Goal: Task Accomplishment & Management: Use online tool/utility

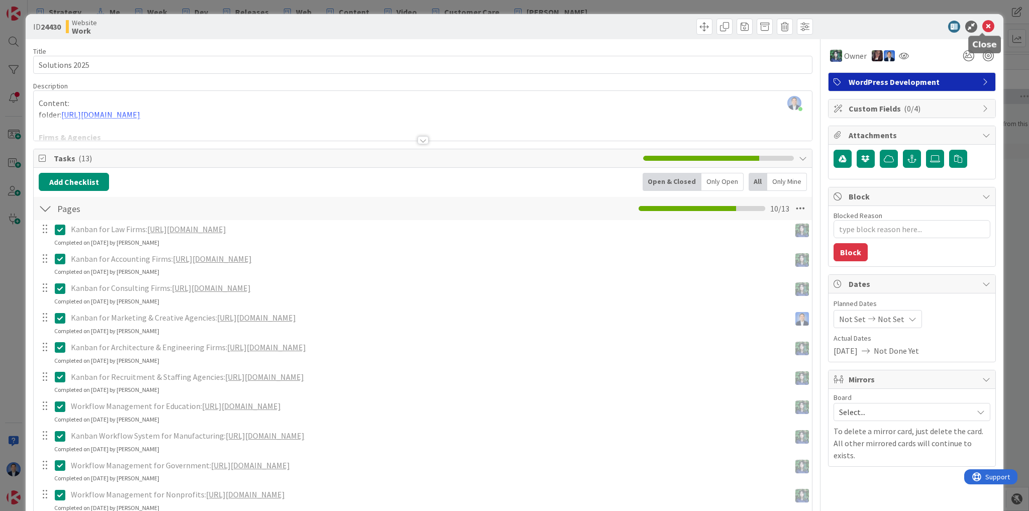
click at [607, 26] on icon at bounding box center [988, 27] width 12 height 12
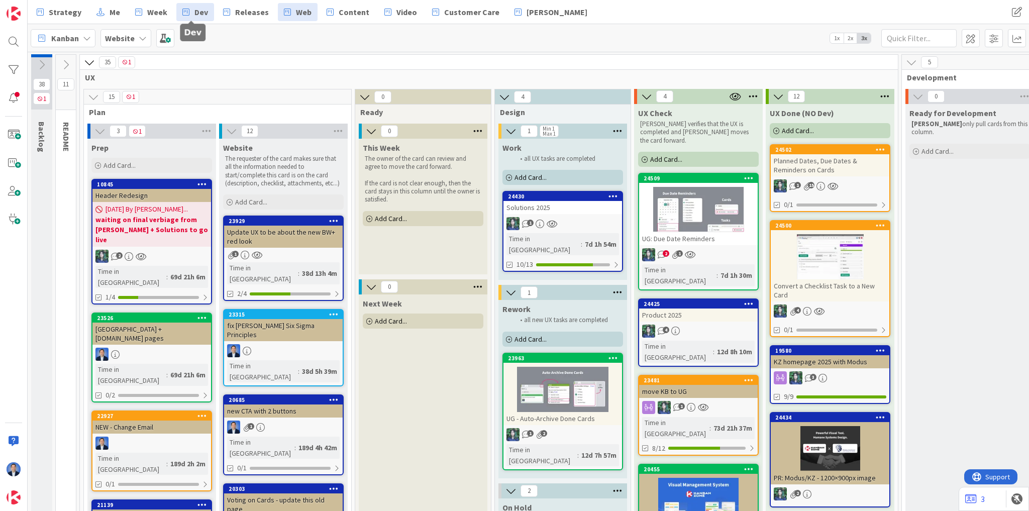
click at [199, 15] on span "Dev" at bounding box center [201, 12] width 14 height 12
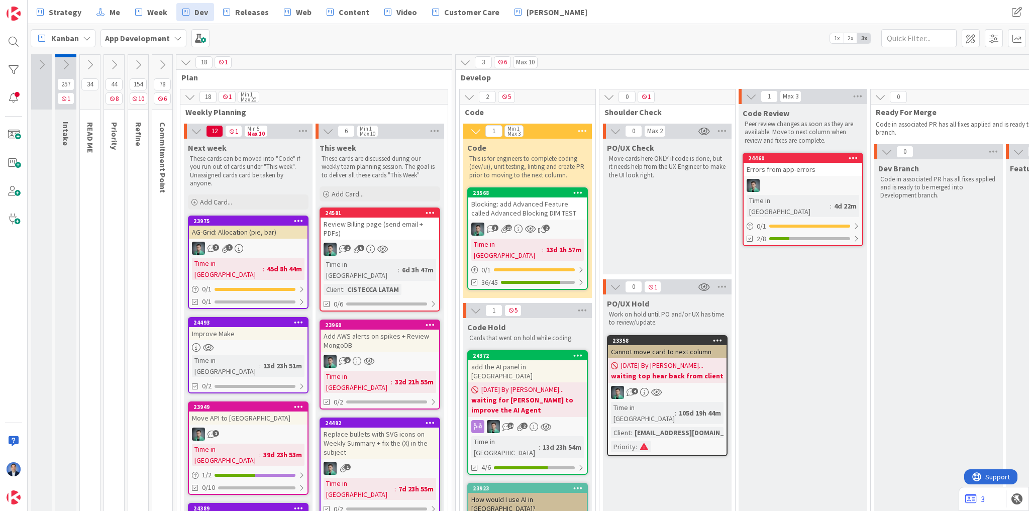
click at [540, 214] on div "Blocking: add Advanced Feature called Advanced Blocking DIM TEST" at bounding box center [527, 208] width 119 height 22
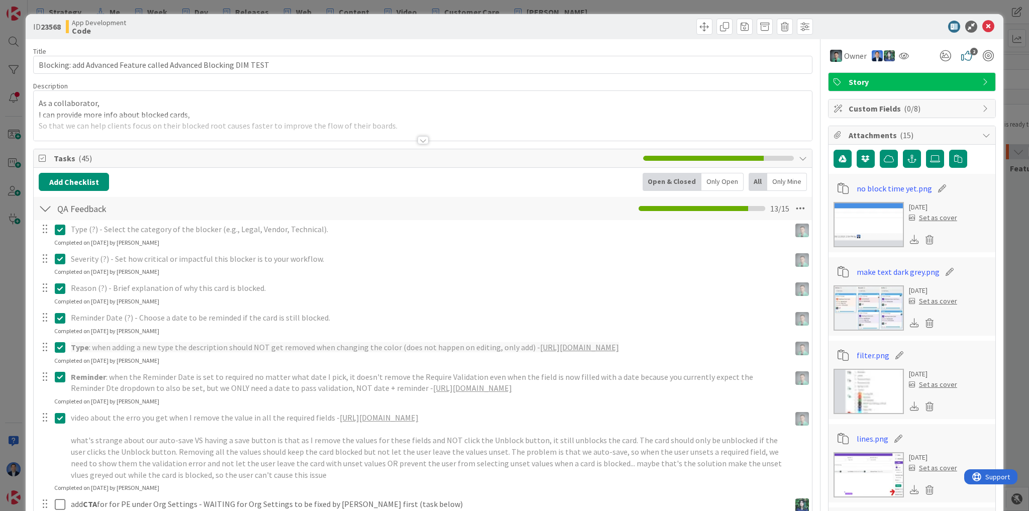
type textarea "x"
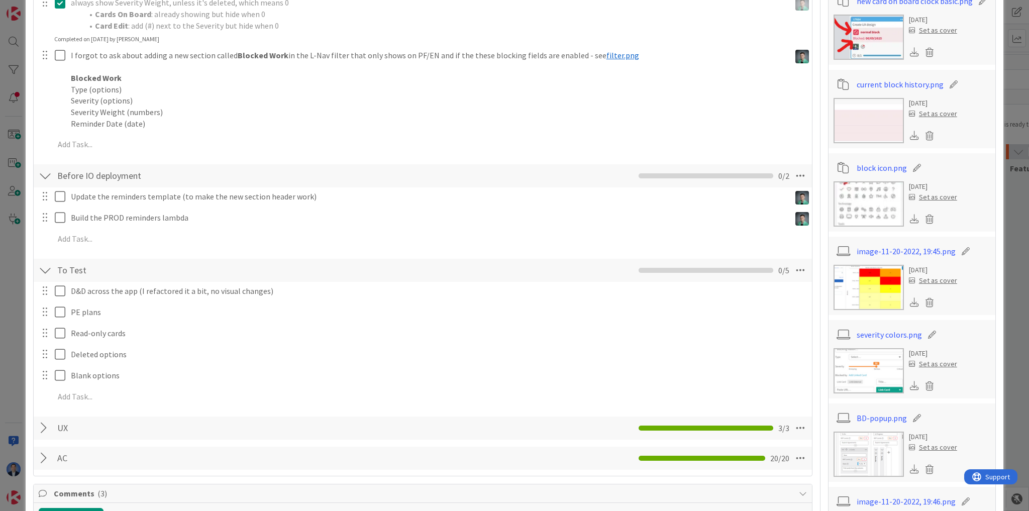
scroll to position [683, 0]
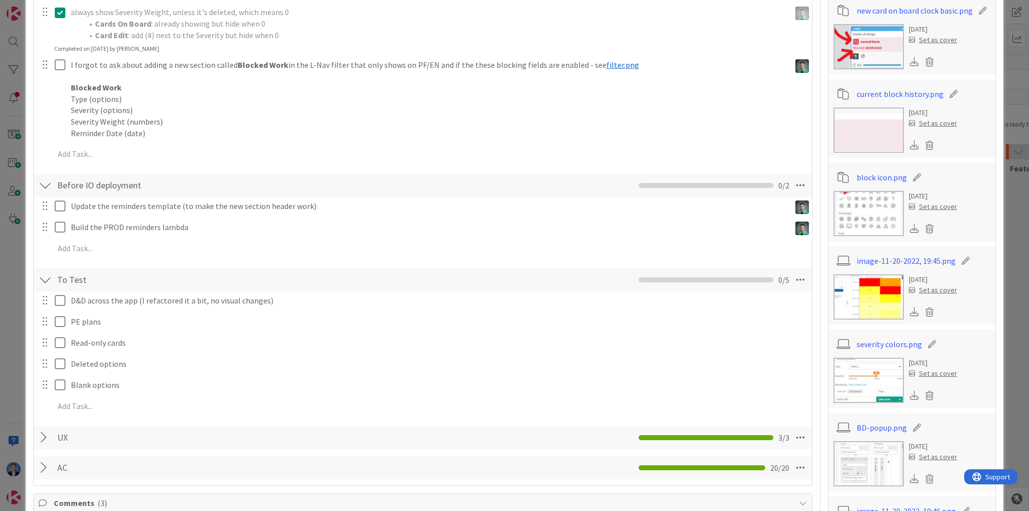
drag, startPoint x: 1012, startPoint y: 69, endPoint x: 1004, endPoint y: 46, distance: 24.0
click at [607, 69] on div "ID 23568 App Development Code Title 64 / 128 Blocking: add Advanced Feature cal…" at bounding box center [514, 255] width 1029 height 511
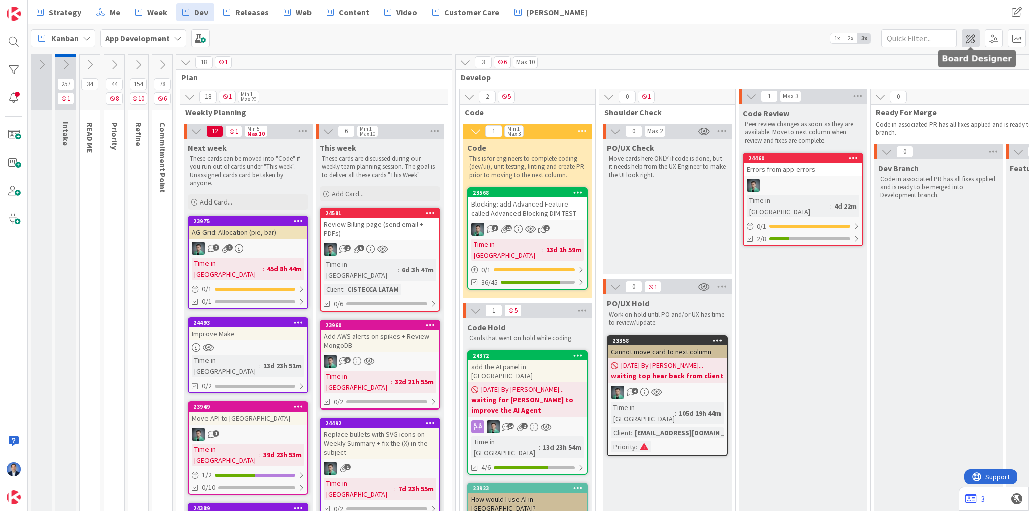
click at [607, 39] on span at bounding box center [971, 38] width 18 height 18
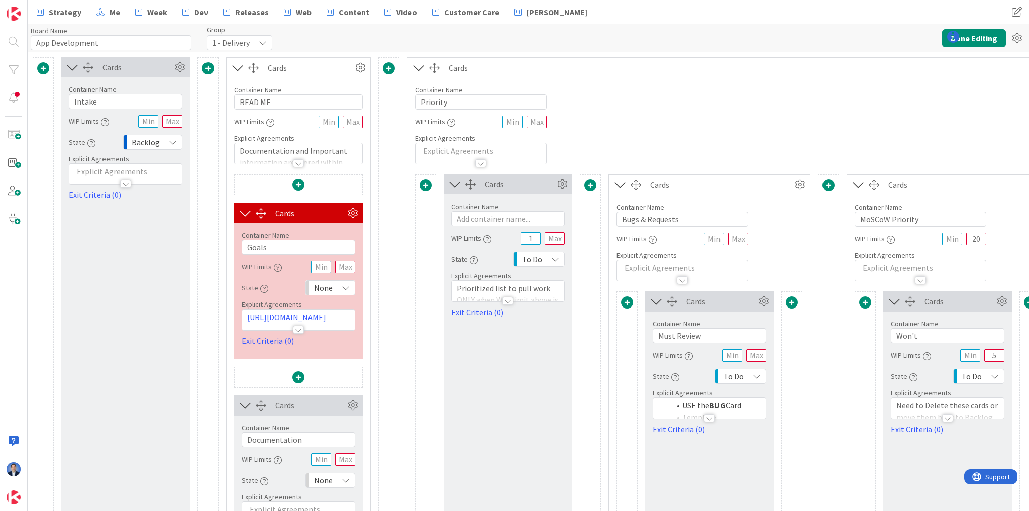
type input "App Development"
click at [390, 66] on span at bounding box center [389, 68] width 12 height 12
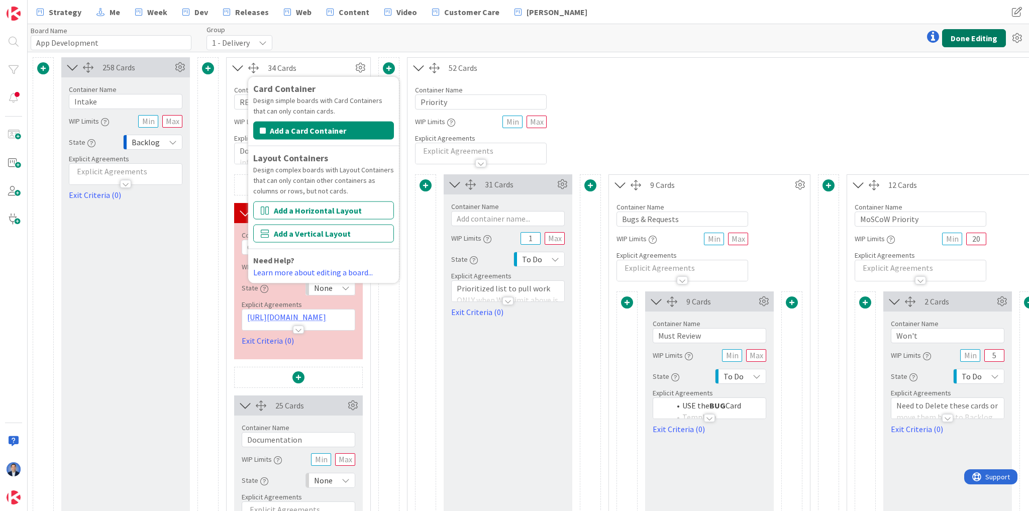
click at [607, 36] on button "Done Editing" at bounding box center [974, 38] width 64 height 18
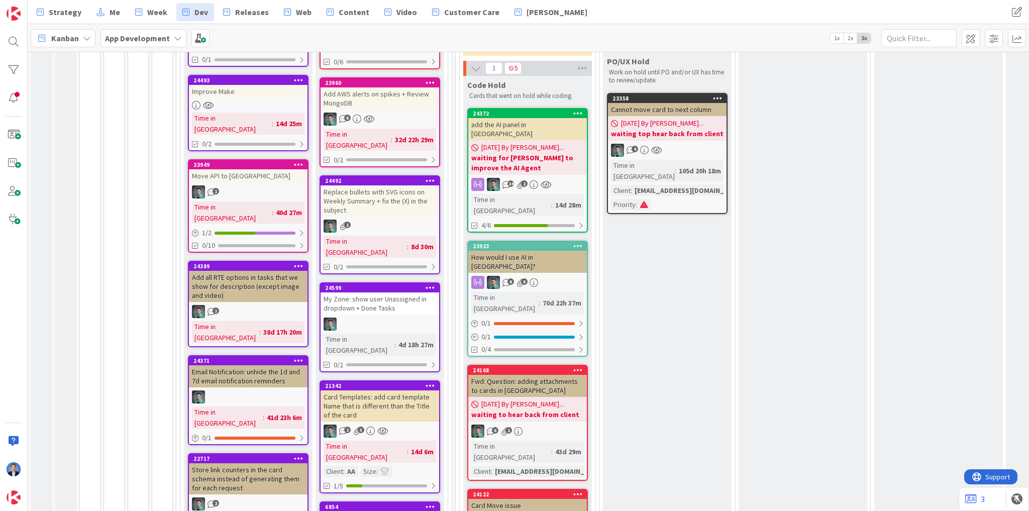
scroll to position [281, 0]
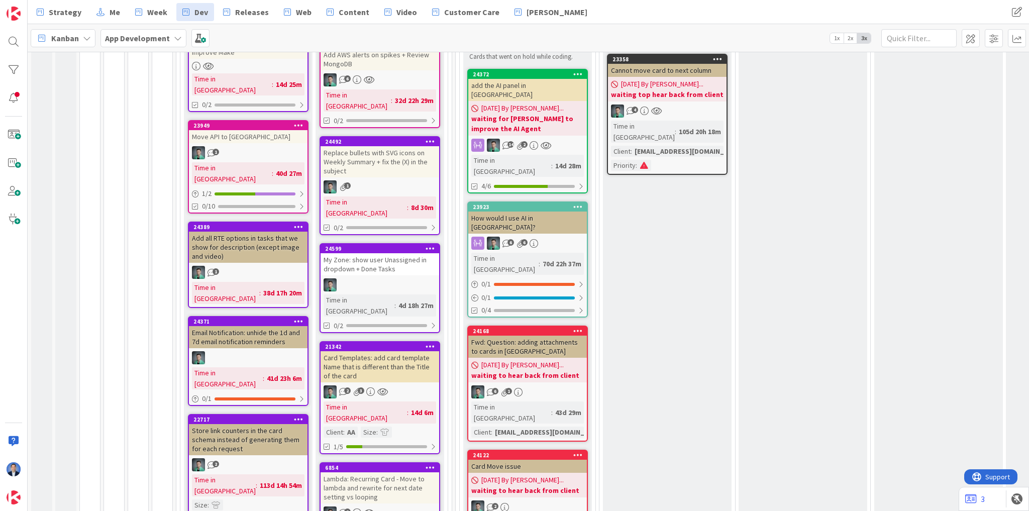
click at [401, 253] on div "My Zone: show user Unassigned in dropdown + Done Tasks" at bounding box center [380, 264] width 119 height 22
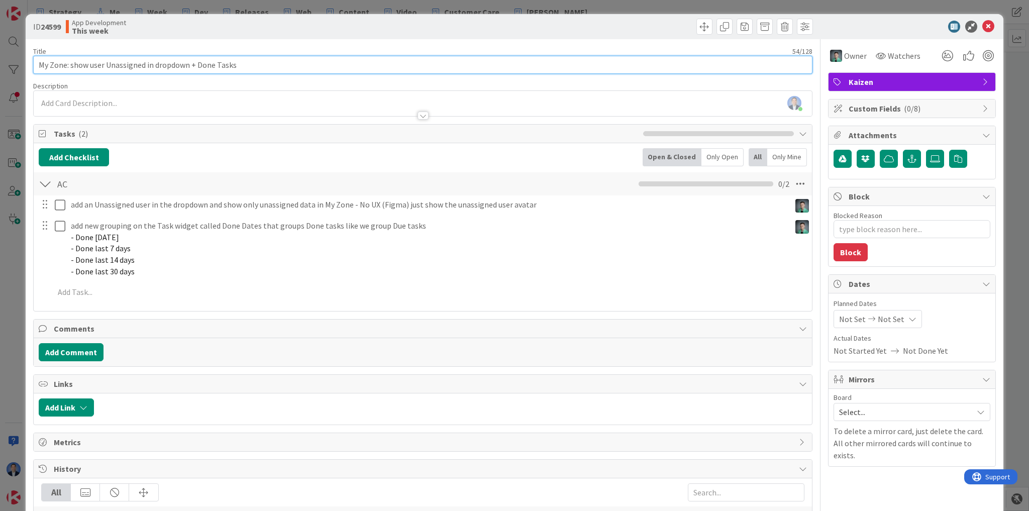
click at [68, 63] on input "My Zone: show user Unassigned in dropdown + Done Tasks" at bounding box center [422, 65] width 779 height 18
click at [67, 63] on input "My Zone: show user Unassigned in dropdown + Done Tasks" at bounding box center [422, 65] width 779 height 18
click at [127, 64] on input "My Zone: show user Unassigned in dropdown + Done Tasks" at bounding box center [422, 65] width 779 height 18
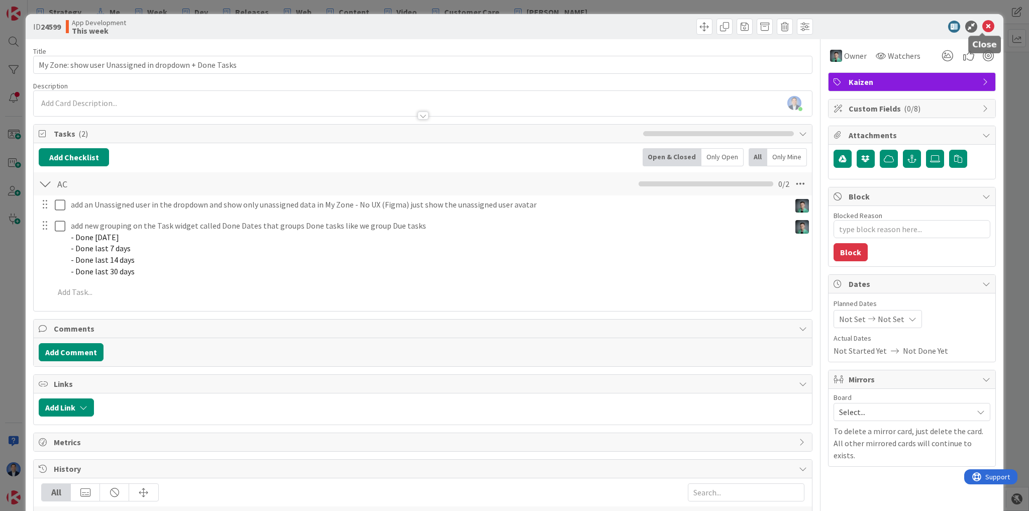
click at [607, 28] on icon at bounding box center [988, 27] width 12 height 12
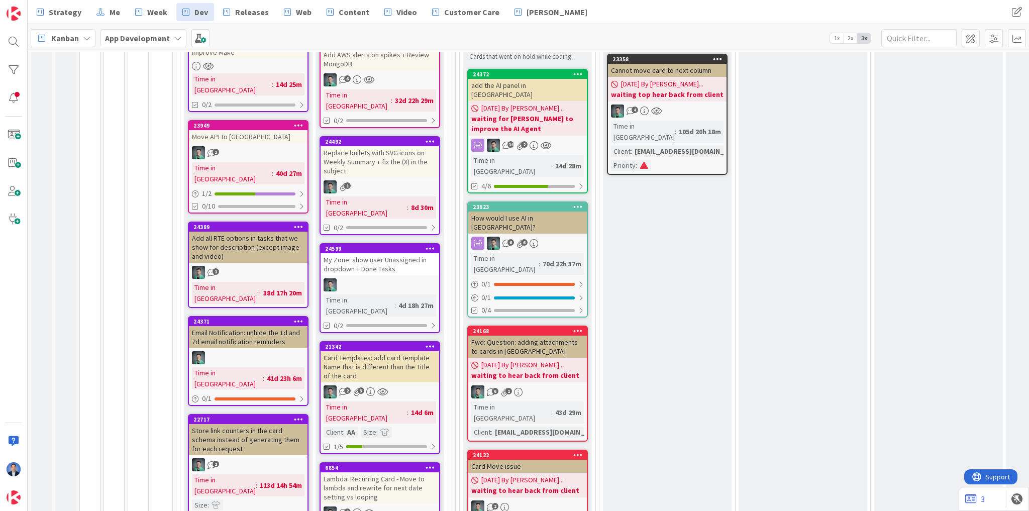
click at [75, 36] on span "Kanban" at bounding box center [65, 38] width 28 height 12
click at [85, 61] on span "My Zone" at bounding box center [89, 59] width 72 height 15
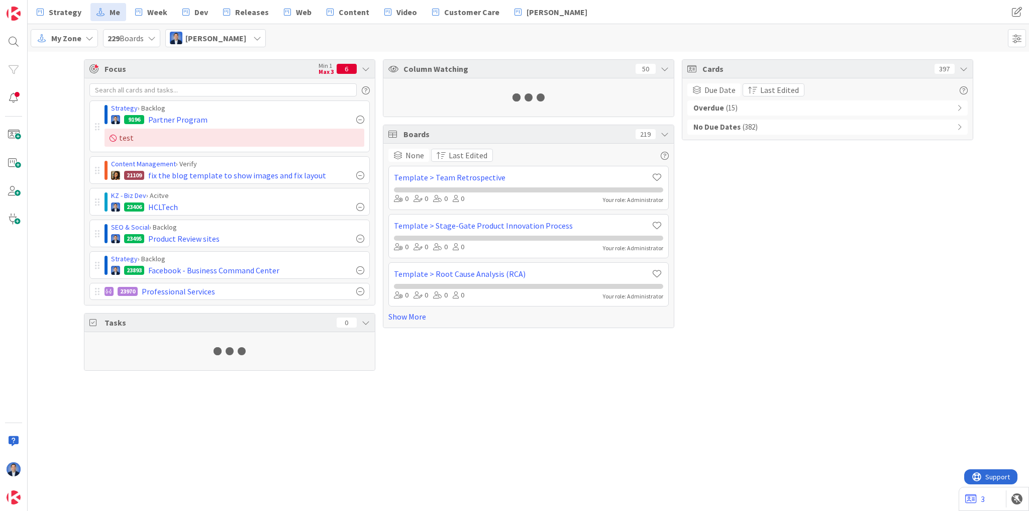
click at [217, 38] on span "[PERSON_NAME]" at bounding box center [215, 38] width 61 height 12
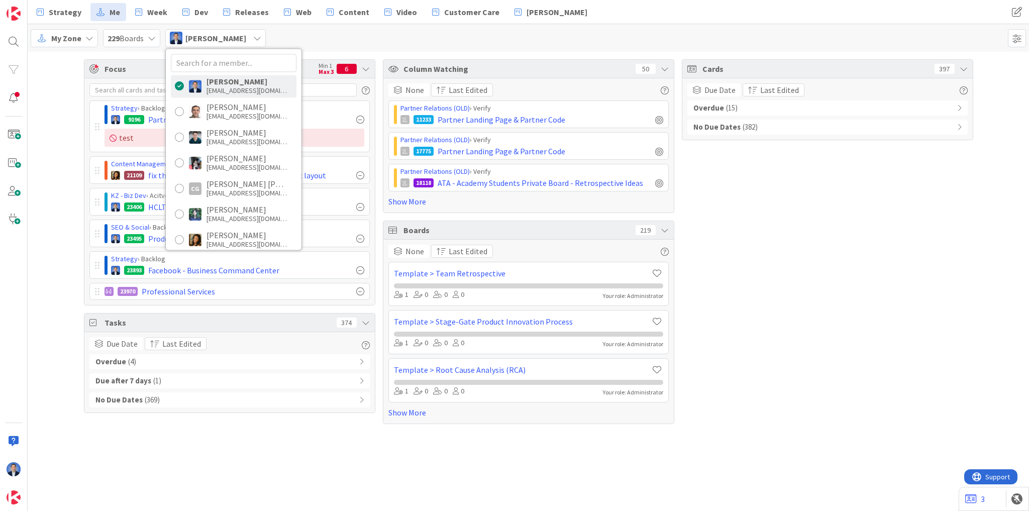
click at [378, 43] on div "My Zone 229 Boards Dimitri Ponomareff Dimitri Ponomareff dimitri@kanbanzone.com…" at bounding box center [528, 38] width 1001 height 28
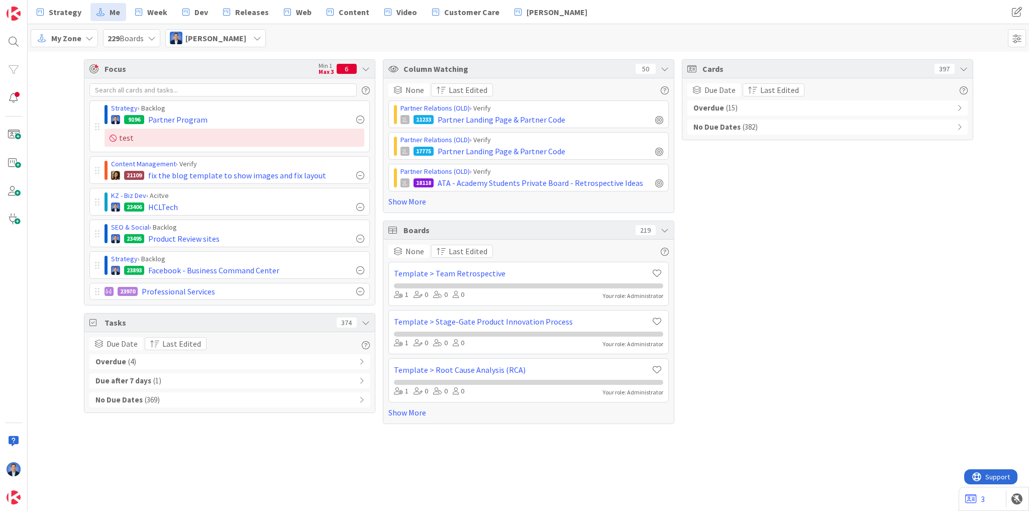
click at [73, 35] on span "My Zone" at bounding box center [66, 38] width 30 height 12
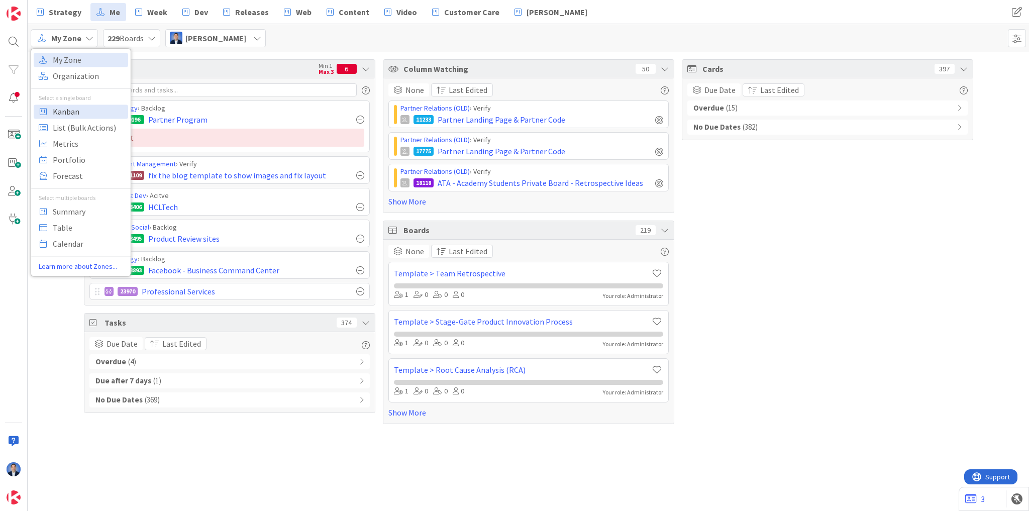
click at [74, 111] on span "Kanban" at bounding box center [89, 111] width 72 height 15
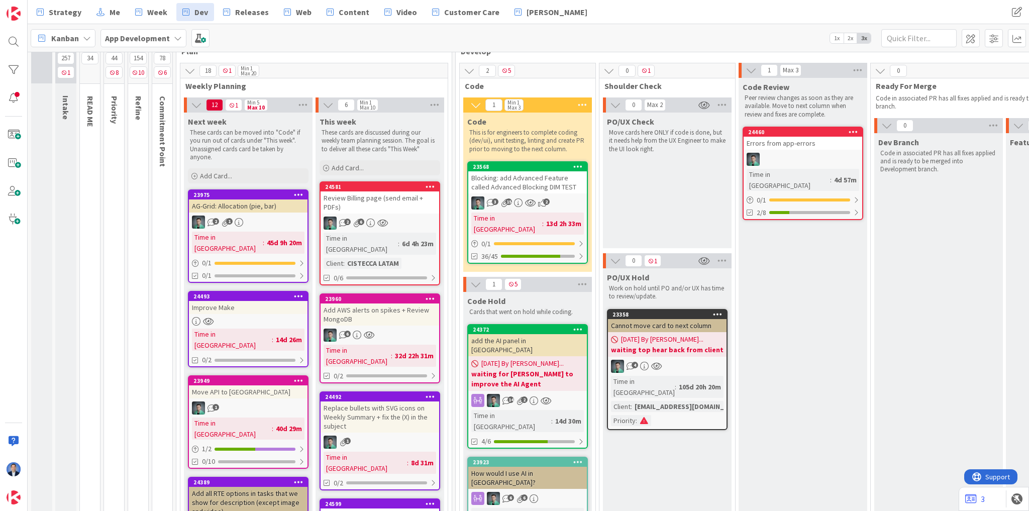
scroll to position [201, 0]
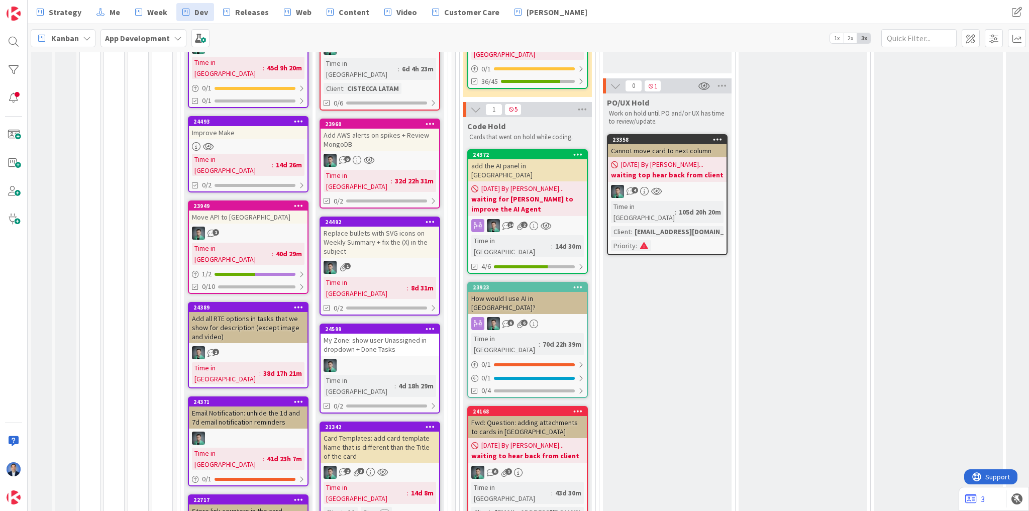
click at [394, 334] on div "My Zone: show user Unassigned in dropdown + Done Tasks" at bounding box center [380, 345] width 119 height 22
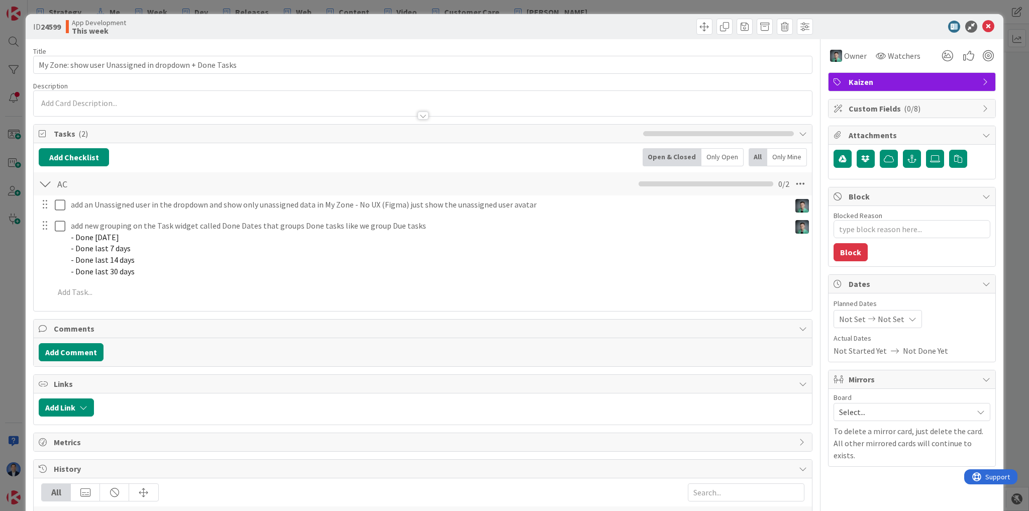
type textarea "x"
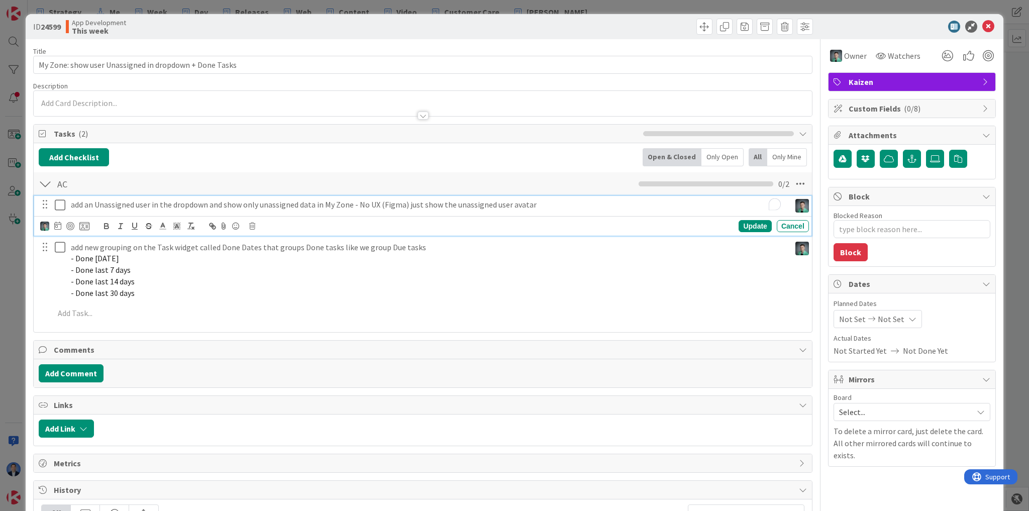
click at [562, 200] on p "add an Unassigned user in the dropdown and show only unassigned data in My Zone…" at bounding box center [428, 205] width 715 height 12
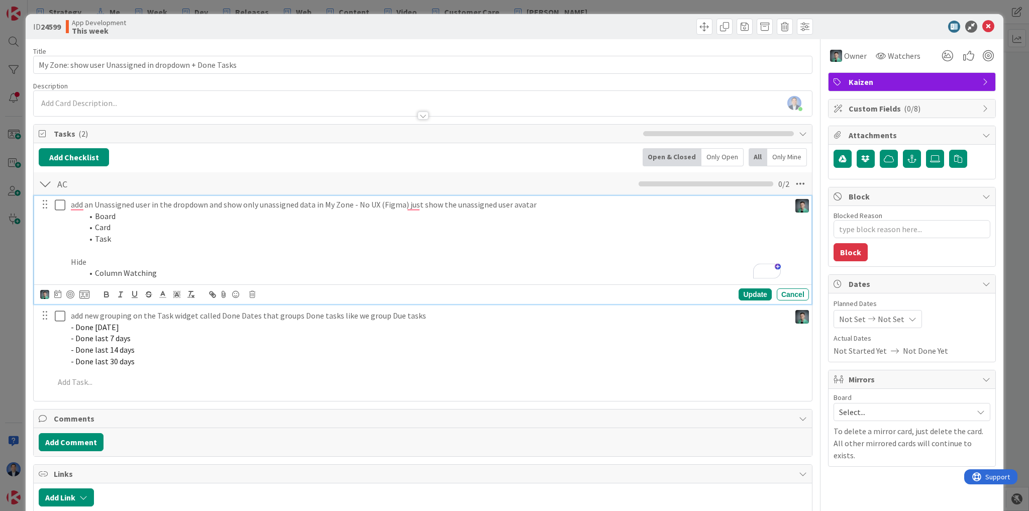
drag, startPoint x: 165, startPoint y: 280, endPoint x: 164, endPoint y: 273, distance: 7.1
click at [165, 279] on div "add an Unassigned user in the dropdown and show only unassigned data in My Zone…" at bounding box center [428, 239] width 723 height 86
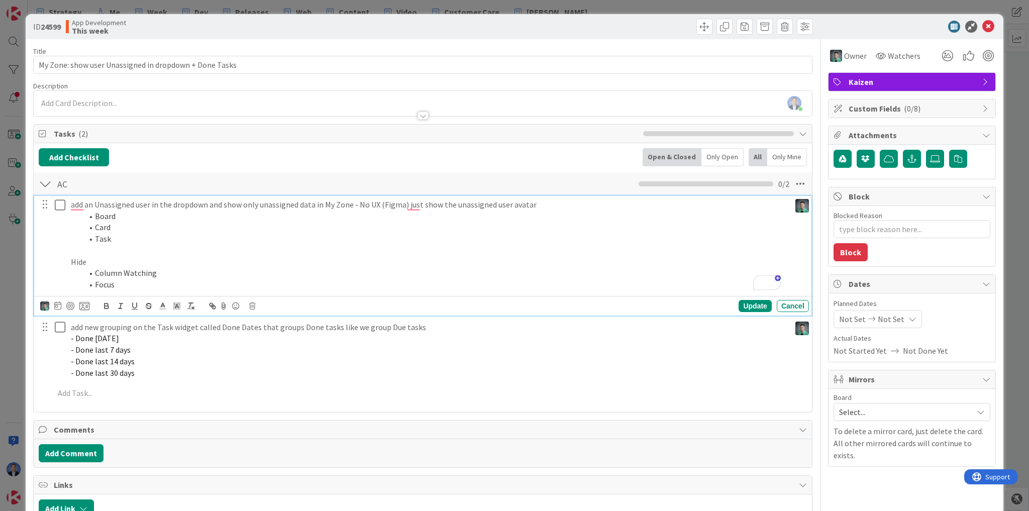
click at [117, 204] on p "add an Unassigned user in the dropdown and show only unassigned data in My Zone…" at bounding box center [428, 205] width 715 height 12
click at [158, 247] on p "To enrich screen reader interactions, please activate Accessibility in Grammarl…" at bounding box center [428, 251] width 715 height 12
drag, startPoint x: 362, startPoint y: 205, endPoint x: 401, endPoint y: 206, distance: 39.7
click at [401, 206] on p "add an Unassigned user in the dropdown and show only unassigned data in My Zone…" at bounding box center [428, 205] width 715 height 12
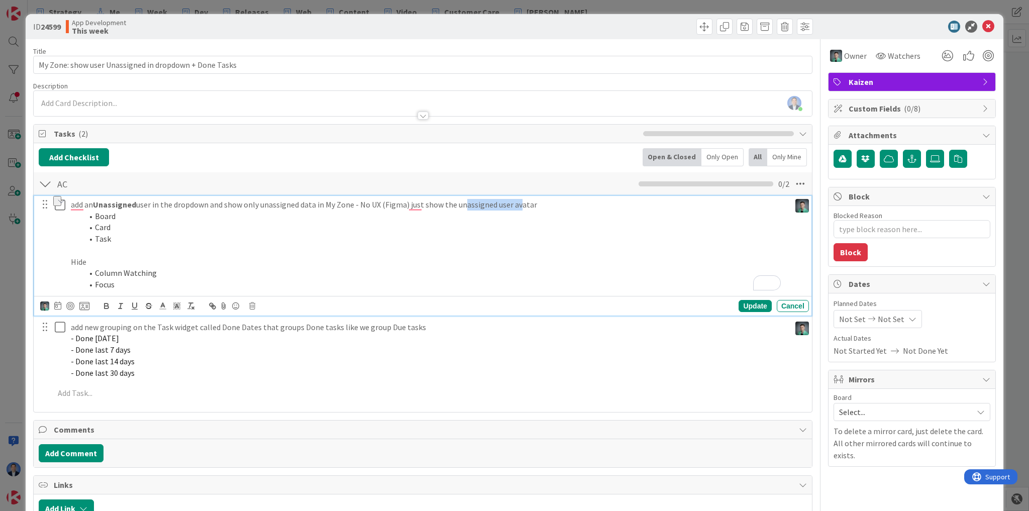
drag, startPoint x: 462, startPoint y: 207, endPoint x: 518, endPoint y: 206, distance: 56.3
click at [518, 206] on p "add an Unassigned user in the dropdown and show only unassigned data in My Zone…" at bounding box center [428, 205] width 715 height 12
click at [561, 201] on p "add an Unassigned user in the dropdown and show only unassigned data in My Zone…" at bounding box center [428, 205] width 715 height 12
click at [607, 26] on icon at bounding box center [988, 27] width 12 height 12
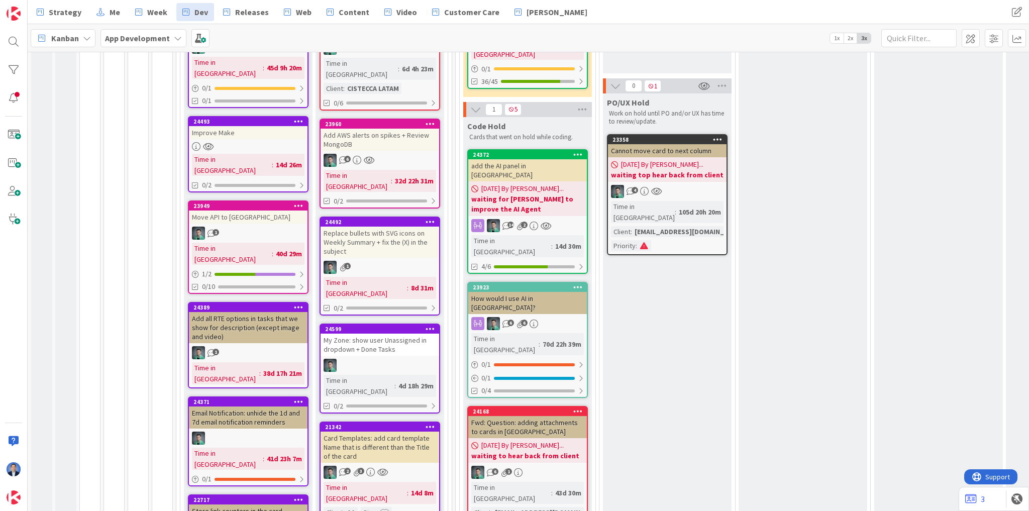
click at [75, 36] on span "Kanban" at bounding box center [65, 38] width 28 height 12
click at [86, 62] on span "My Zone" at bounding box center [89, 59] width 72 height 15
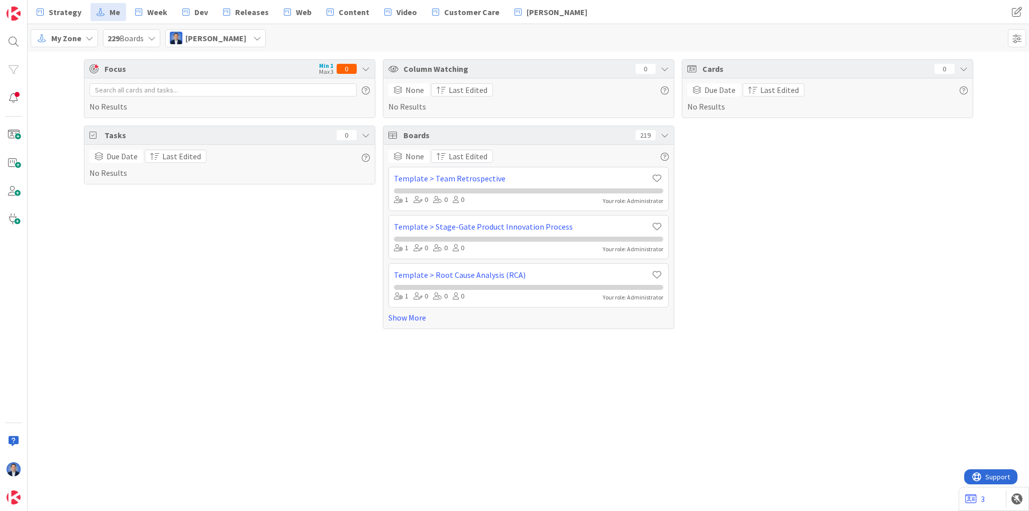
click at [217, 35] on span "[PERSON_NAME]" at bounding box center [215, 38] width 61 height 12
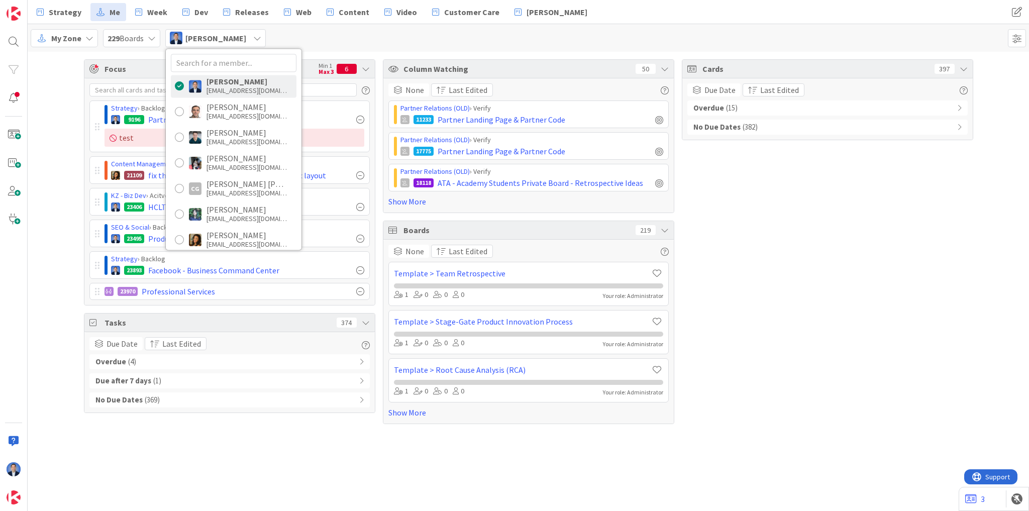
click at [57, 34] on span "My Zone" at bounding box center [66, 38] width 30 height 12
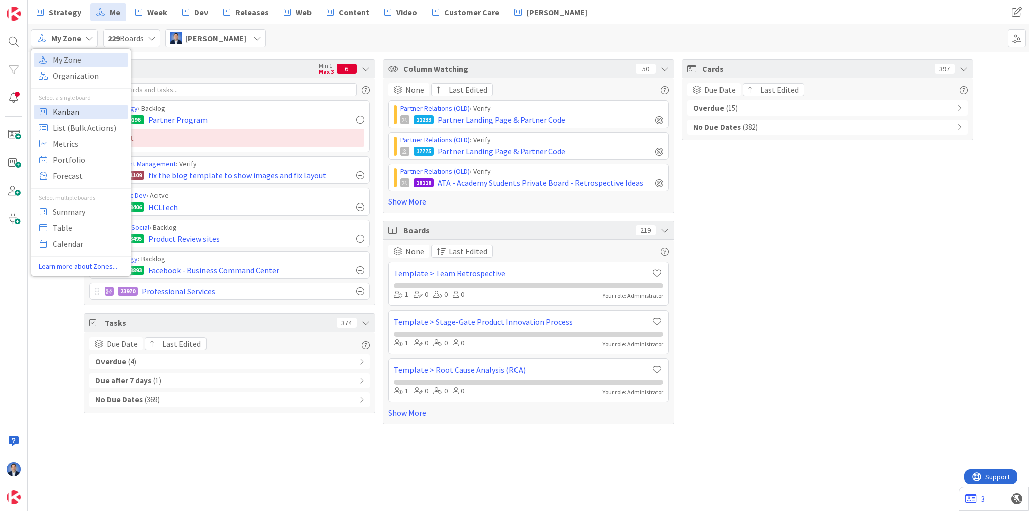
click at [62, 115] on span "Kanban" at bounding box center [89, 111] width 72 height 15
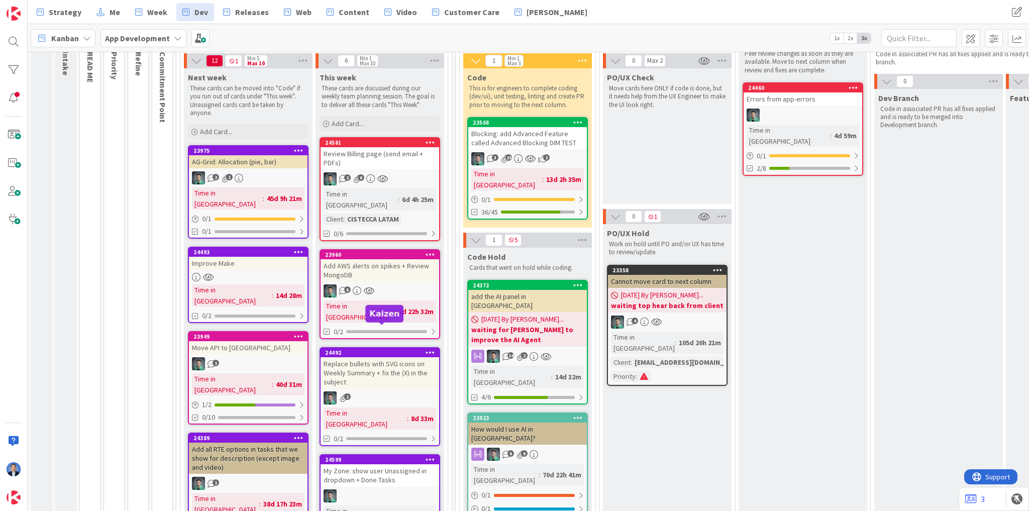
scroll to position [281, 0]
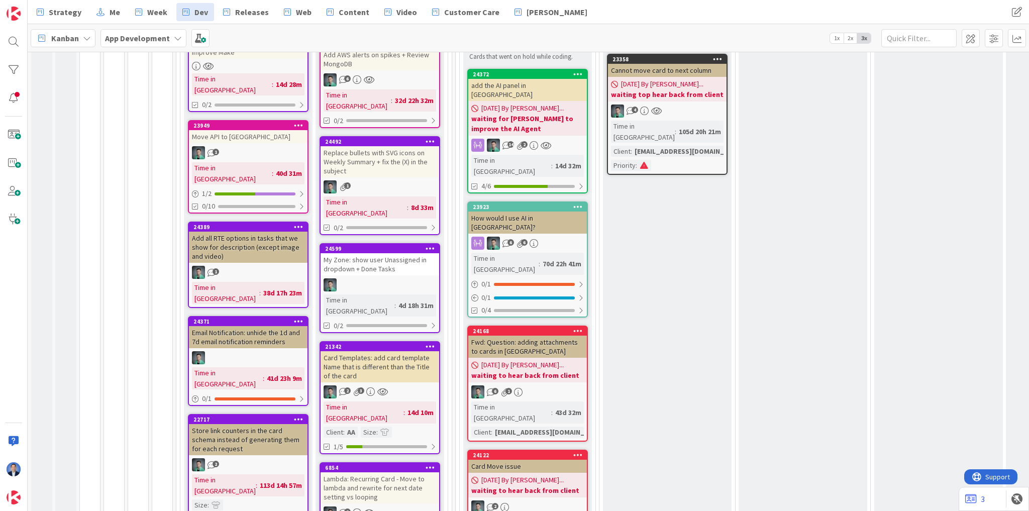
click at [368, 253] on div "My Zone: show user Unassigned in dropdown + Done Tasks" at bounding box center [380, 264] width 119 height 22
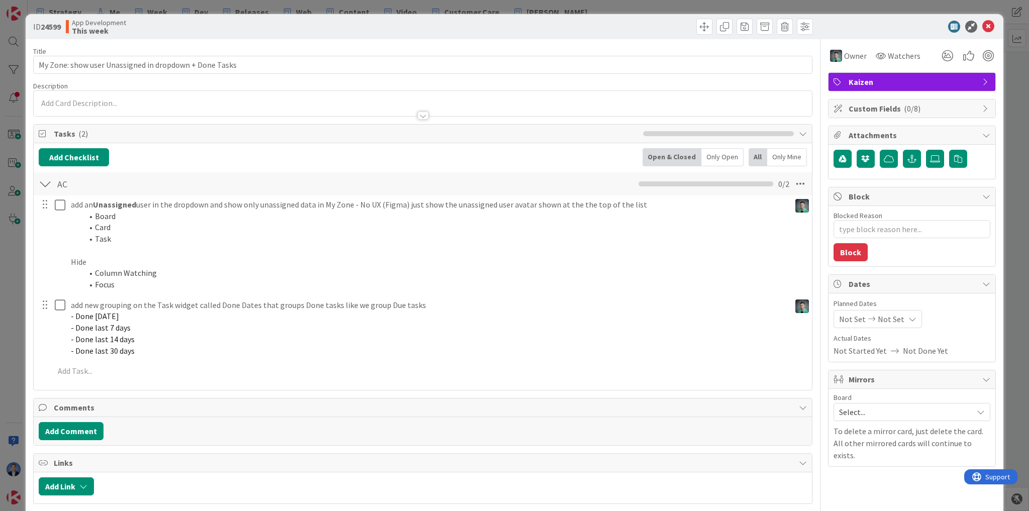
type textarea "x"
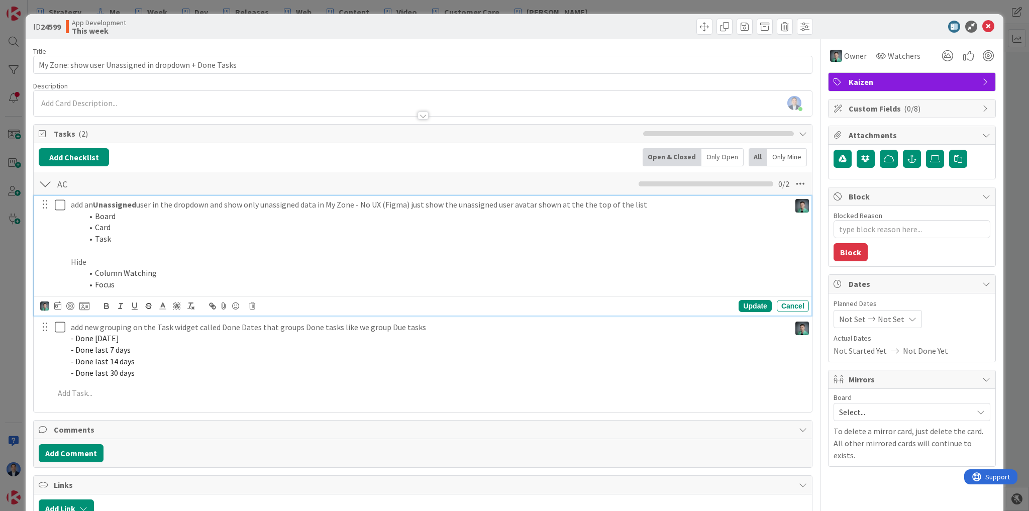
click at [131, 290] on div "add an Unassigned user in the dropdown and show only unassigned data in My Zone…" at bounding box center [428, 244] width 723 height 97
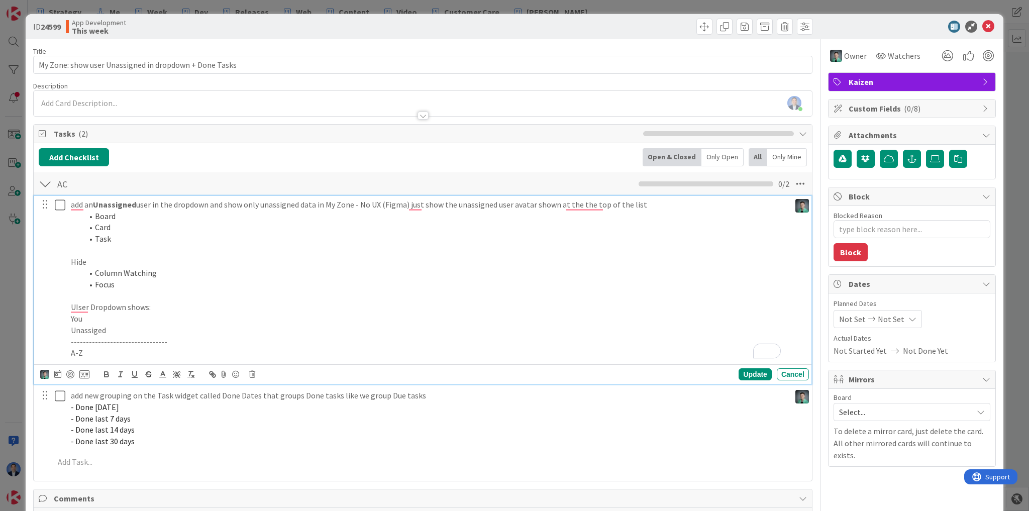
click at [98, 331] on p "Unassiged" at bounding box center [428, 331] width 715 height 12
click at [254, 291] on p "To enrich screen reader interactions, please activate Accessibility in Grammarl…" at bounding box center [428, 296] width 715 height 12
click at [77, 307] on p "UIser Dropdown shows:" at bounding box center [428, 307] width 715 height 12
click at [206, 299] on p "To enrich screen reader interactions, please activate Accessibility in Grammarl…" at bounding box center [428, 296] width 715 height 12
click at [607, 376] on div "Update" at bounding box center [755, 374] width 33 height 12
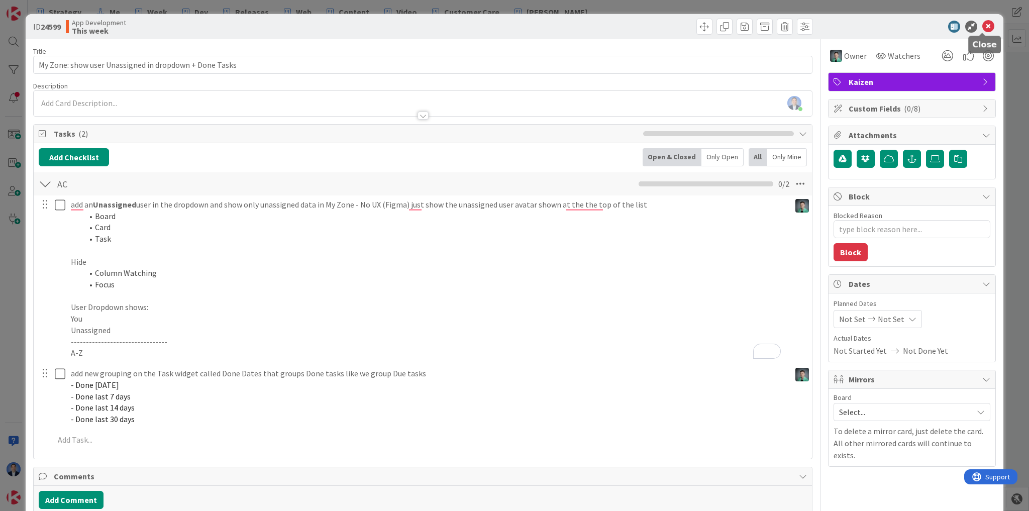
click at [607, 26] on icon at bounding box center [988, 27] width 12 height 12
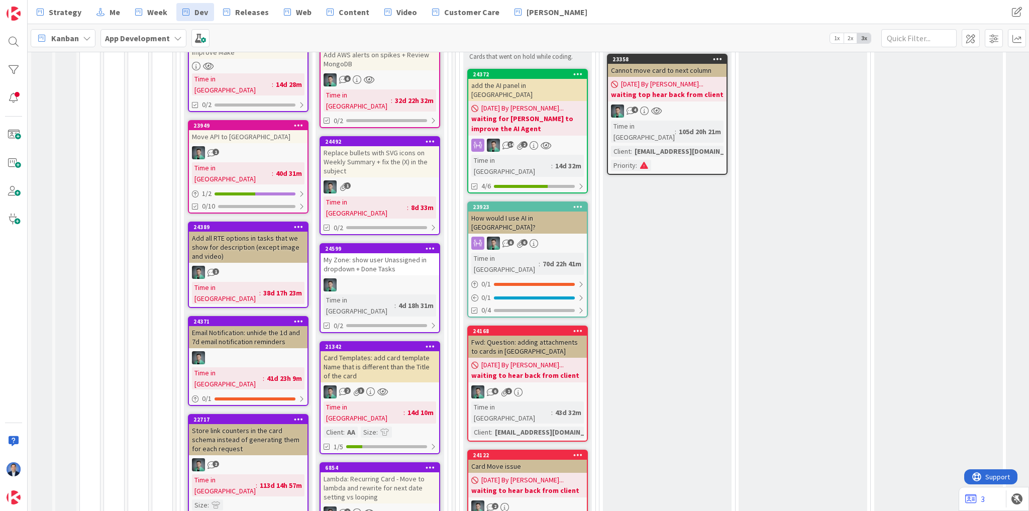
click at [72, 34] on span "Kanban" at bounding box center [65, 38] width 28 height 12
click at [76, 61] on span "My Zone" at bounding box center [89, 59] width 72 height 15
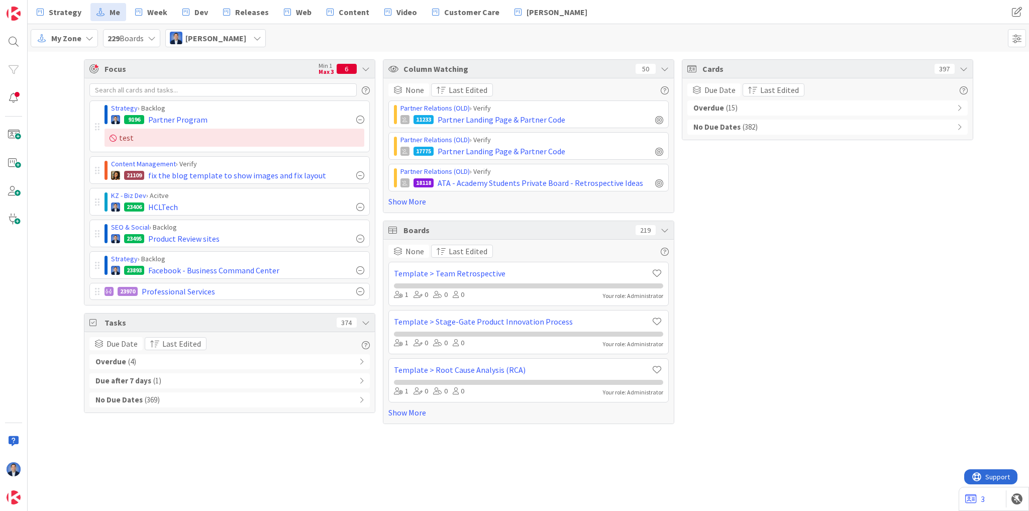
click at [199, 355] on div "Overdue ( 4 )" at bounding box center [229, 361] width 280 height 15
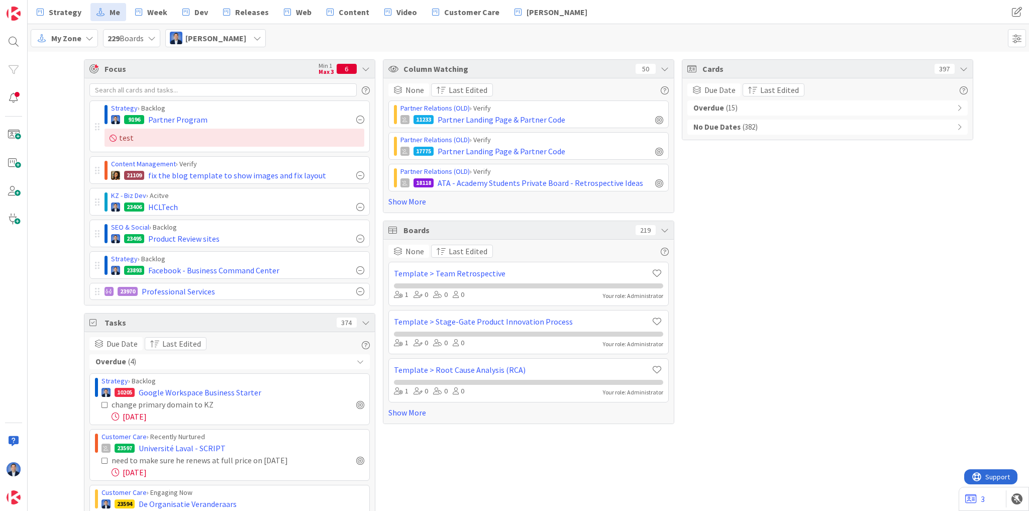
click at [123, 350] on div "Due Date Last Edited Overdue ( 4 ) Strategy › Backlog 10205 Google Workspace Bu…" at bounding box center [229, 483] width 280 height 293
click at [123, 340] on span "Due Date" at bounding box center [122, 344] width 31 height 12
click at [46, 383] on div "Focus Min 1 Max 3 6 Strategy › Backlog 9196 Partner Program test Content Manage…" at bounding box center [528, 348] width 1001 height 592
click at [127, 342] on span "Due Date" at bounding box center [122, 344] width 31 height 12
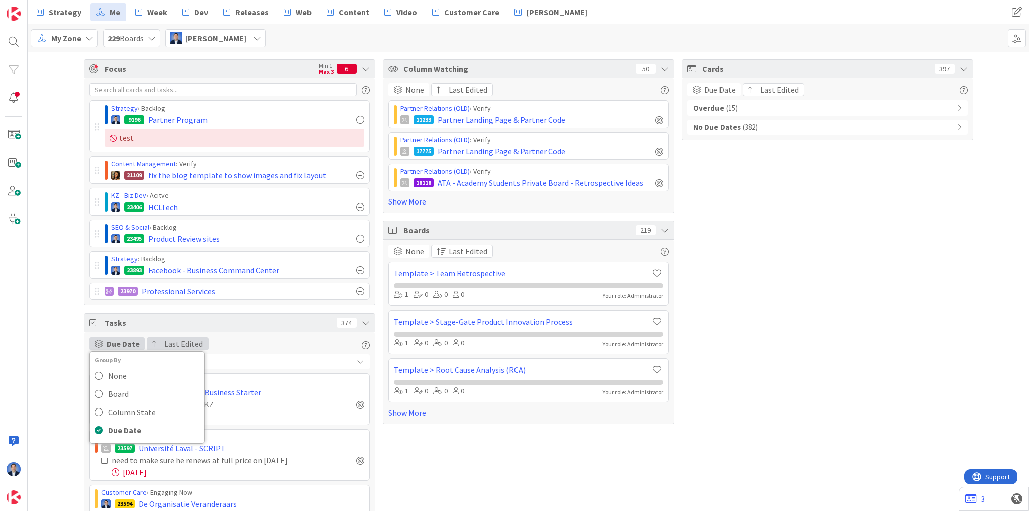
click at [184, 344] on span "Last Edited" at bounding box center [183, 344] width 39 height 12
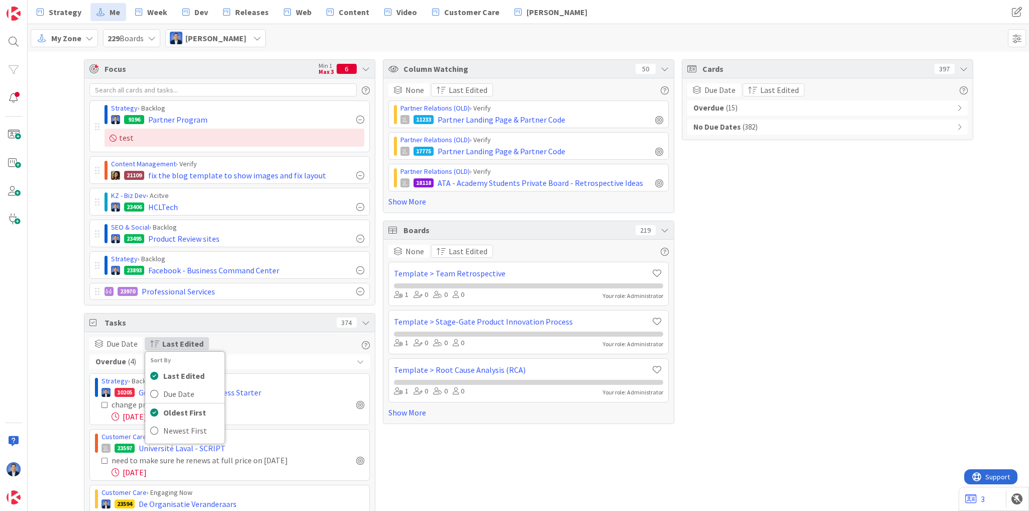
drag, startPoint x: 249, startPoint y: 342, endPoint x: 255, endPoint y: 341, distance: 6.1
click at [249, 342] on div "Due Date Group By None Board Column State Due Date Last Edited Sort By Last Edi…" at bounding box center [229, 343] width 280 height 13
click at [155, 360] on div "Overdue ( 4 )" at bounding box center [229, 361] width 280 height 15
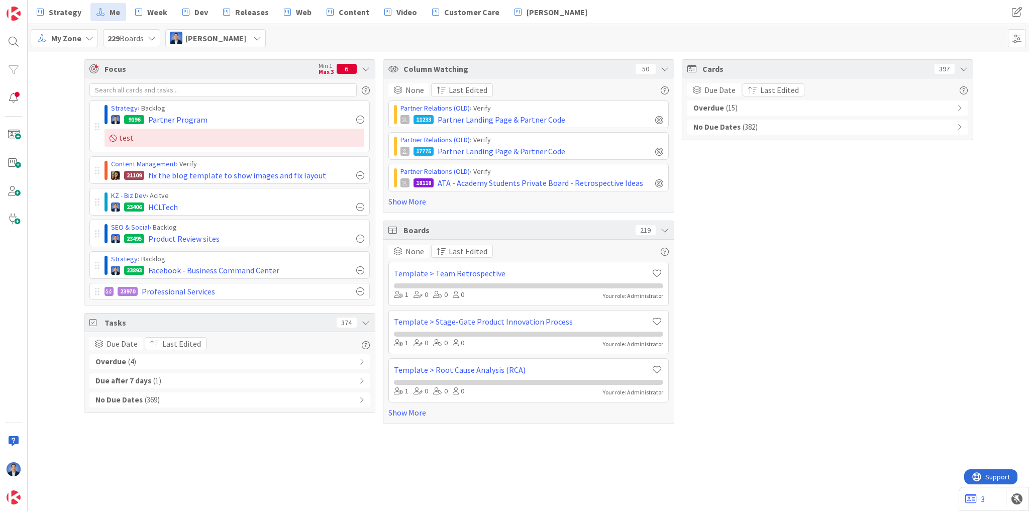
click at [75, 40] on span "My Zone" at bounding box center [66, 38] width 30 height 12
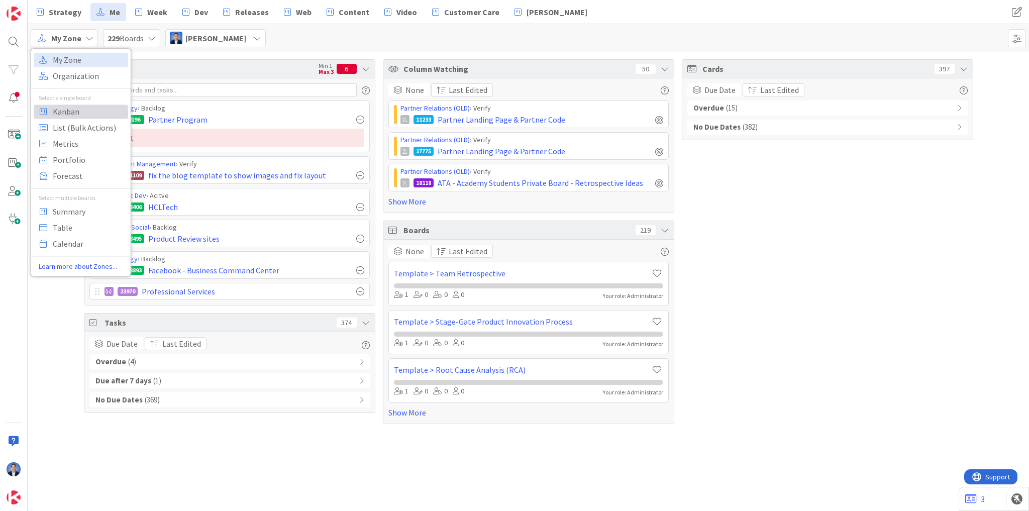
click at [67, 112] on span "Kanban" at bounding box center [89, 111] width 72 height 15
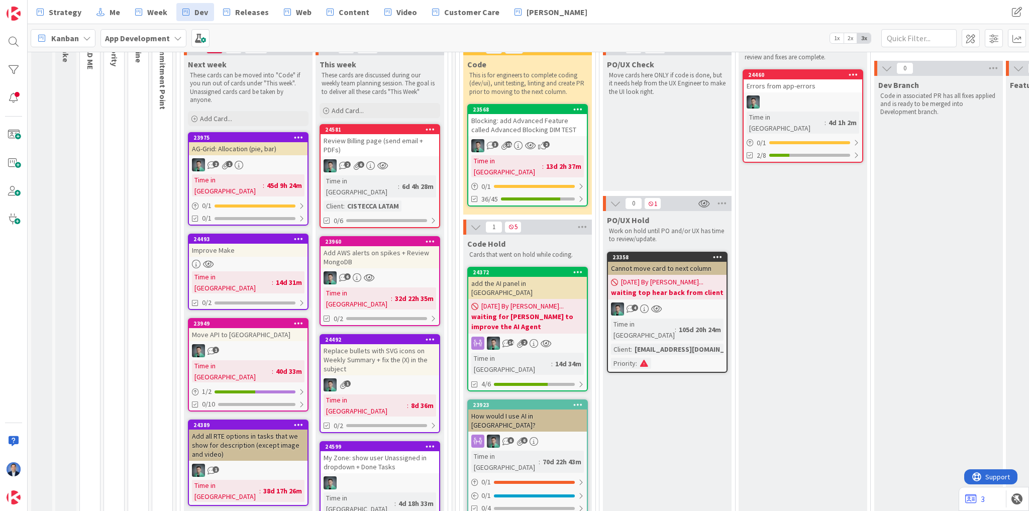
scroll to position [241, 0]
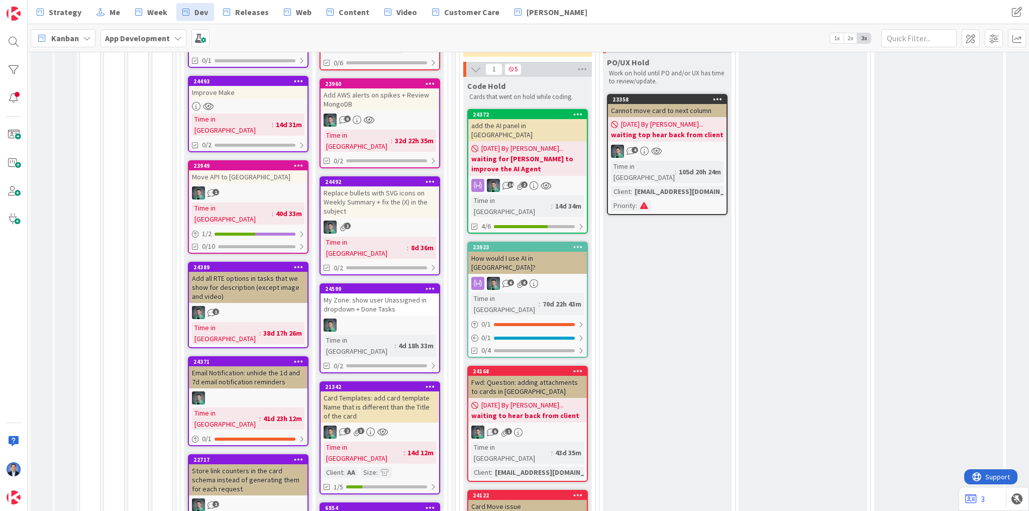
click at [374, 283] on link "24599 My Zone: show user Unassigned in dropdown + Done Tasks Time in Column : 4…" at bounding box center [380, 328] width 121 height 90
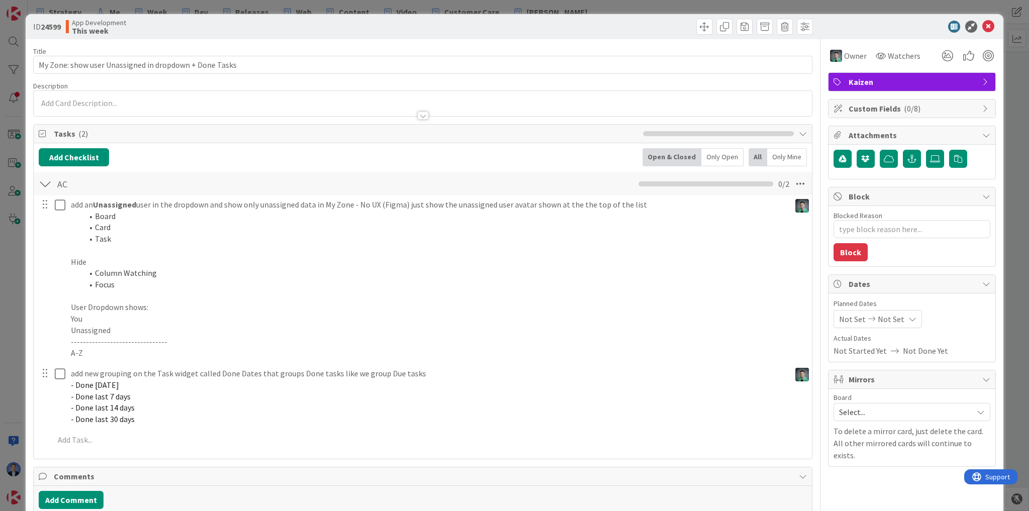
type textarea "x"
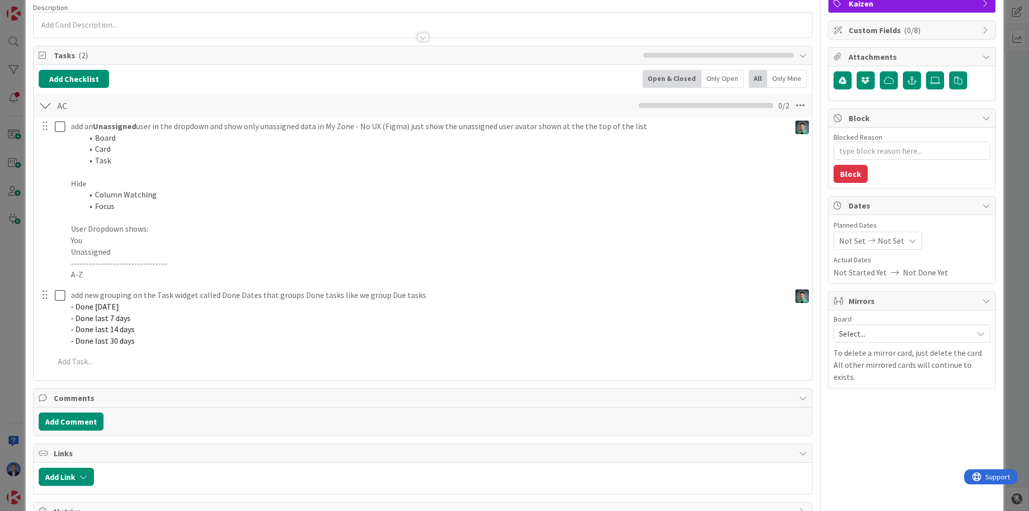
scroll to position [80, 0]
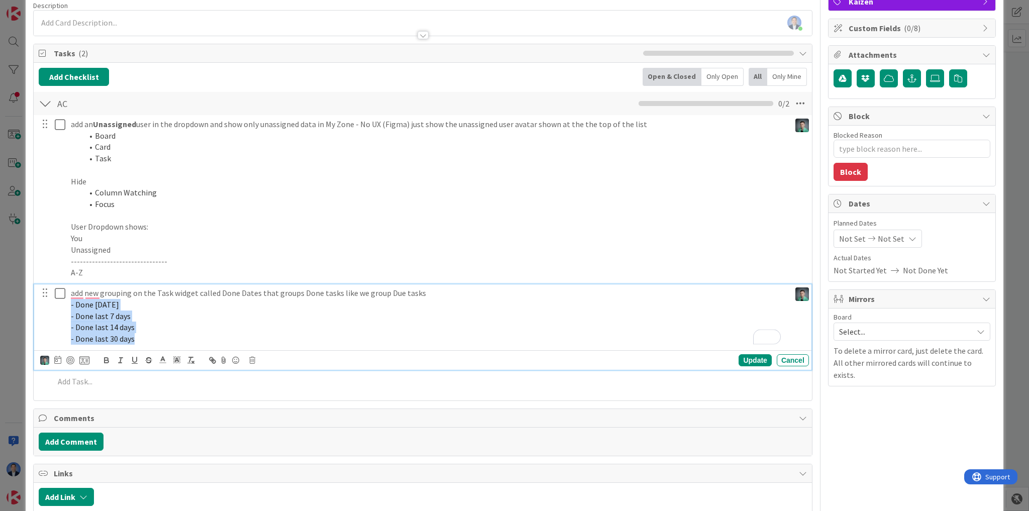
drag, startPoint x: 161, startPoint y: 336, endPoint x: 44, endPoint y: 302, distance: 121.3
click at [44, 302] on div "add new grouping on the Task widget called Done Dates that groups Done tasks li…" at bounding box center [423, 315] width 771 height 63
copy div "- Done Today - Done last 7 days - Done last 14 days - Done last 30 days"
click at [171, 338] on p "- Done last 30 days" at bounding box center [428, 339] width 715 height 12
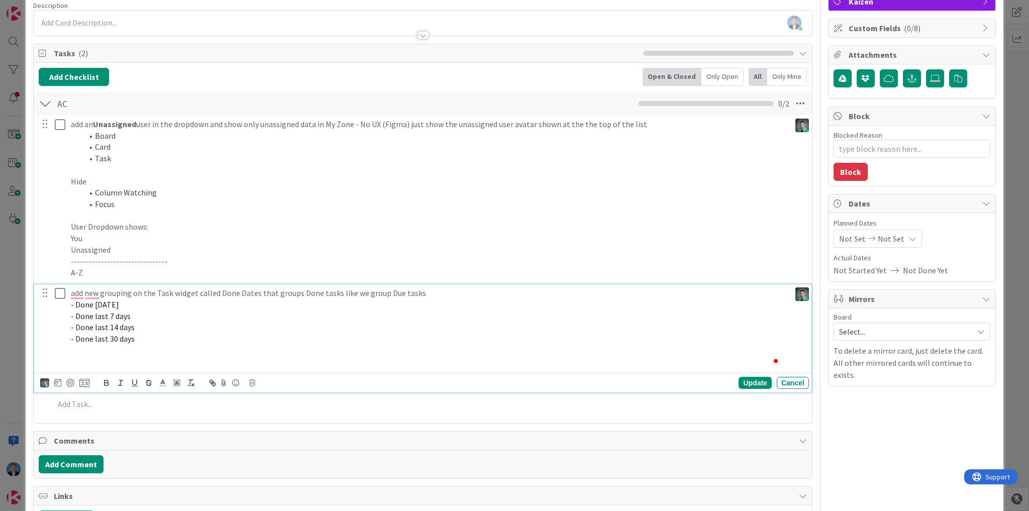
paste div "To enrich screen reader interactions, please activate Accessibility in Grammarl…"
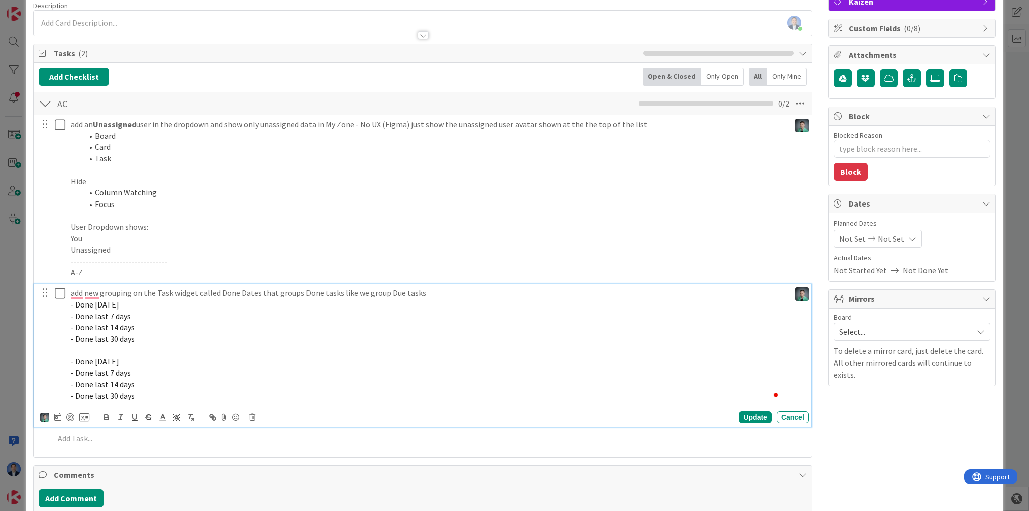
click at [98, 351] on p "To enrich screen reader interactions, please activate Accessibility in Grammarl…" at bounding box center [428, 351] width 715 height 12
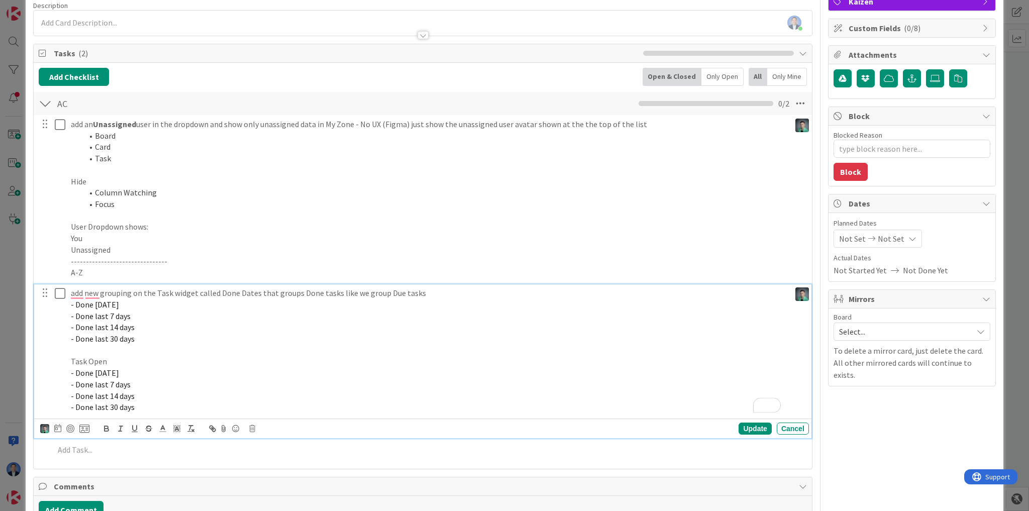
click at [100, 376] on span "- Done [DATE]" at bounding box center [95, 373] width 48 height 10
click at [73, 371] on span "- Done [DATE]" at bounding box center [95, 373] width 48 height 10
click at [78, 376] on span "- Done [DATE]" at bounding box center [95, 373] width 48 height 10
click at [76, 374] on span "- Done [DATE]" at bounding box center [95, 373] width 48 height 10
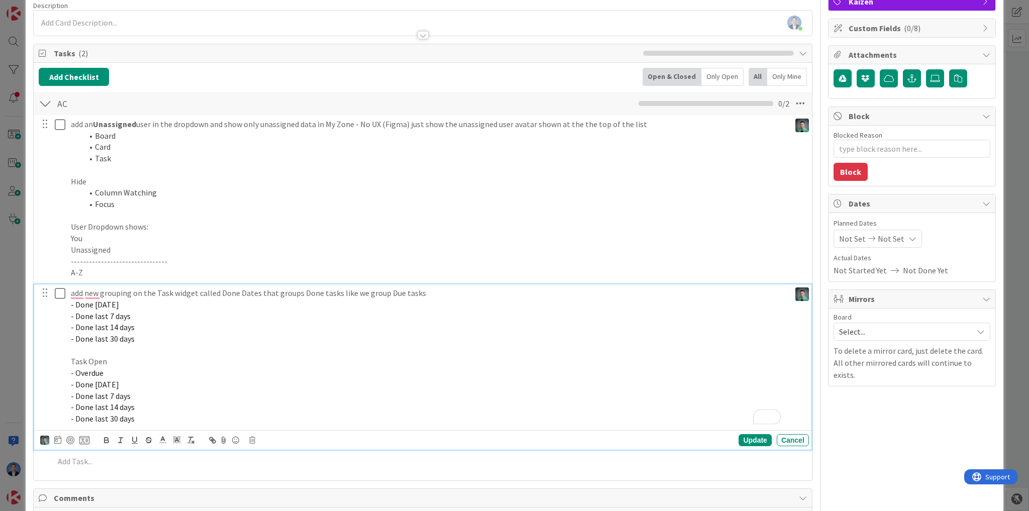
click at [81, 380] on span "- Done [DATE]" at bounding box center [95, 384] width 48 height 10
click at [82, 384] on span "- Due [DATE]" at bounding box center [92, 384] width 43 height 10
copy span "Due"
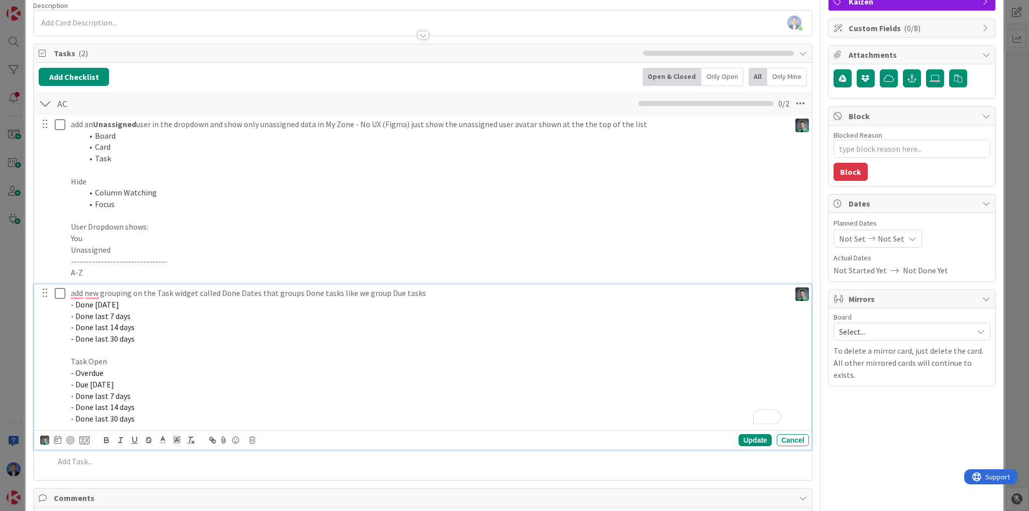
click at [79, 397] on span "- Done last 7 days" at bounding box center [101, 396] width 60 height 10
click at [75, 407] on span "- Done last 14 days" at bounding box center [103, 407] width 64 height 10
click at [78, 408] on span "- Done last 30 days" at bounding box center [103, 418] width 64 height 10
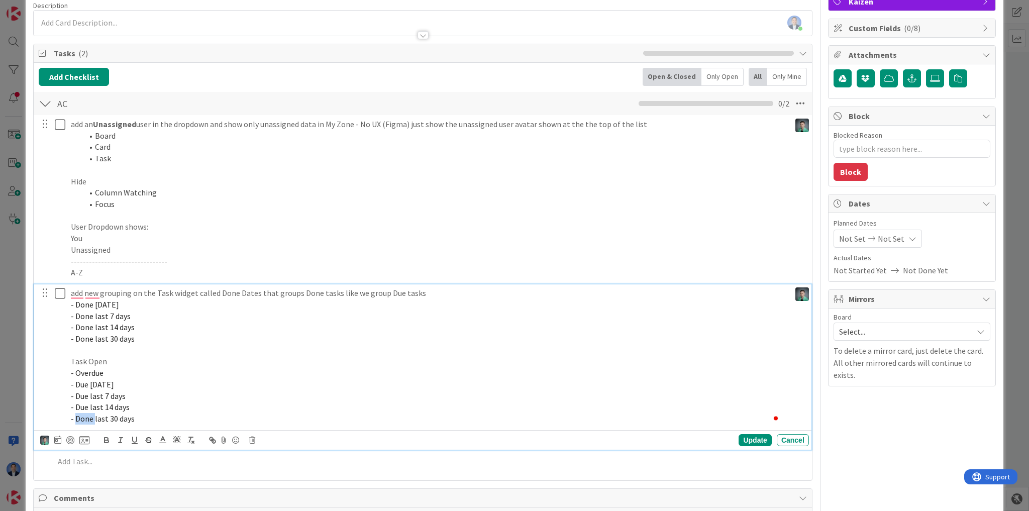
click at [78, 408] on span "- Done last 30 days" at bounding box center [103, 418] width 64 height 10
click at [91, 392] on span "- Due last 7 days" at bounding box center [98, 396] width 55 height 10
click at [102, 396] on span "- Due withn 7 days" at bounding box center [101, 396] width 61 height 10
click at [100, 396] on span "- Due [DATE]" at bounding box center [92, 396] width 43 height 10
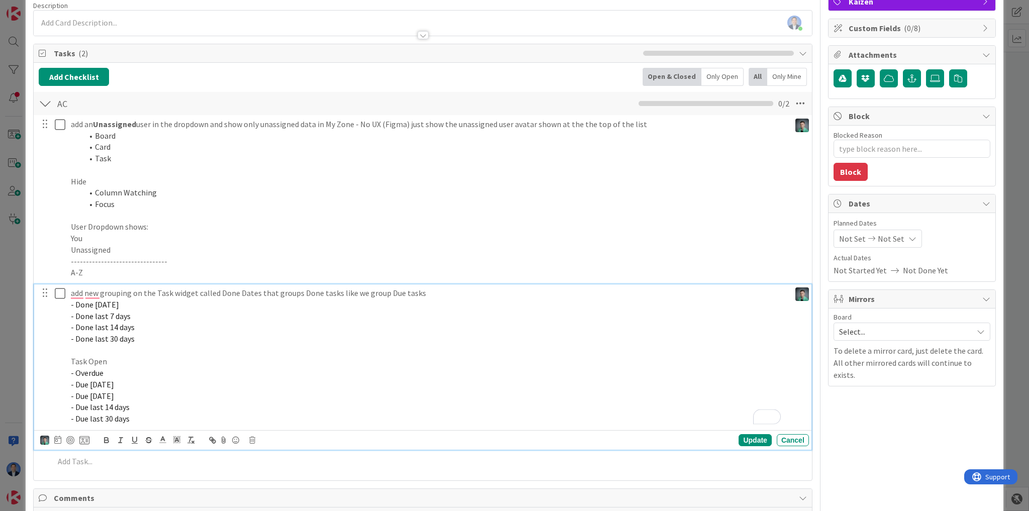
click at [100, 396] on span "- Due [DATE]" at bounding box center [92, 396] width 43 height 10
copy span "within"
click at [97, 404] on span "- Due last 14 days" at bounding box center [100, 407] width 59 height 10
click at [92, 408] on span "- Due last 30 days" at bounding box center [100, 418] width 59 height 10
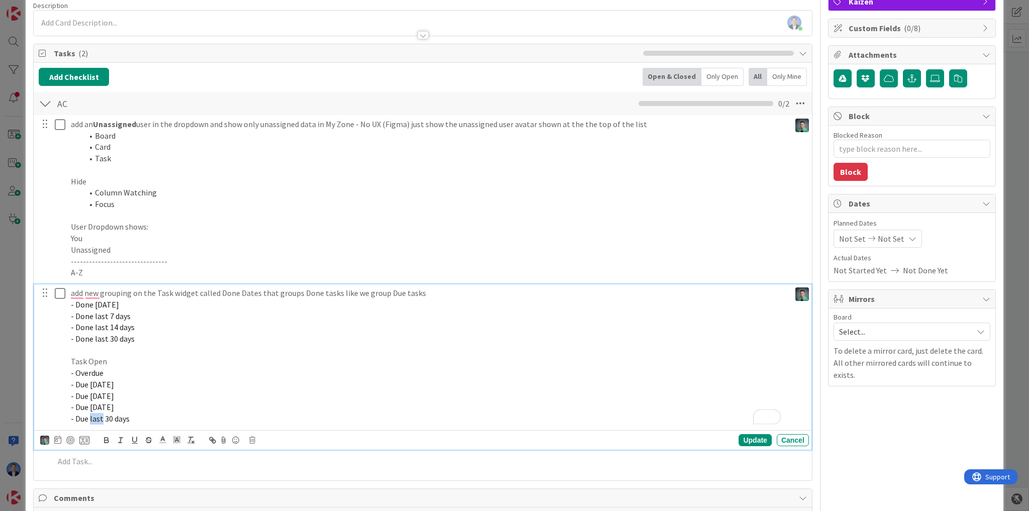
click at [92, 408] on span "- Due last 30 days" at bounding box center [100, 418] width 59 height 10
click at [190, 388] on p "- Due [DATE]" at bounding box center [428, 385] width 715 height 12
click at [113, 408] on span "- Due within 30 days" at bounding box center [92, 418] width 43 height 10
click at [114, 393] on span "- Due [DATE]" at bounding box center [92, 396] width 43 height 10
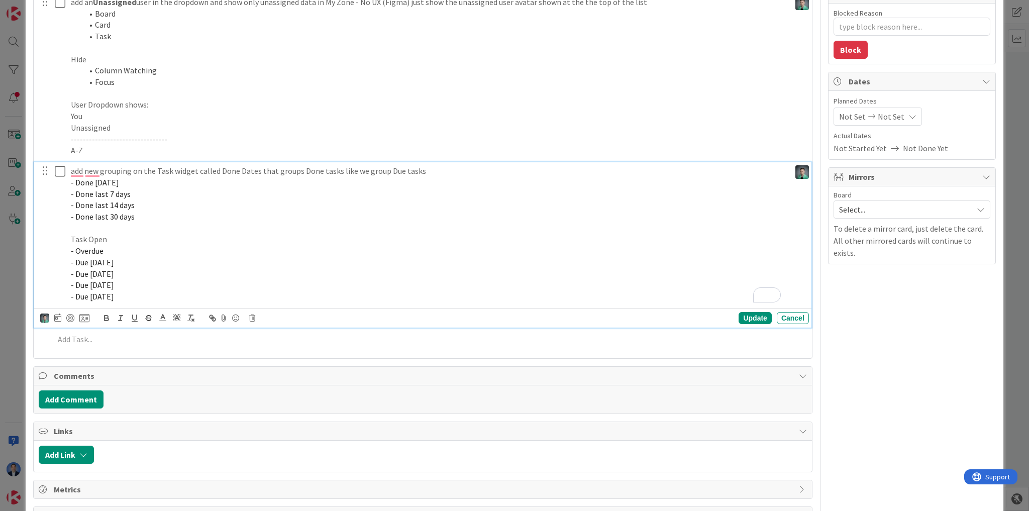
scroll to position [241, 0]
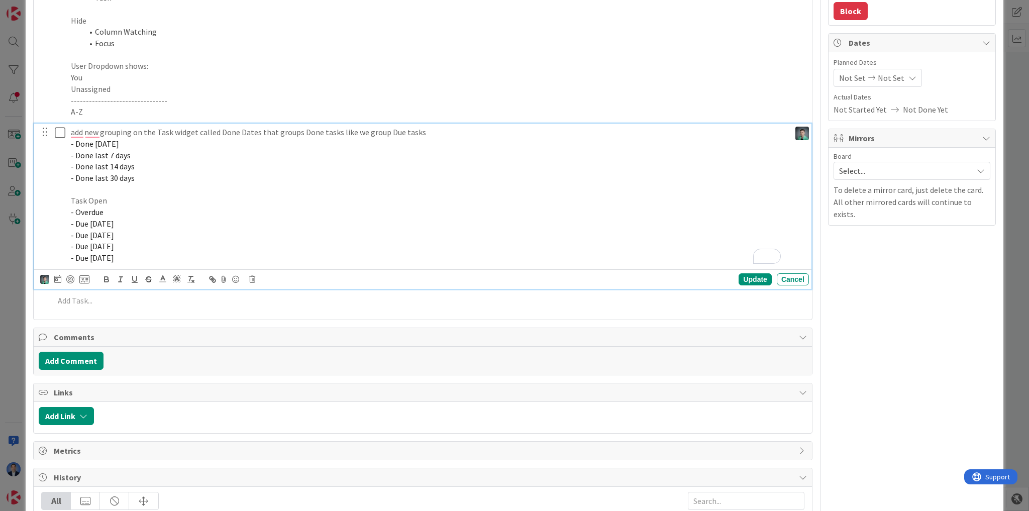
click at [187, 226] on p "- Due [DATE]" at bounding box center [428, 224] width 715 height 12
drag, startPoint x: 123, startPoint y: 260, endPoint x: 42, endPoint y: 157, distance: 131.0
click at [42, 157] on div "add new grouping on the Task widget called Done Dates that groups Done tasks li…" at bounding box center [423, 195] width 771 height 143
click at [150, 170] on p "- Done last 14 days" at bounding box center [428, 167] width 715 height 12
click at [98, 153] on span "- Done last 7 days" at bounding box center [101, 155] width 60 height 10
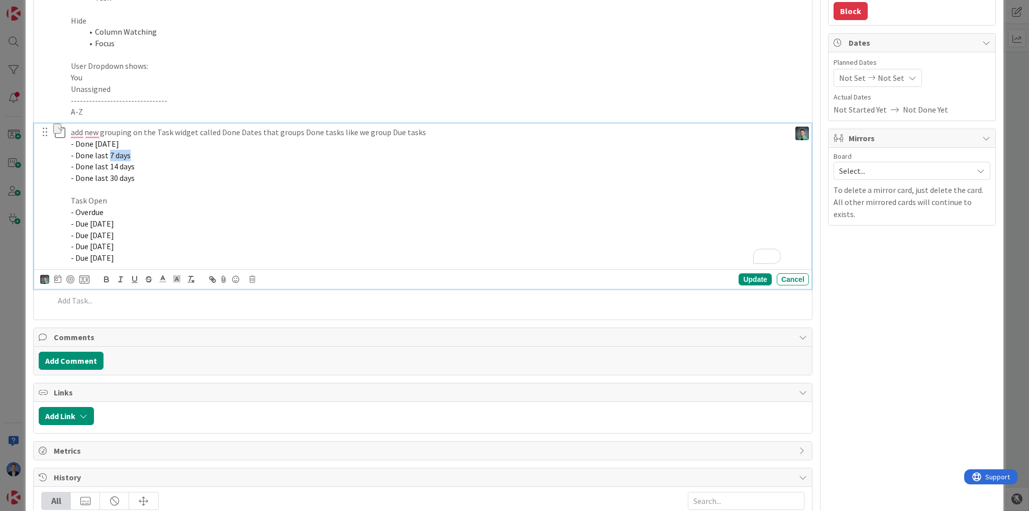
drag, startPoint x: 109, startPoint y: 153, endPoint x: 132, endPoint y: 152, distance: 23.1
click at [132, 152] on p "- Done last 7 days" at bounding box center [428, 156] width 715 height 12
drag, startPoint x: 109, startPoint y: 163, endPoint x: 132, endPoint y: 163, distance: 23.1
click at [132, 163] on span "- Done last 14 days" at bounding box center [103, 166] width 64 height 10
drag, startPoint x: 141, startPoint y: 177, endPoint x: 108, endPoint y: 177, distance: 32.7
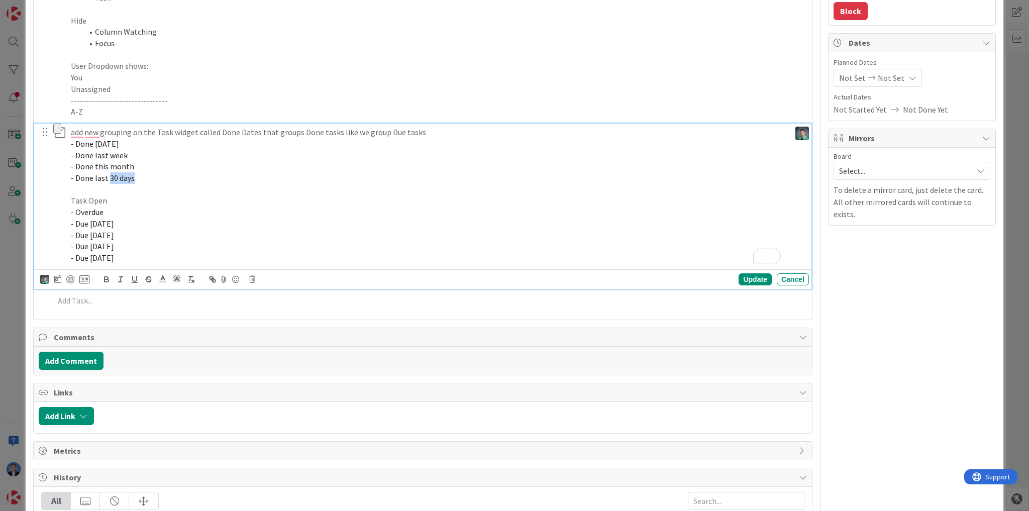
click at [108, 177] on p "- Done last 30 days" at bounding box center [428, 178] width 715 height 12
click at [186, 179] on p "- Done last month" at bounding box center [428, 178] width 715 height 12
click at [108, 145] on span "- Done [DATE]" at bounding box center [95, 144] width 48 height 10
click at [115, 154] on span "- Done last week" at bounding box center [99, 155] width 57 height 10
click at [116, 165] on span "- Done this month" at bounding box center [102, 166] width 63 height 10
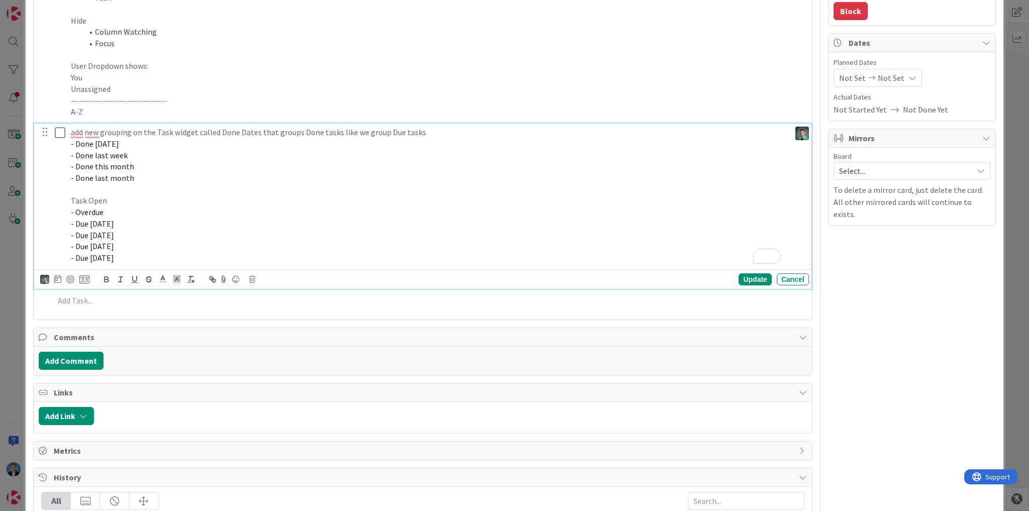
click at [115, 179] on span "- Done last month" at bounding box center [102, 178] width 63 height 10
drag, startPoint x: 149, startPoint y: 260, endPoint x: 50, endPoint y: 197, distance: 117.1
click at [50, 197] on div "add new grouping on the Task widget called Done Dates that groups Done tasks li…" at bounding box center [423, 195] width 771 height 143
copy div "Task Open - Overdue - Due Today - Due within 7 days - Due within 14 days - Due …"
click at [165, 259] on p "- Due [DATE]" at bounding box center [428, 258] width 715 height 12
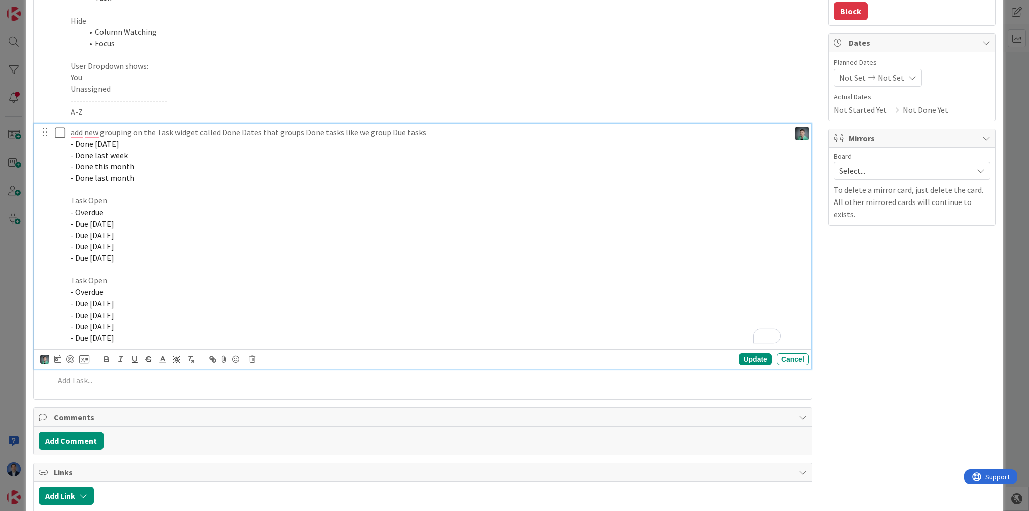
click at [99, 313] on span "- Due [DATE]" at bounding box center [92, 315] width 43 height 10
drag, startPoint x: 99, startPoint y: 313, endPoint x: 126, endPoint y: 308, distance: 27.5
click at [126, 309] on p "- Due [DATE]" at bounding box center [428, 315] width 715 height 12
click at [94, 316] on span "- Due this week" at bounding box center [97, 315] width 52 height 10
drag, startPoint x: 94, startPoint y: 316, endPoint x: 113, endPoint y: 313, distance: 18.3
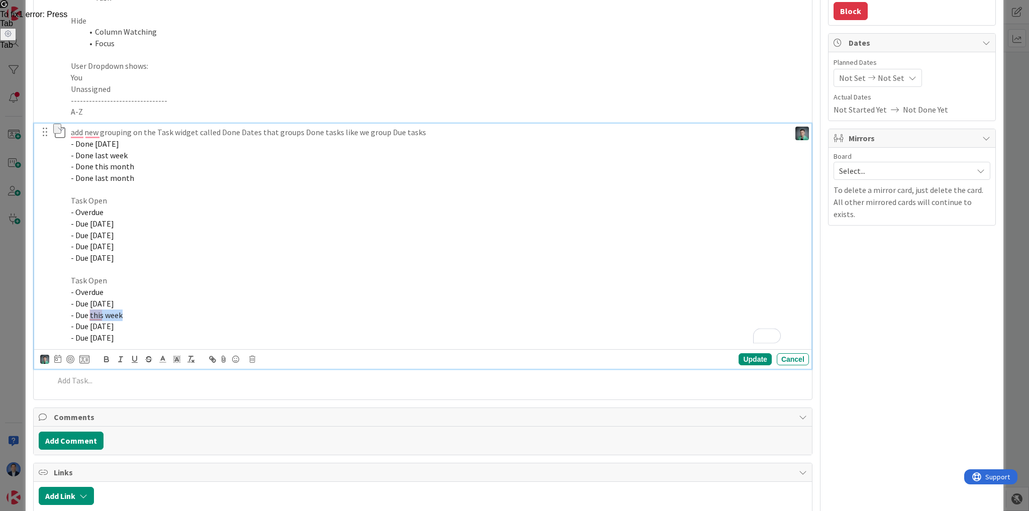
click at [113, 313] on span "- Due this week" at bounding box center [97, 315] width 52 height 10
copy span "this week"
click at [100, 326] on span "- Due [DATE]" at bounding box center [92, 326] width 43 height 10
drag, startPoint x: 100, startPoint y: 326, endPoint x: 128, endPoint y: 326, distance: 27.6
click at [114, 326] on span "- Due [DATE]" at bounding box center [92, 326] width 43 height 10
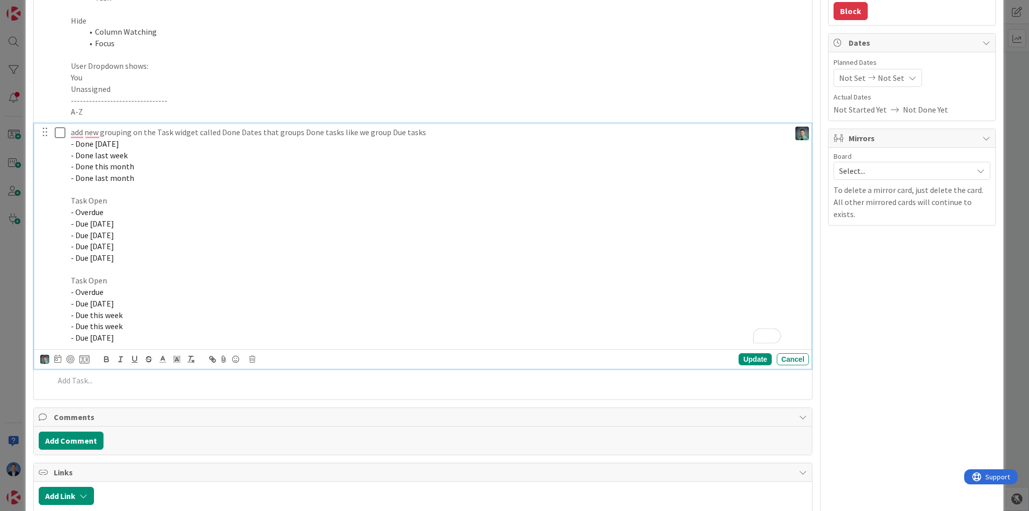
click at [96, 324] on span "- Due this week" at bounding box center [97, 326] width 52 height 10
click at [100, 337] on span "- Due [DATE]" at bounding box center [92, 338] width 43 height 10
drag, startPoint x: 100, startPoint y: 337, endPoint x: 139, endPoint y: 338, distance: 38.2
click at [139, 338] on p "- Due [DATE]" at bounding box center [428, 338] width 715 height 12
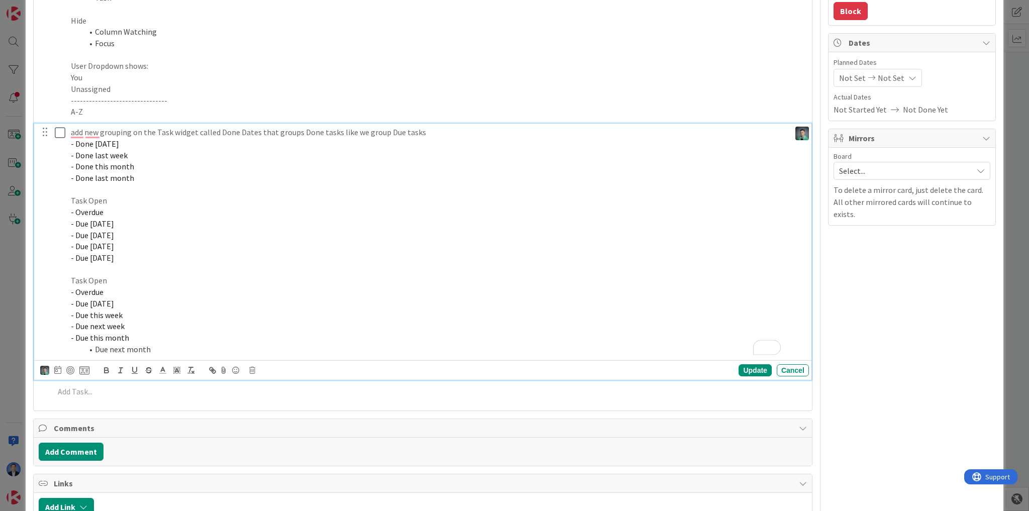
click at [94, 346] on li "Due next month" at bounding box center [434, 350] width 703 height 12
click at [145, 310] on p "- Due this week" at bounding box center [428, 315] width 715 height 12
click at [133, 344] on p "- Due next month" at bounding box center [428, 350] width 715 height 12
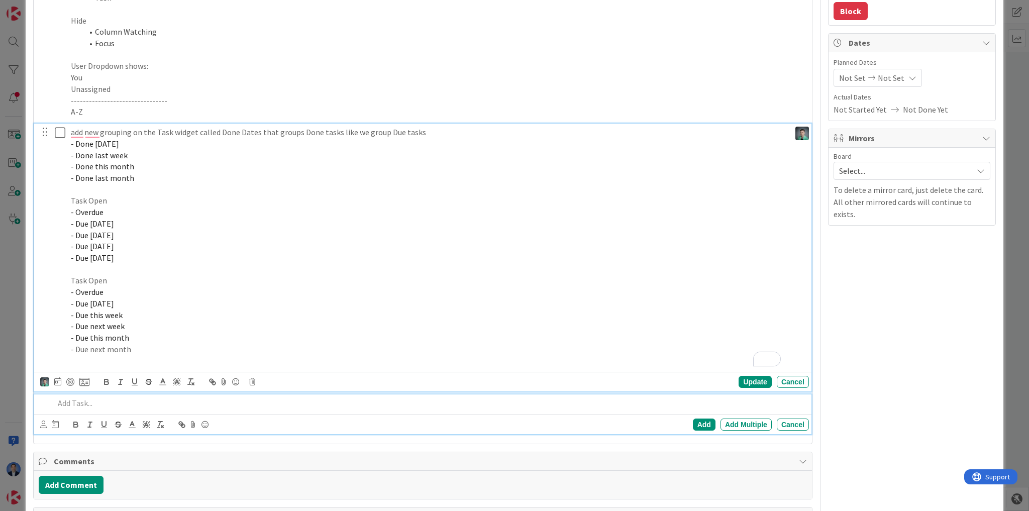
click at [123, 401] on p at bounding box center [429, 403] width 751 height 12
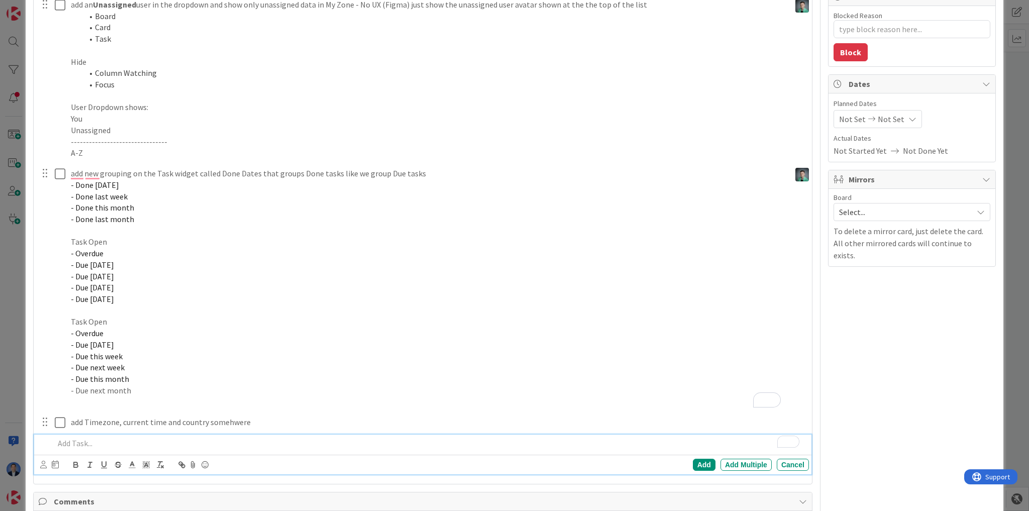
scroll to position [120, 0]
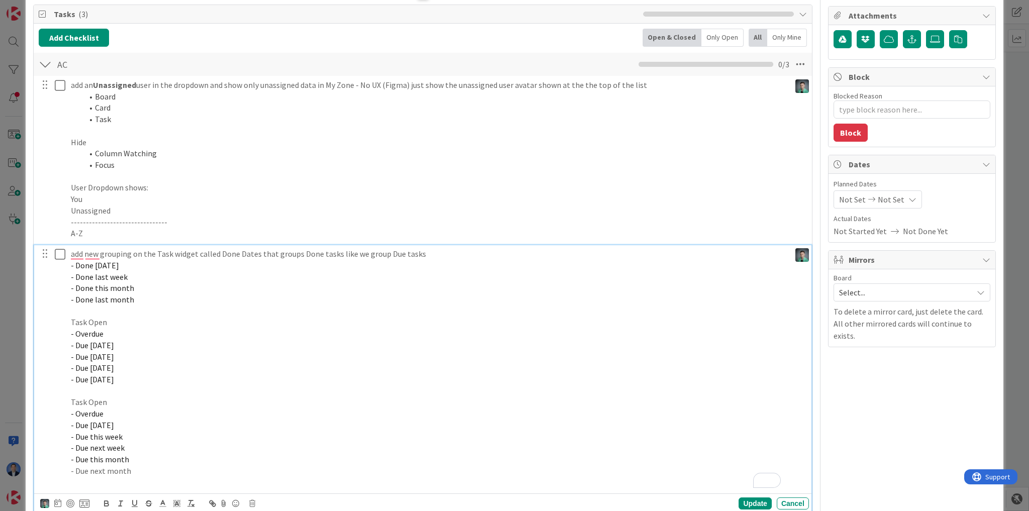
click at [301, 251] on p "add new grouping on the Task widget called Done Dates that groups Done tasks li…" at bounding box center [428, 254] width 715 height 12
drag, startPoint x: 301, startPoint y: 251, endPoint x: 327, endPoint y: 250, distance: 25.1
click at [327, 250] on p "add new grouping on the Task widget called Done Dates that groups Done tasks li…" at bounding box center [428, 254] width 715 height 12
click at [226, 252] on p "add new grouping on the Task widget called Done Dates that groups Done tasks li…" at bounding box center [428, 254] width 715 height 12
click at [90, 251] on p "add new grouping on the Task widget called Done Dates that groups Done tasks li…" at bounding box center [428, 254] width 715 height 12
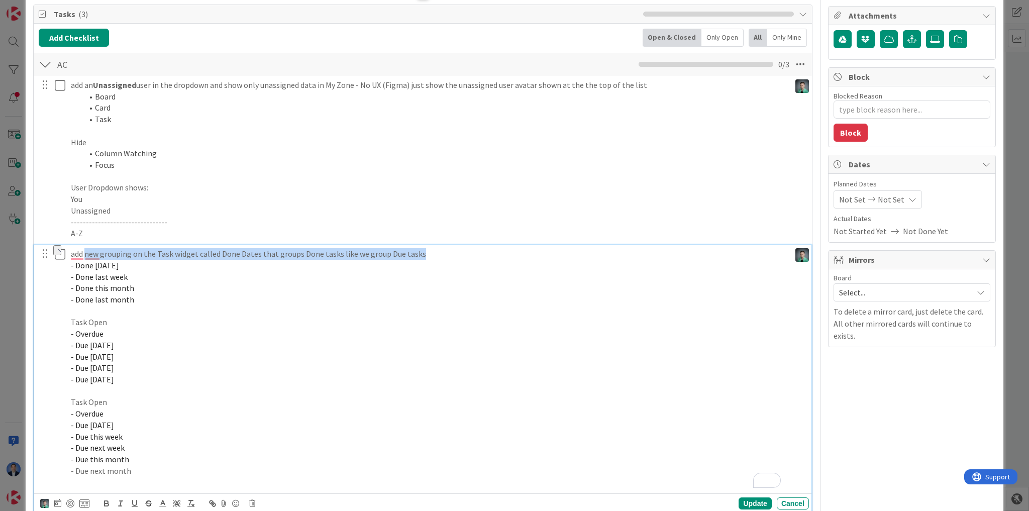
drag, startPoint x: 90, startPoint y: 251, endPoint x: 426, endPoint y: 249, distance: 335.6
click at [426, 249] on p "add new grouping on the Task widget called Done Dates that groups Done tasks li…" at bounding box center [428, 254] width 715 height 12
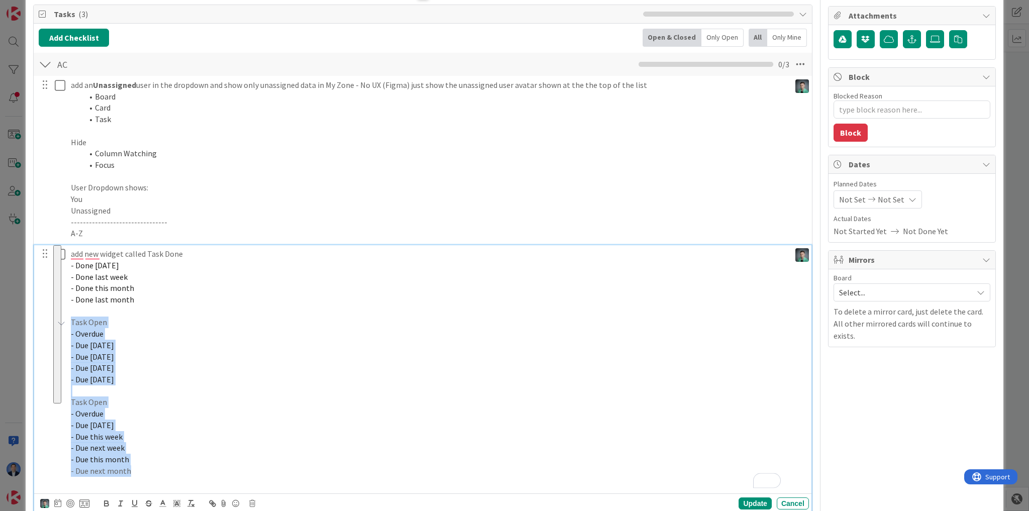
drag, startPoint x: 139, startPoint y: 472, endPoint x: 45, endPoint y: 320, distance: 179.1
click at [45, 320] on div "add new widget called Task Done - Done Today - Done last week - Done this month…" at bounding box center [423, 368] width 771 height 246
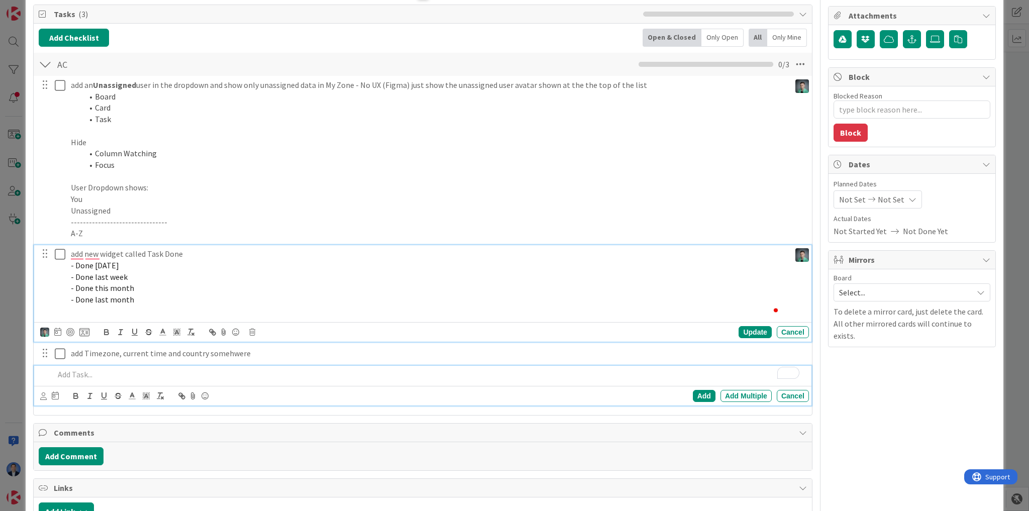
click at [113, 370] on p "To enrich screen reader interactions, please activate Accessibility in Grammarl…" at bounding box center [429, 375] width 751 height 12
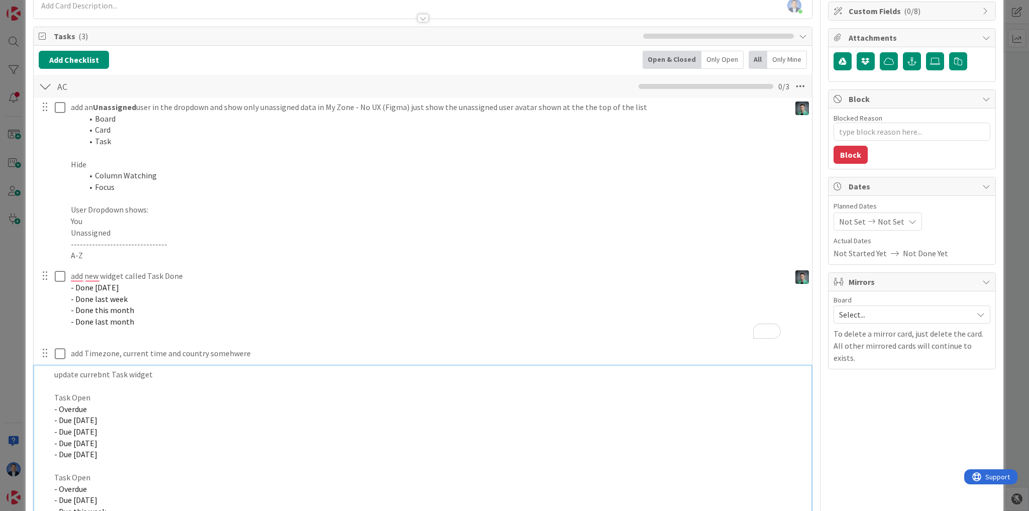
scroll to position [136, 0]
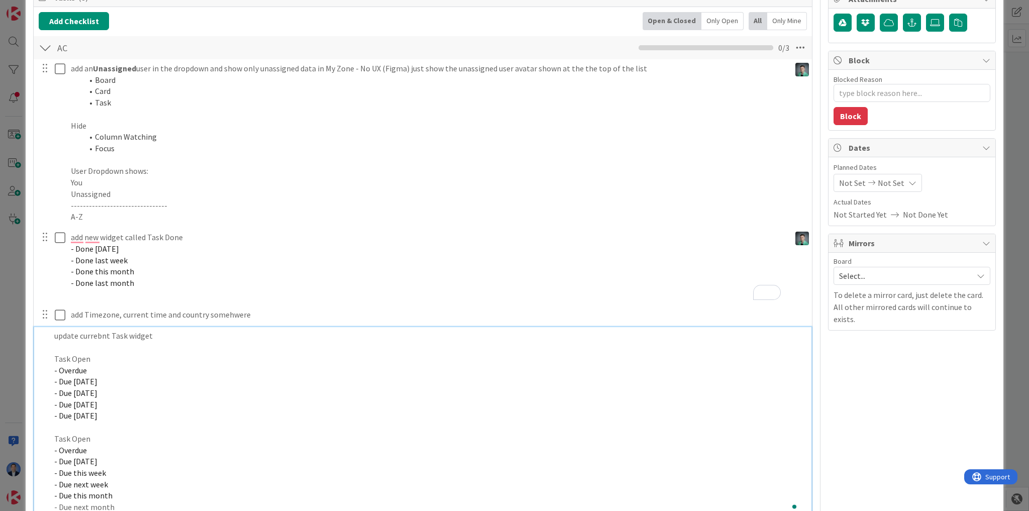
click at [176, 329] on div "update currebnt Task widget Task Open - Overdue - Due Today - Due within 7 days…" at bounding box center [429, 421] width 759 height 189
click at [79, 360] on p "Task Open" at bounding box center [429, 359] width 751 height 12
click at [78, 408] on p "Task Open" at bounding box center [429, 439] width 751 height 12
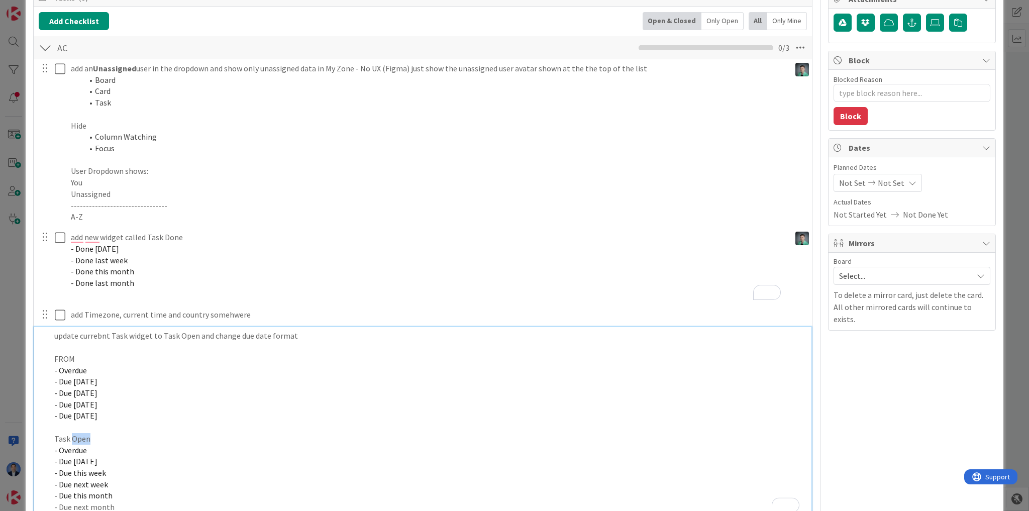
click at [78, 408] on p "Task Open" at bounding box center [429, 439] width 751 height 12
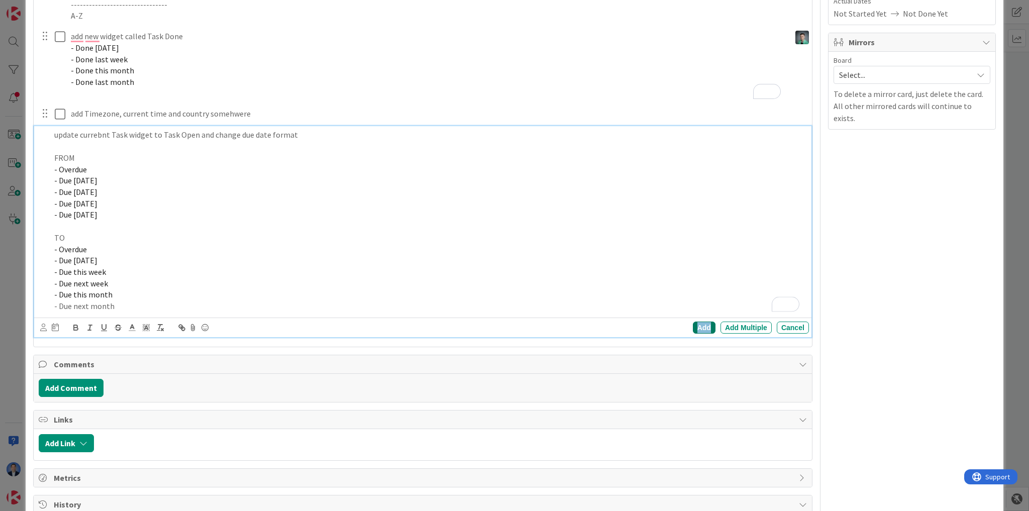
click at [607, 326] on div "Add" at bounding box center [704, 328] width 23 height 12
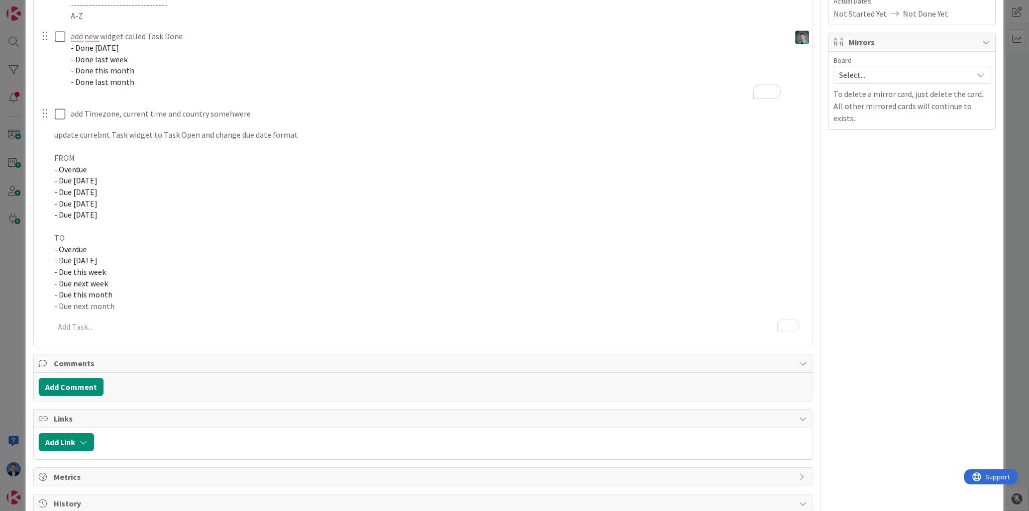
type textarea "x"
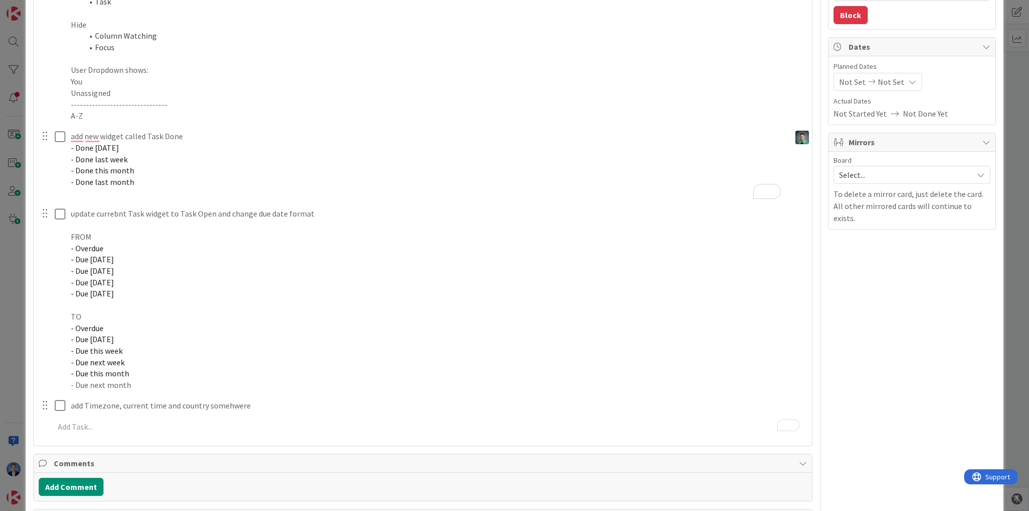
scroll to position [136, 0]
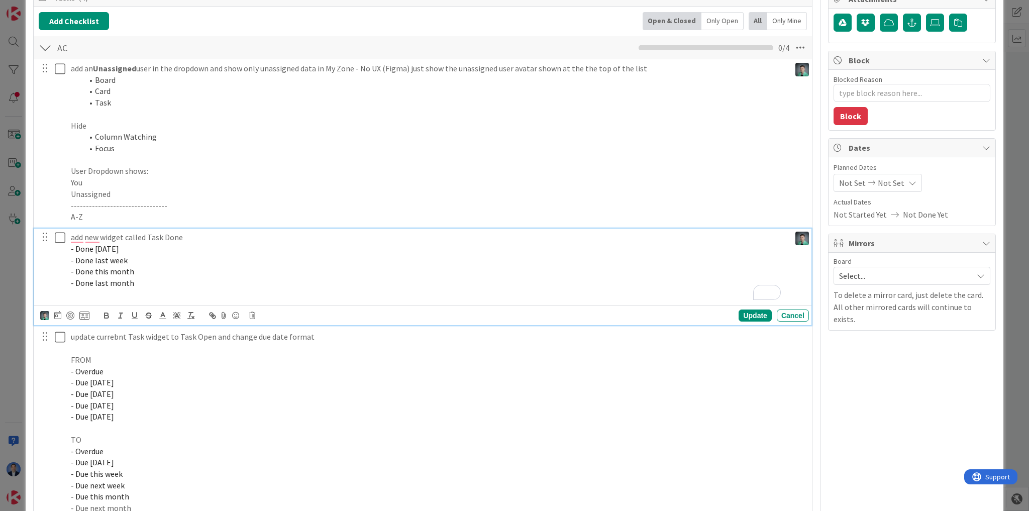
click at [151, 236] on p "add new widget called Task Done" at bounding box center [428, 238] width 715 height 12
drag, startPoint x: 151, startPoint y: 236, endPoint x: 167, endPoint y: 233, distance: 15.8
click at [167, 233] on p "add new widget called Task Done" at bounding box center [428, 238] width 715 height 12
click at [179, 335] on p "update currebnt Task widget to Task Open and change due date format" at bounding box center [438, 337] width 734 height 12
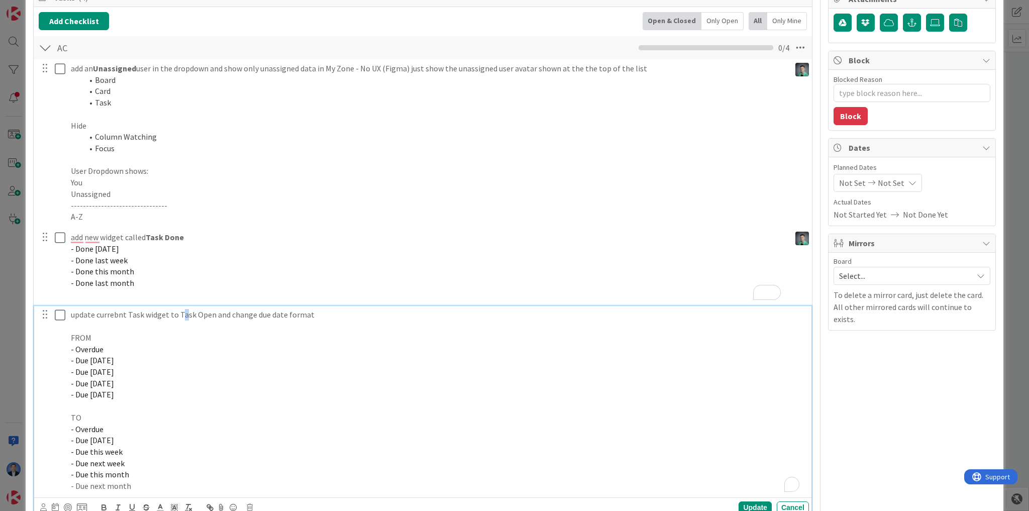
scroll to position [114, 0]
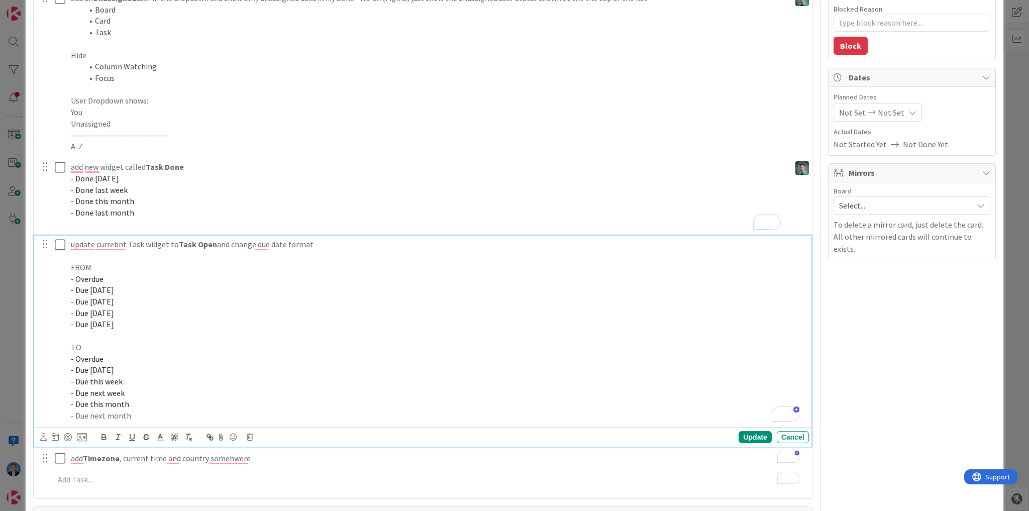
scroll to position [194, 0]
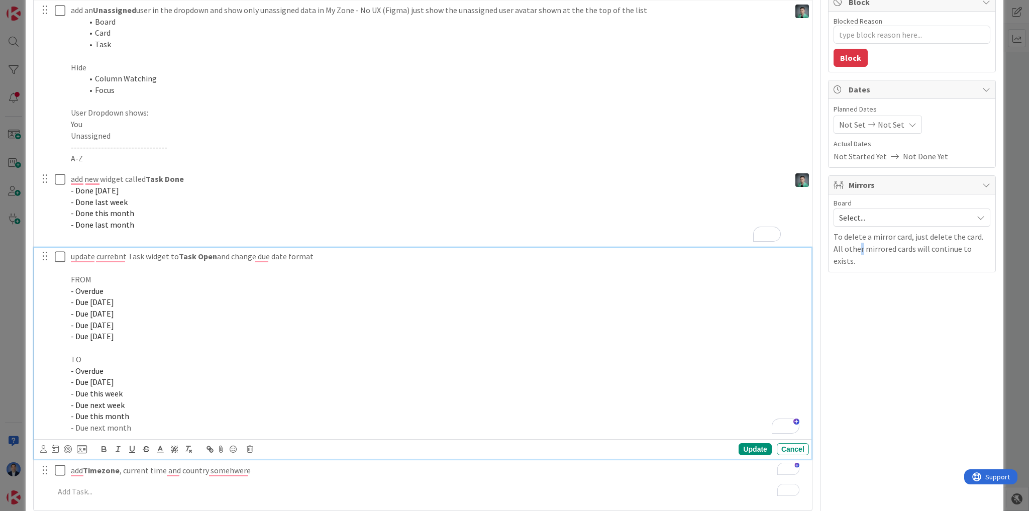
click at [844, 372] on div "Owner Watchers Kaizen Custom Fields ( 0/8 ) Attachments Block Blocked Reason 0 …" at bounding box center [912, 419] width 168 height 1148
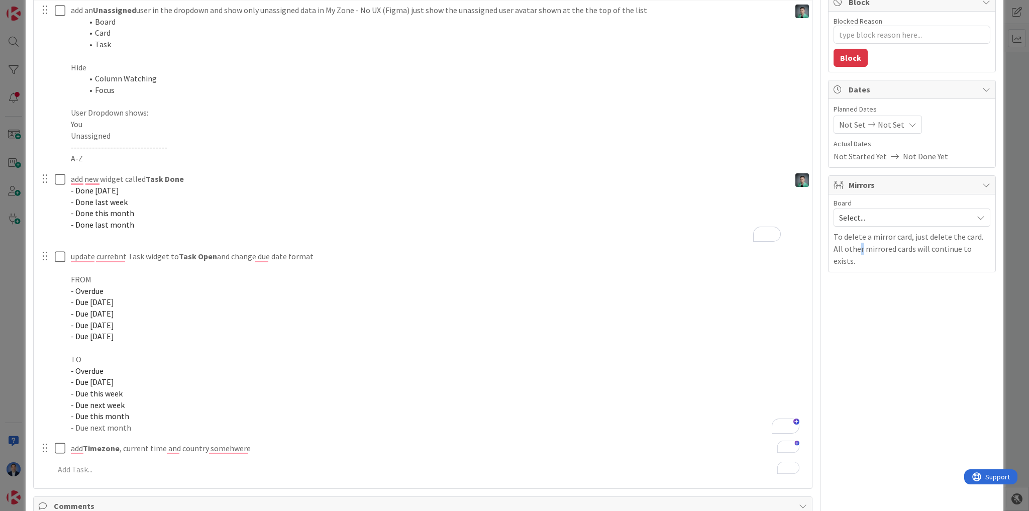
scroll to position [0, 0]
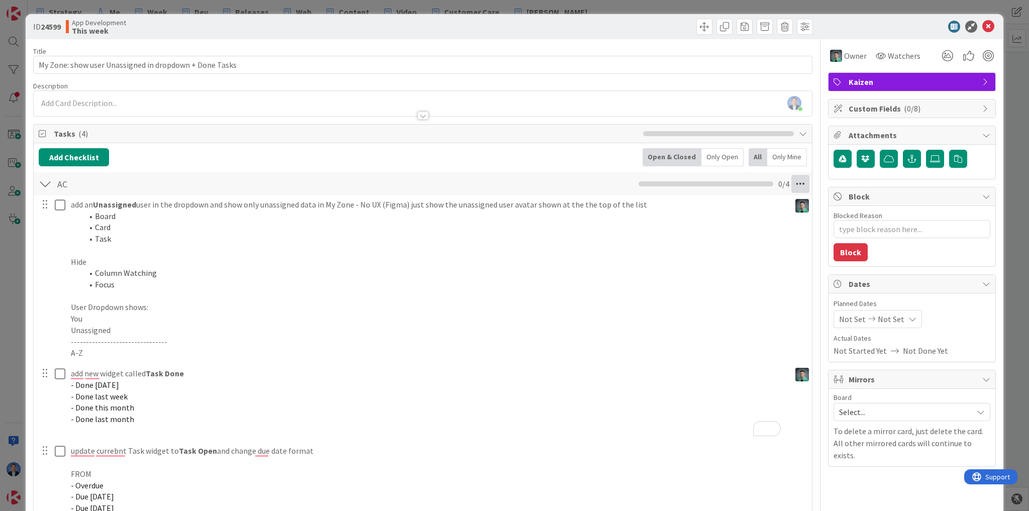
click at [793, 180] on icon at bounding box center [800, 184] width 18 height 18
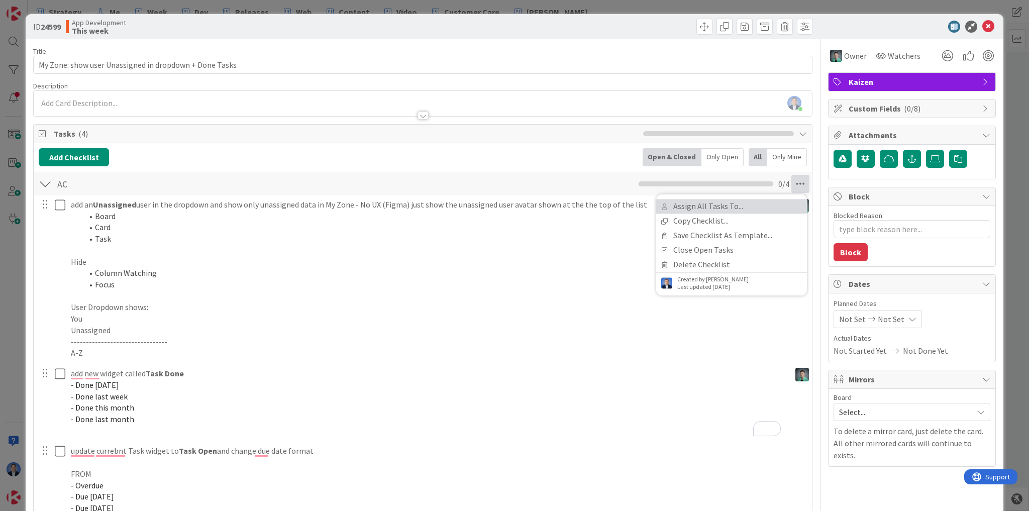
click at [767, 210] on link "Assign All Tasks To..." at bounding box center [731, 206] width 151 height 15
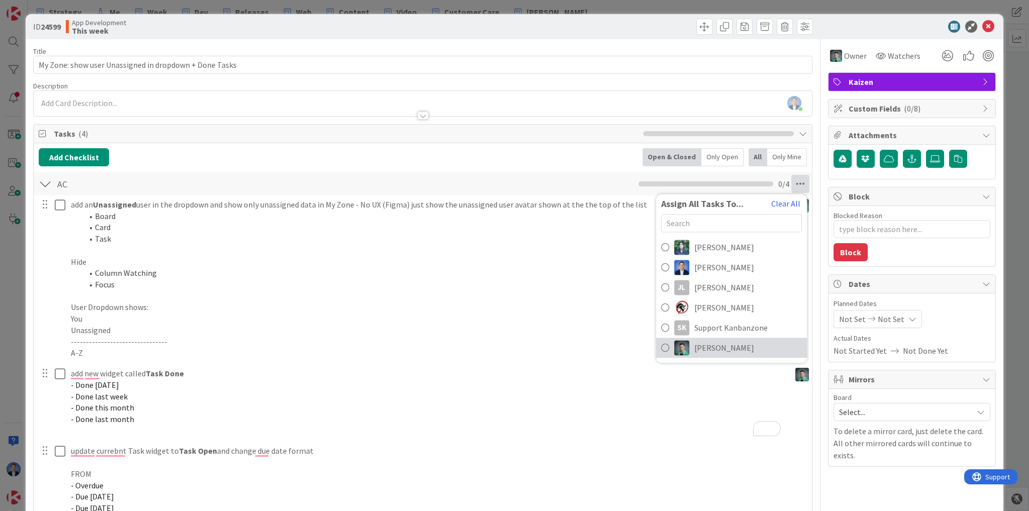
click at [683, 350] on img at bounding box center [681, 347] width 15 height 15
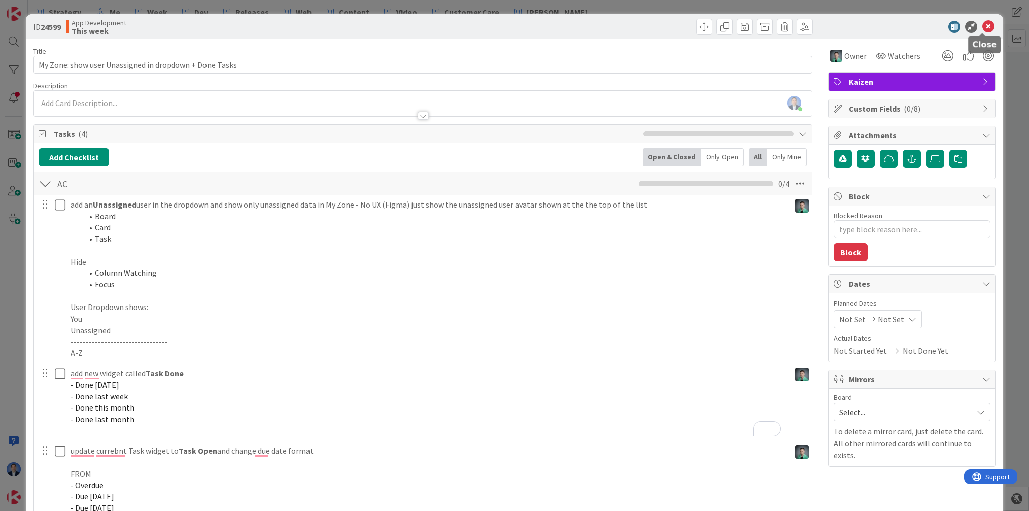
click at [983, 28] on icon at bounding box center [988, 27] width 12 height 12
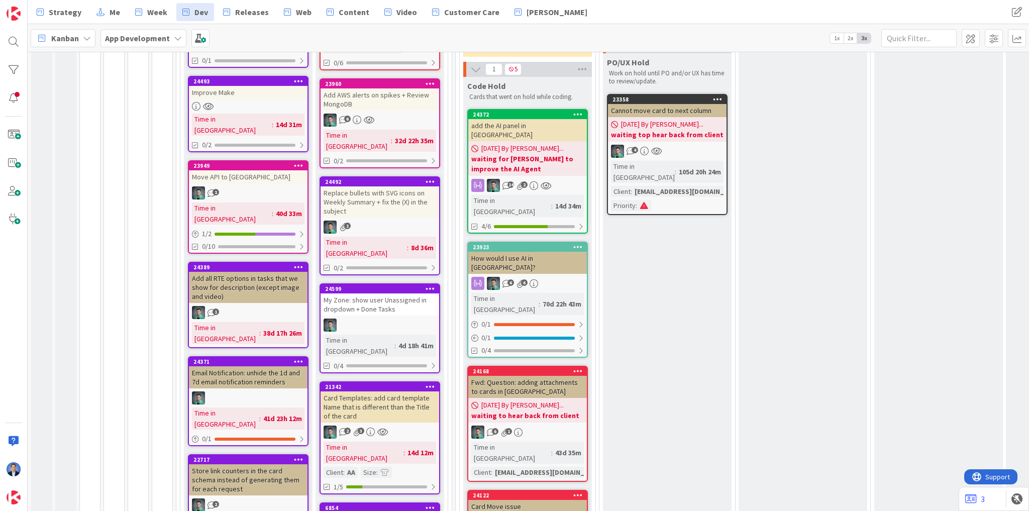
click at [360, 293] on div "My Zone: show user Unassigned in dropdown + Done Tasks" at bounding box center [380, 304] width 119 height 22
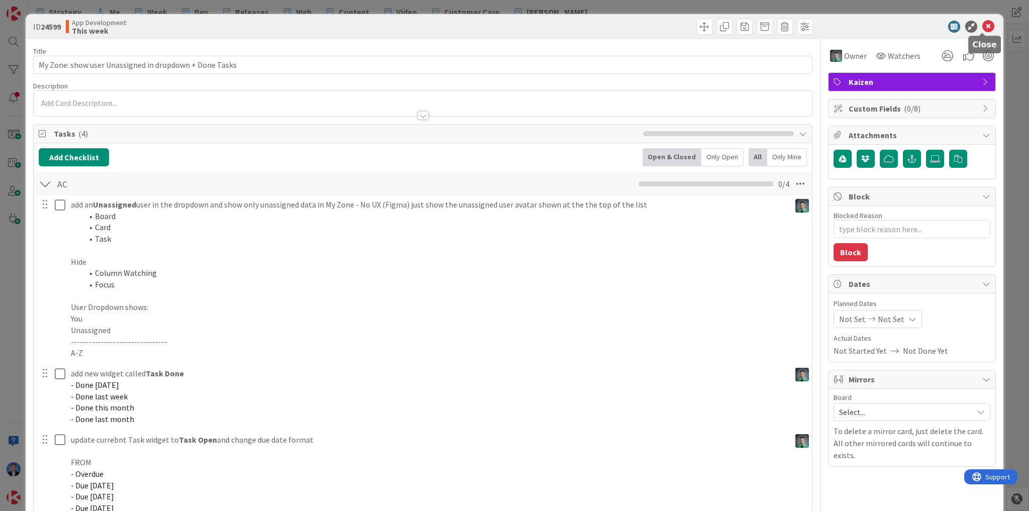
click at [982, 27] on icon at bounding box center [988, 27] width 12 height 12
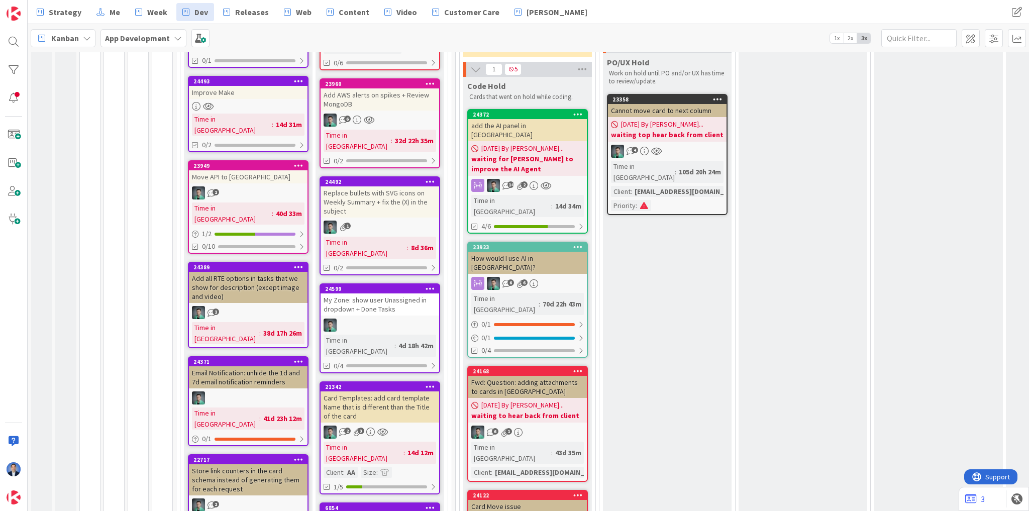
click at [360, 293] on div "My Zone: show user Unassigned in dropdown + Done Tasks" at bounding box center [380, 304] width 119 height 22
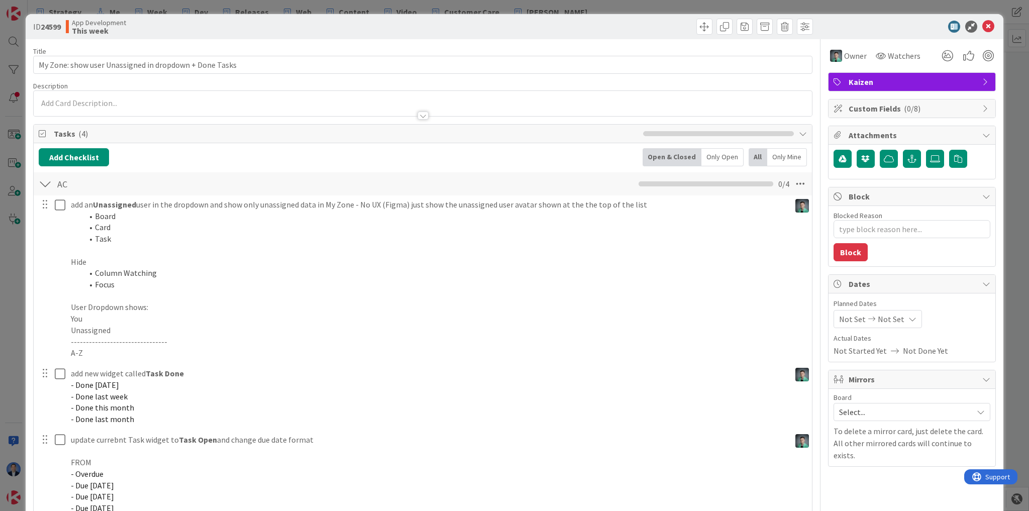
type textarea "x"
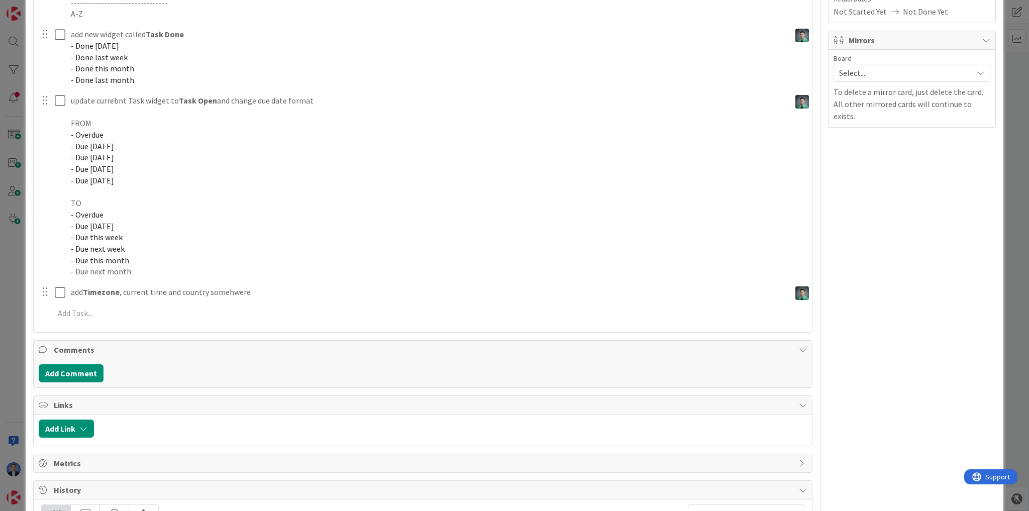
scroll to position [402, 0]
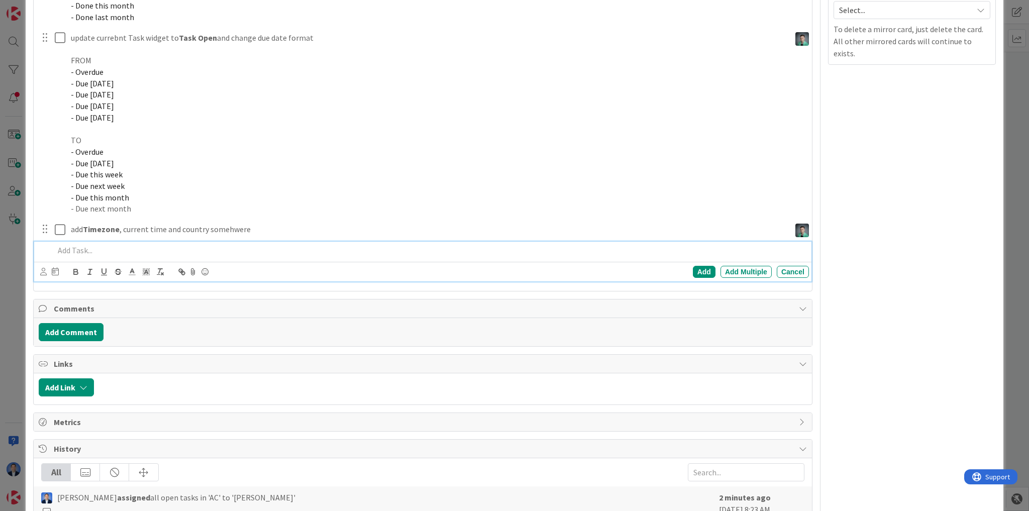
click at [95, 251] on p at bounding box center [429, 251] width 751 height 12
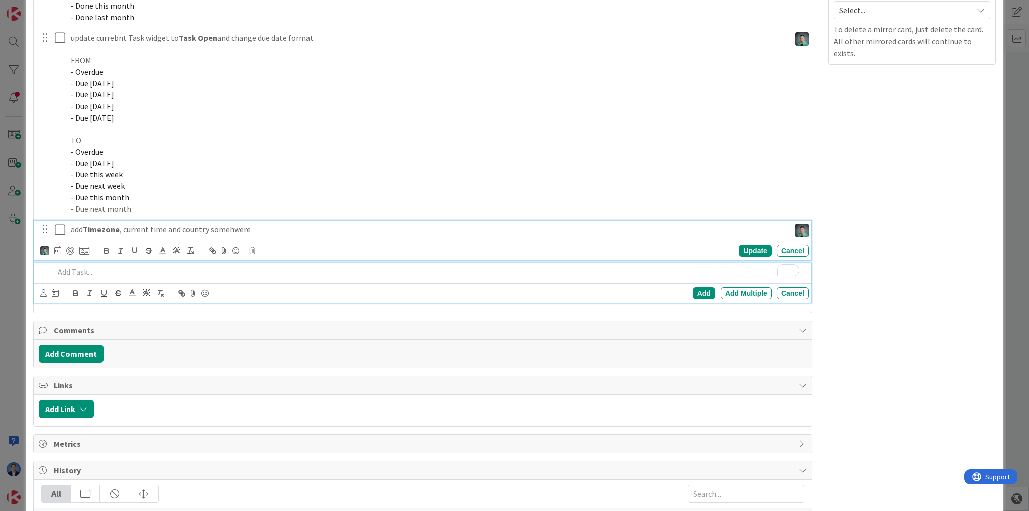
click at [274, 225] on div "add Timezone , current time and country somehwere Update Cancel" at bounding box center [422, 241] width 777 height 40
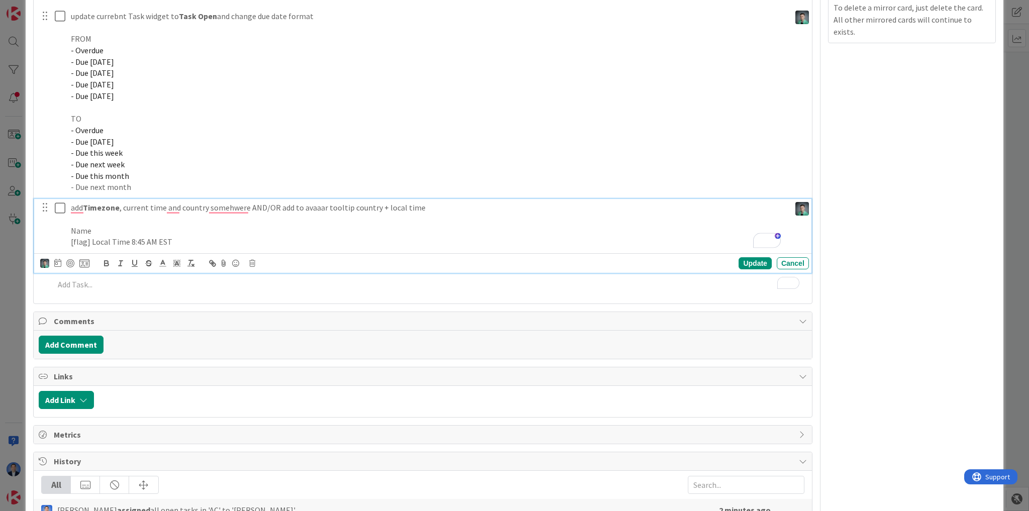
click at [163, 242] on p "[flag] Local Time 8:45 AM EST" at bounding box center [428, 242] width 715 height 12
click at [177, 238] on p "[flag] Local Time 8:45 AM EST" at bounding box center [428, 242] width 715 height 12
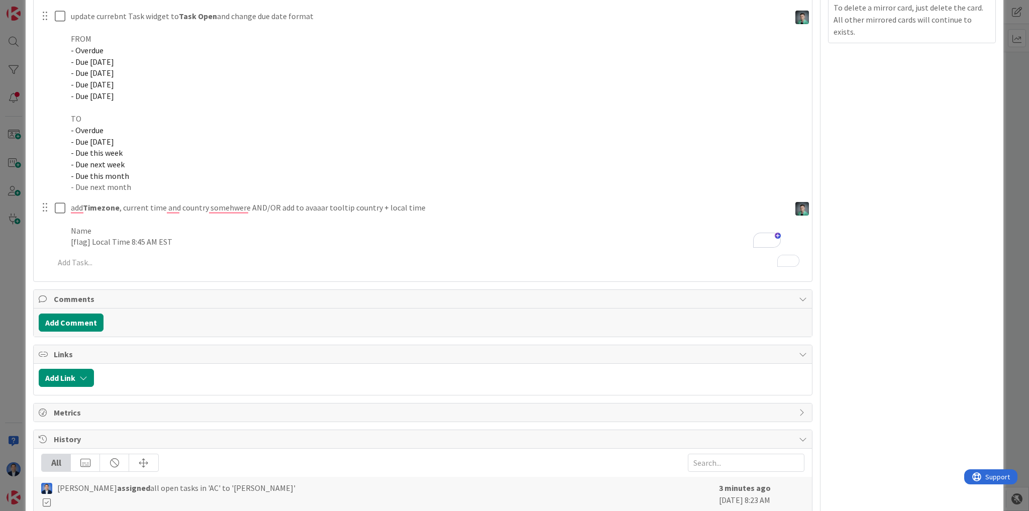
click at [17, 334] on div "ID 24599 App Development This week Title 54 / 128 My Zone: show user Unassigned…" at bounding box center [514, 255] width 1029 height 511
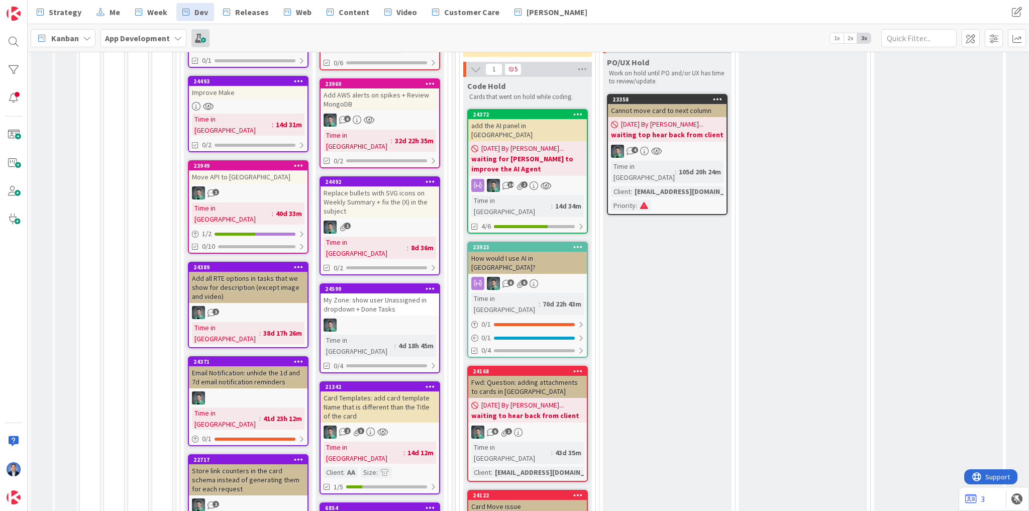
click at [199, 40] on span at bounding box center [200, 38] width 18 height 18
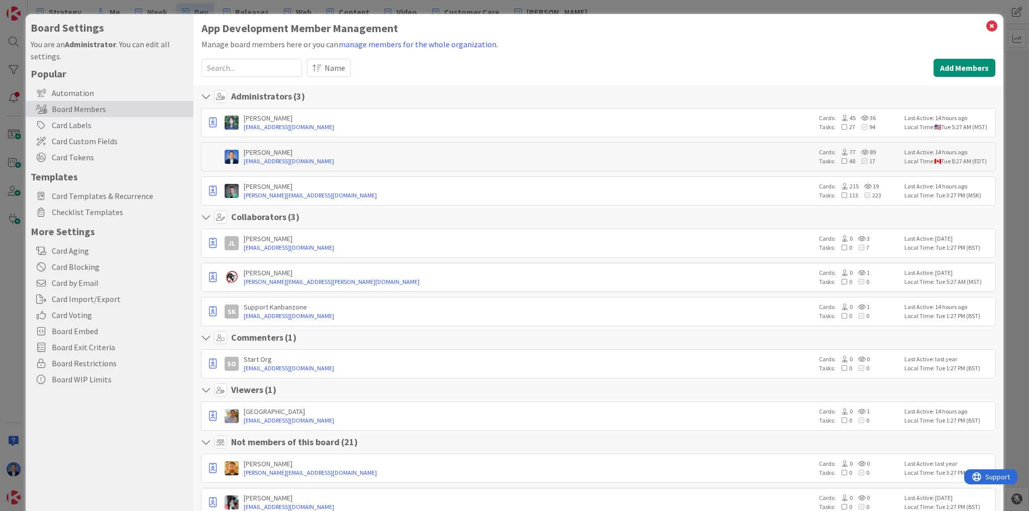
drag, startPoint x: 981, startPoint y: 125, endPoint x: 893, endPoint y: 127, distance: 87.4
click at [893, 127] on div "[PERSON_NAME] [EMAIL_ADDRESS][DOMAIN_NAME] Cards: 45 36 Tasks: 27 94 Last Activ…" at bounding box center [598, 122] width 795 height 29
click at [718, 129] on link "[EMAIL_ADDRESS][DOMAIN_NAME]" at bounding box center [529, 127] width 570 height 9
click at [930, 97] on div "Administrators ( 3 )" at bounding box center [598, 96] width 795 height 13
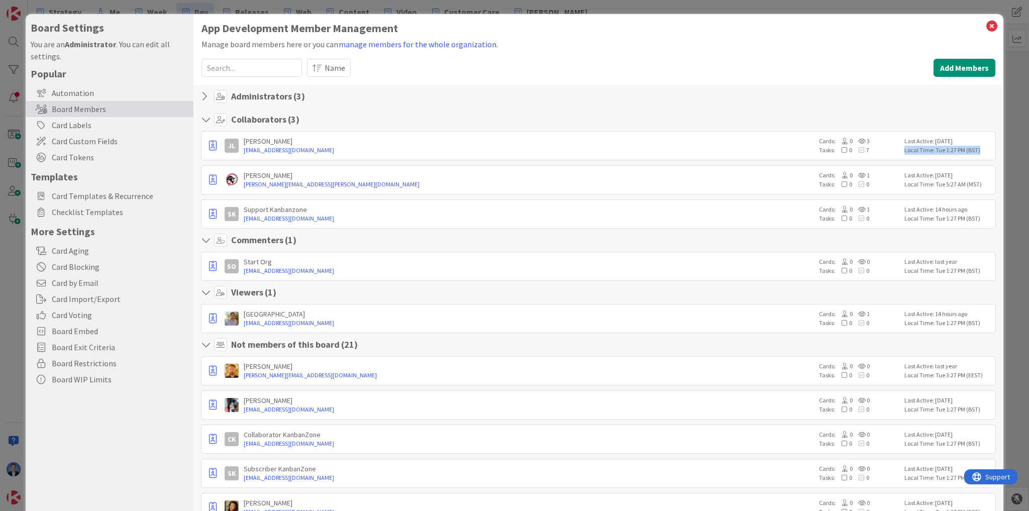
drag, startPoint x: 980, startPoint y: 153, endPoint x: 898, endPoint y: 151, distance: 81.9
click at [904, 151] on div "Local Time: Tue 1:27 PM (BST)" at bounding box center [948, 150] width 88 height 9
click at [306, 98] on div "Administrators ( 3 )" at bounding box center [598, 96] width 795 height 13
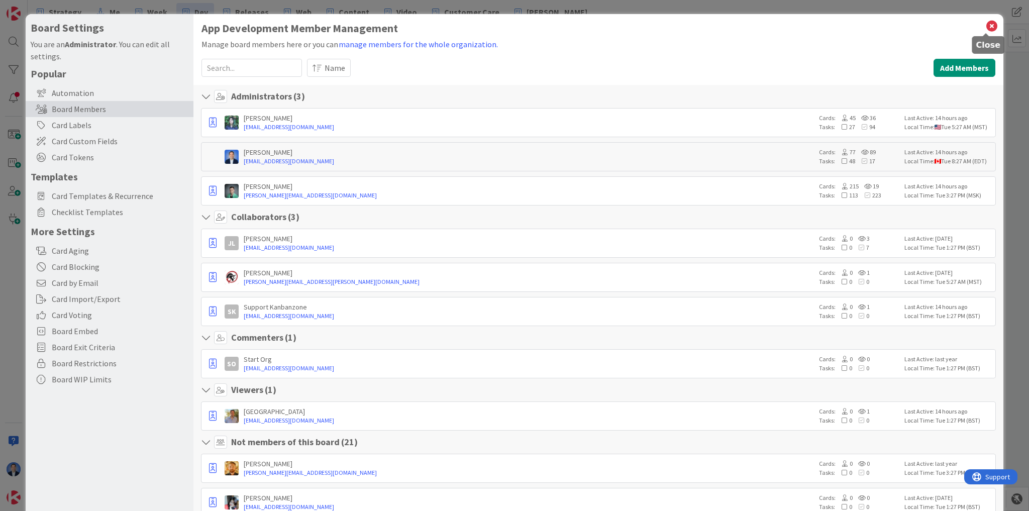
click at [985, 25] on icon at bounding box center [991, 26] width 13 height 14
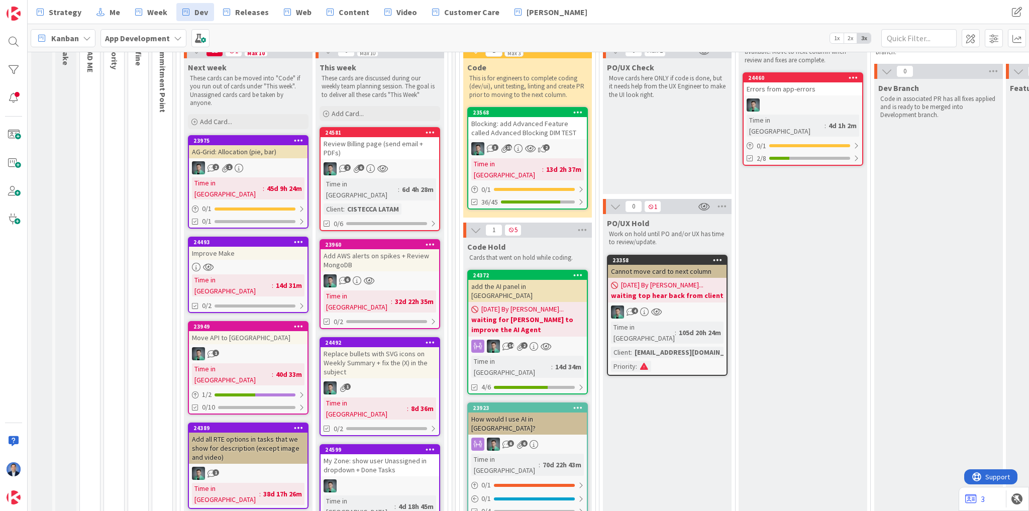
scroll to position [40, 0]
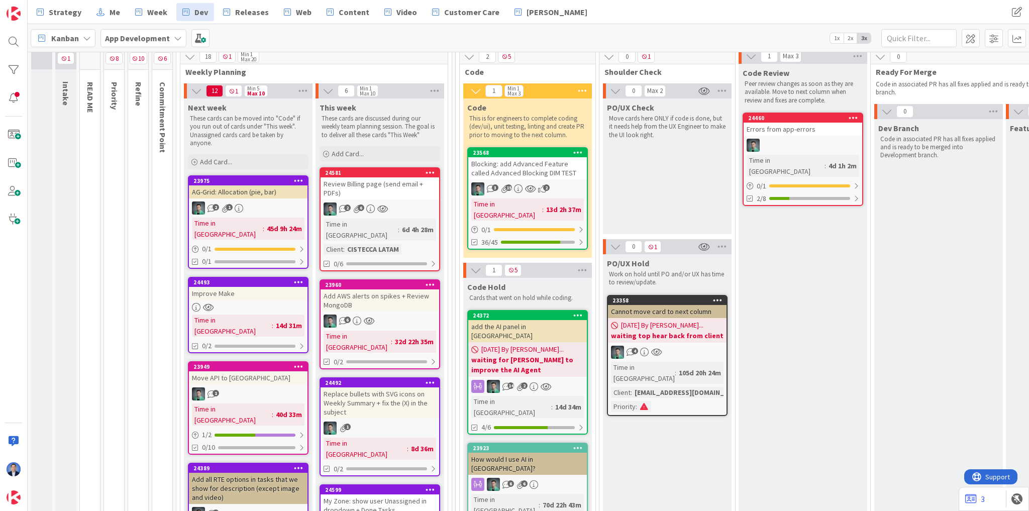
click at [331, 58] on div "18 1 Min 1 Max 20" at bounding box center [313, 56] width 267 height 15
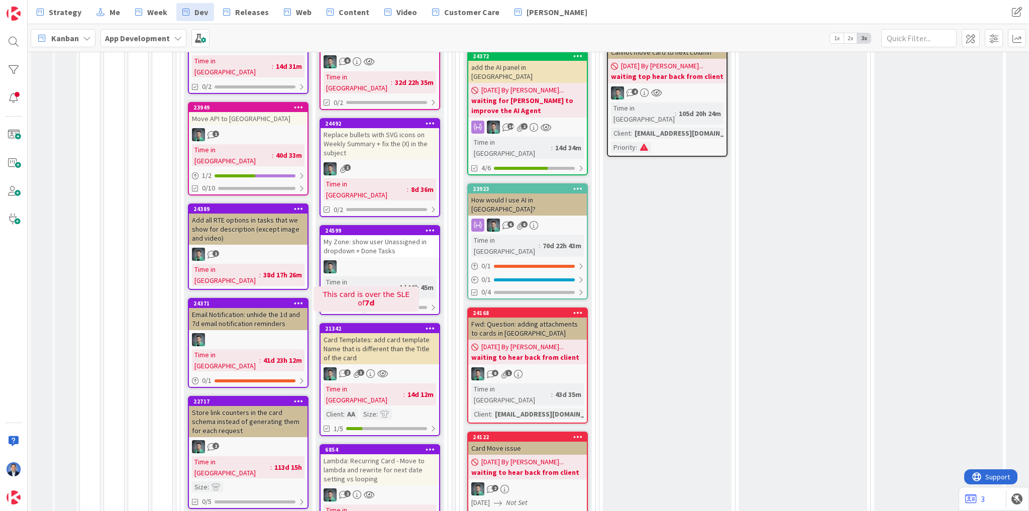
scroll to position [281, 0]
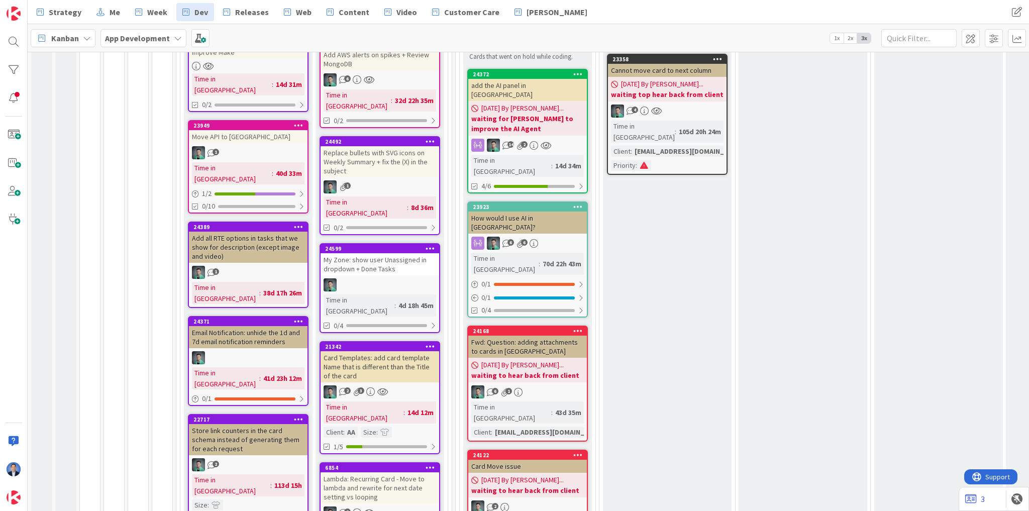
click at [373, 253] on div "My Zone: show user Unassigned in dropdown + Done Tasks" at bounding box center [380, 264] width 119 height 22
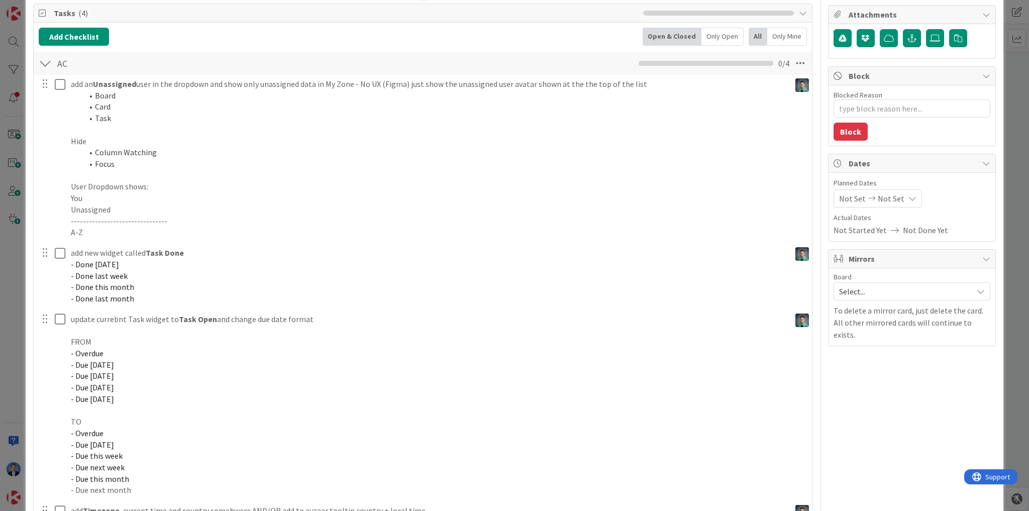
scroll to position [161, 0]
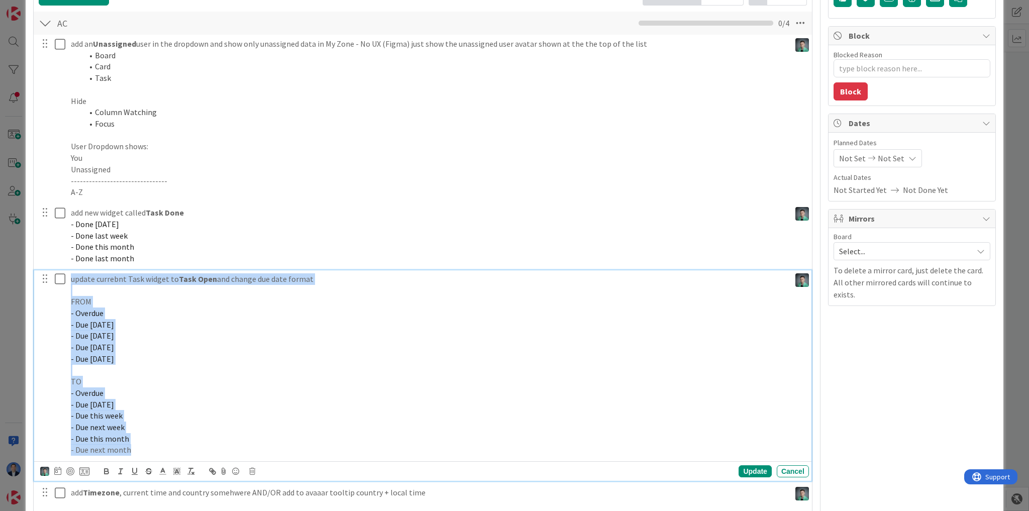
drag, startPoint x: 132, startPoint y: 449, endPoint x: 69, endPoint y: 271, distance: 188.1
click at [69, 271] on div "update currebnt Task widget to Task Open and change due date format FROM - Over…" at bounding box center [428, 364] width 723 height 189
click at [109, 271] on div "update currebnt Task widget to Task Open and change due date format FROM - Over…" at bounding box center [428, 364] width 723 height 189
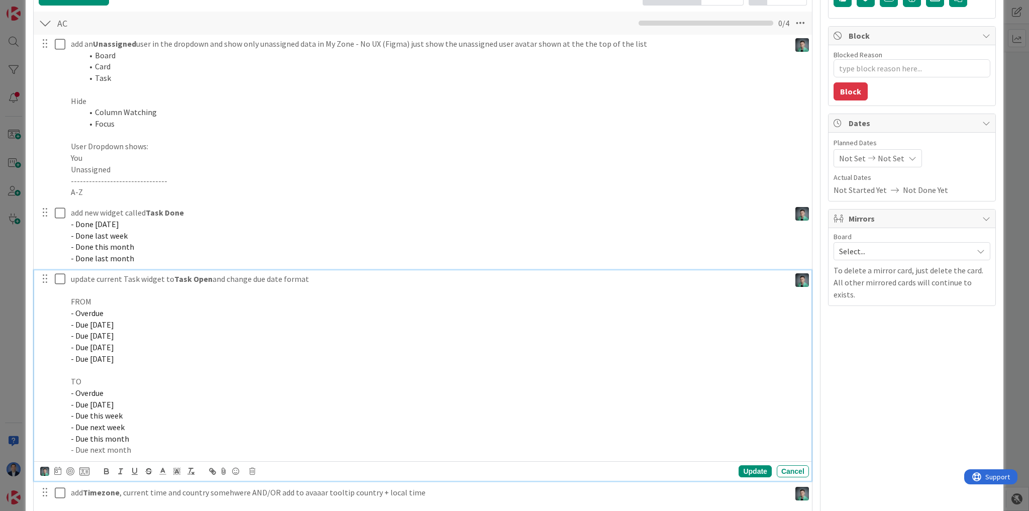
click at [117, 389] on p "- Overdue" at bounding box center [428, 393] width 715 height 12
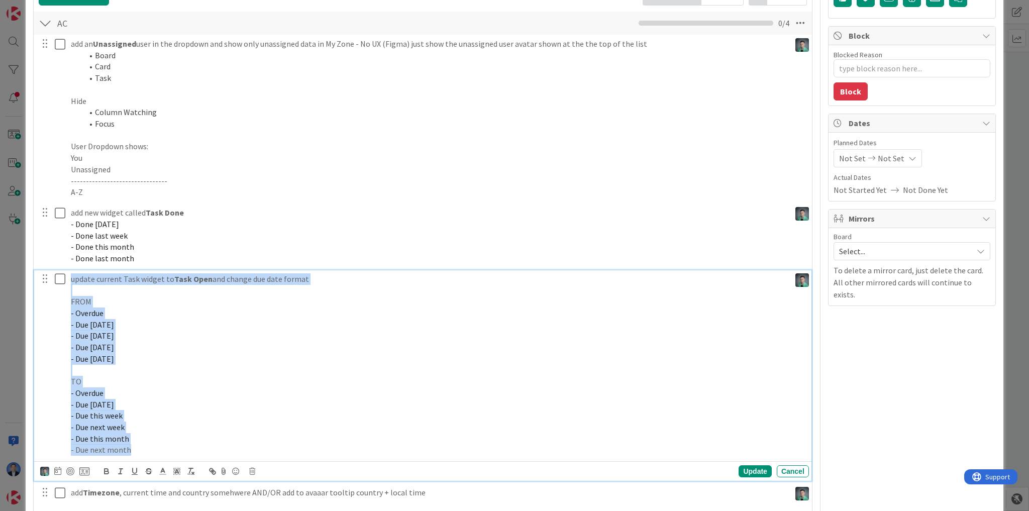
drag, startPoint x: 134, startPoint y: 451, endPoint x: 71, endPoint y: 277, distance: 185.3
click at [71, 277] on div "update current Task widget to Task Open and change due date format FROM - Overd…" at bounding box center [428, 364] width 723 height 189
copy div "update current Task widget to Task Open and change due date format FROM - Overd…"
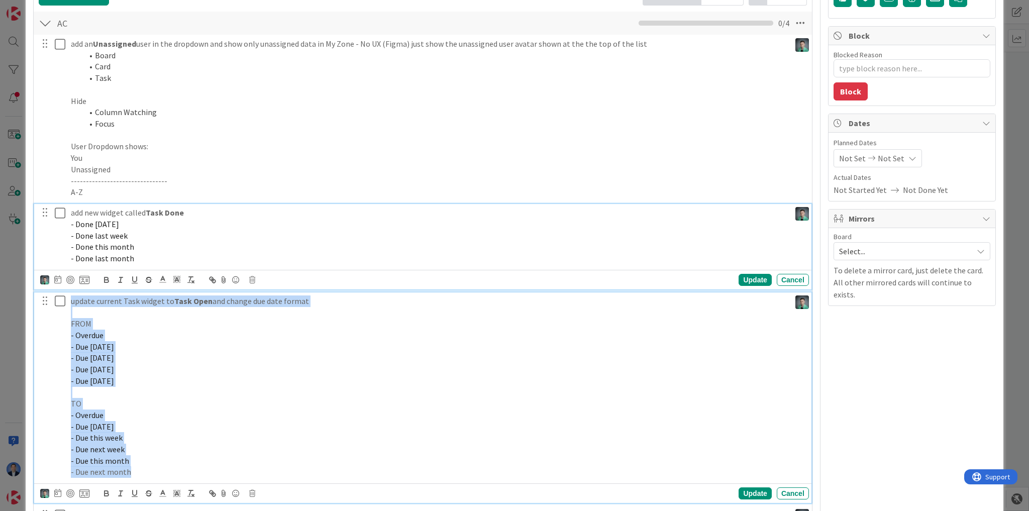
click at [138, 231] on div "add new widget called Task Done - Done [DATE] - Done last week - Done this mont…" at bounding box center [428, 235] width 723 height 63
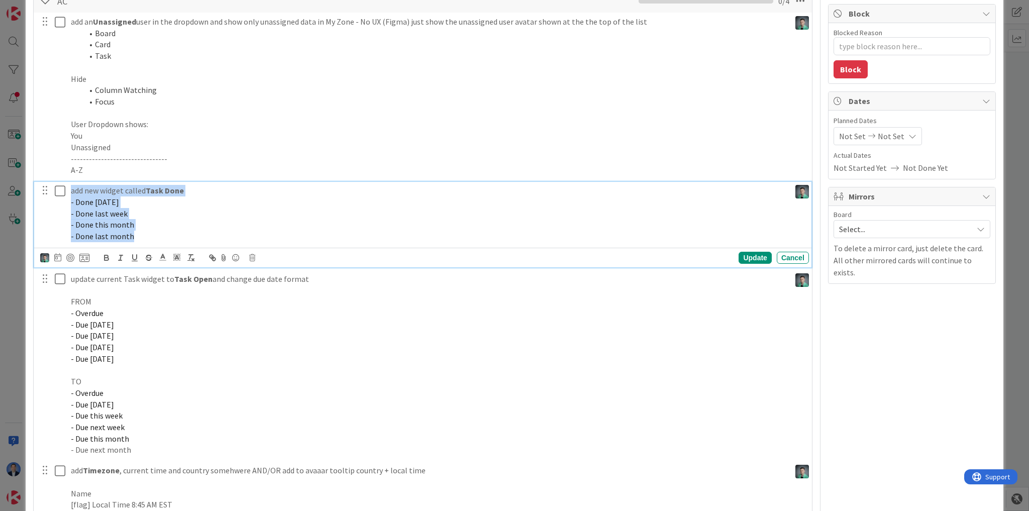
drag, startPoint x: 143, startPoint y: 241, endPoint x: 43, endPoint y: 178, distance: 118.8
click at [43, 178] on div "add an Unassigned user in the dropdown and show only unassigned data in My Zone…" at bounding box center [423, 276] width 768 height 526
copy div "add new widget called Task Done - Done [DATE] - Done last week - Done this mont…"
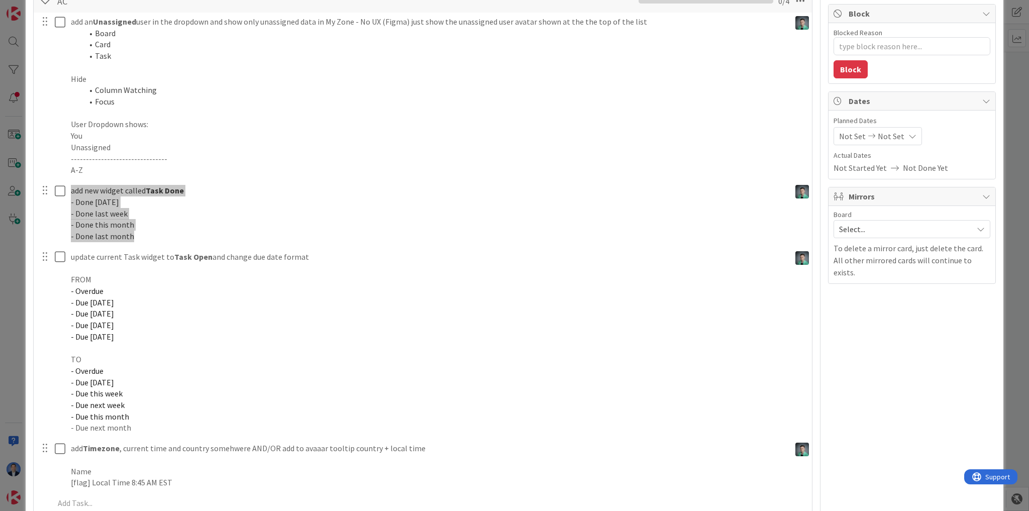
type textarea "x"
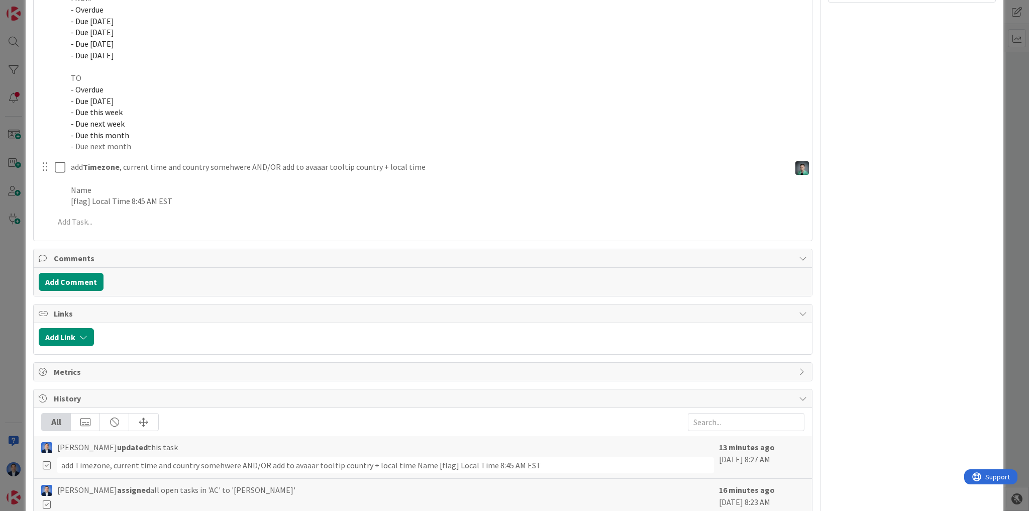
scroll to position [486, 0]
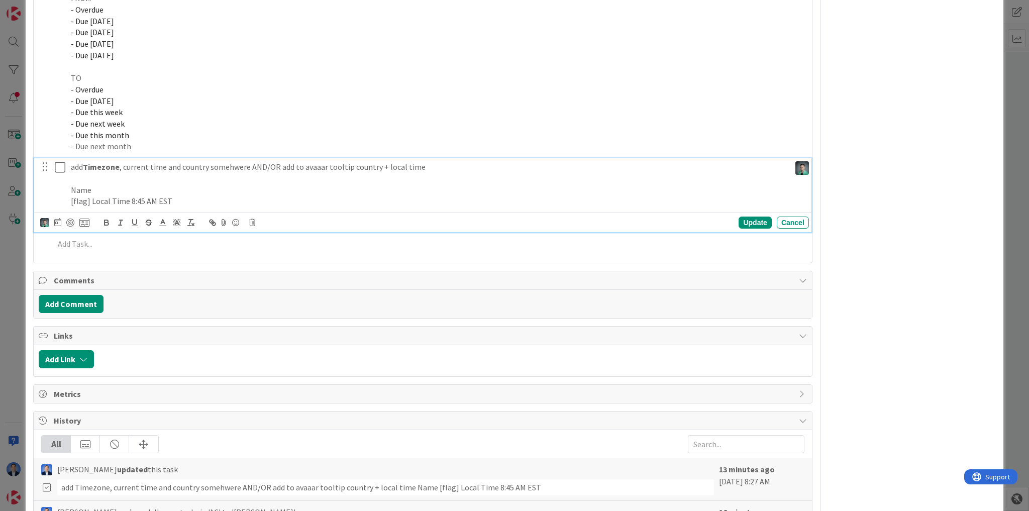
click at [232, 170] on p "add Timezone , current time and country somehwere AND/OR add to avaaar tooltip …" at bounding box center [428, 167] width 715 height 12
click at [748, 224] on div "Update" at bounding box center [755, 223] width 33 height 12
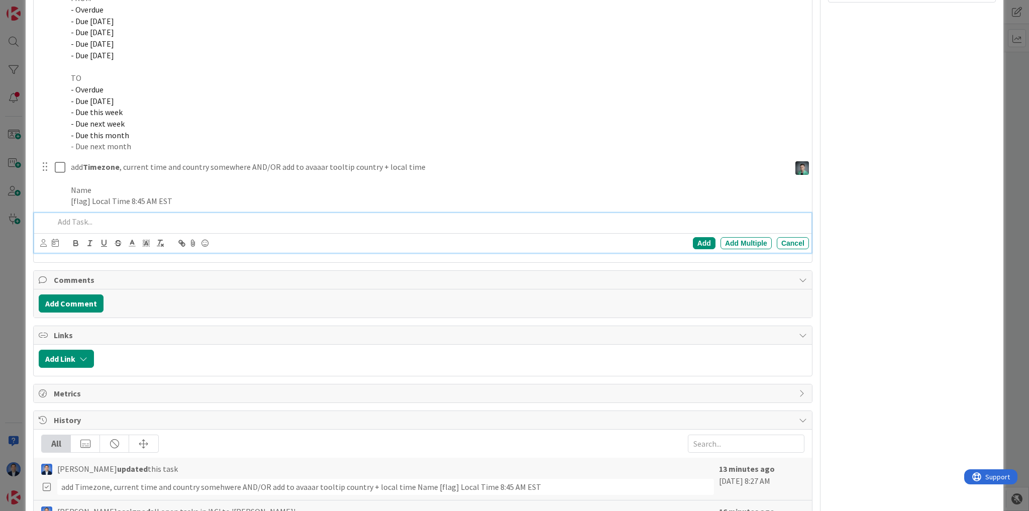
click at [104, 224] on p at bounding box center [429, 222] width 751 height 12
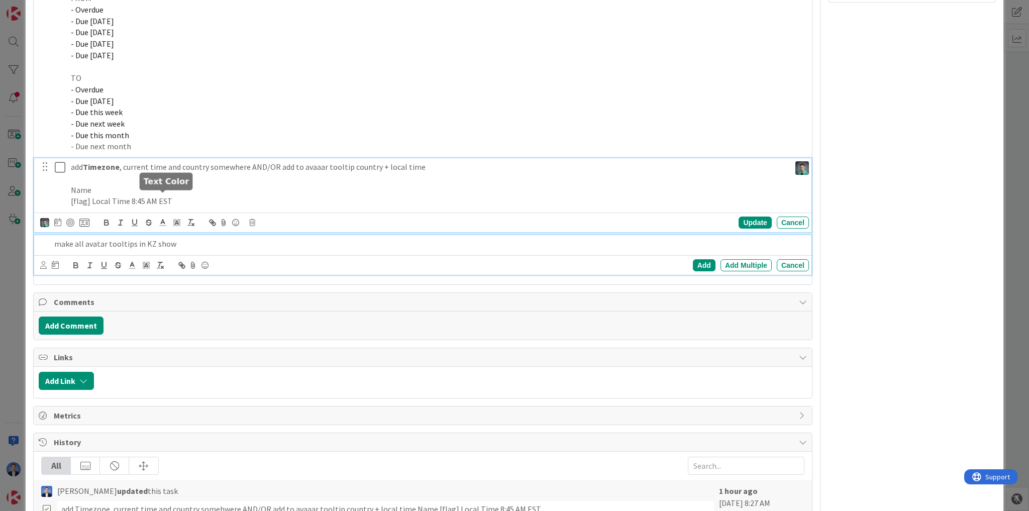
scroll to position [486, 0]
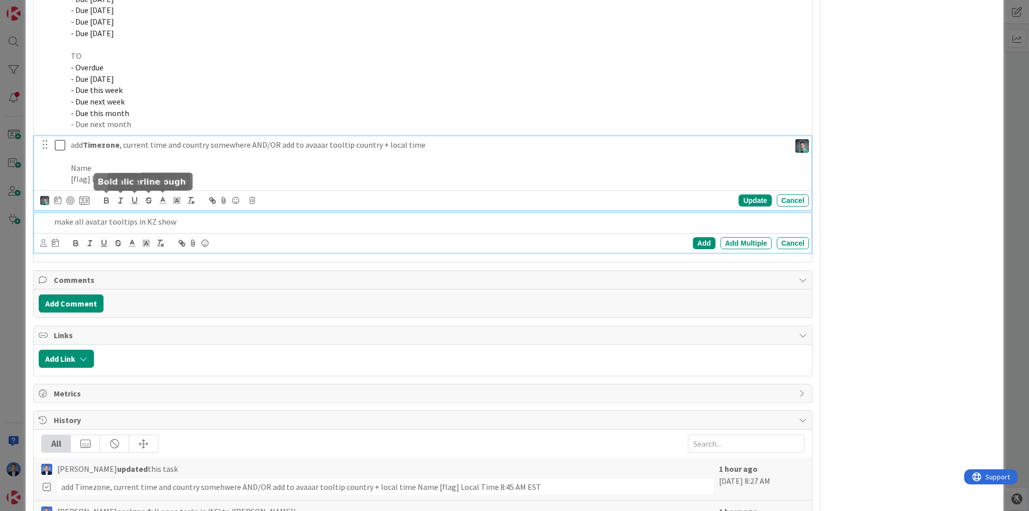
drag, startPoint x: 168, startPoint y: 201, endPoint x: 110, endPoint y: 192, distance: 59.0
click at [110, 192] on div "add Timezone , current time and country somewhere AND/OR add to avaaar tooltip …" at bounding box center [422, 173] width 777 height 74
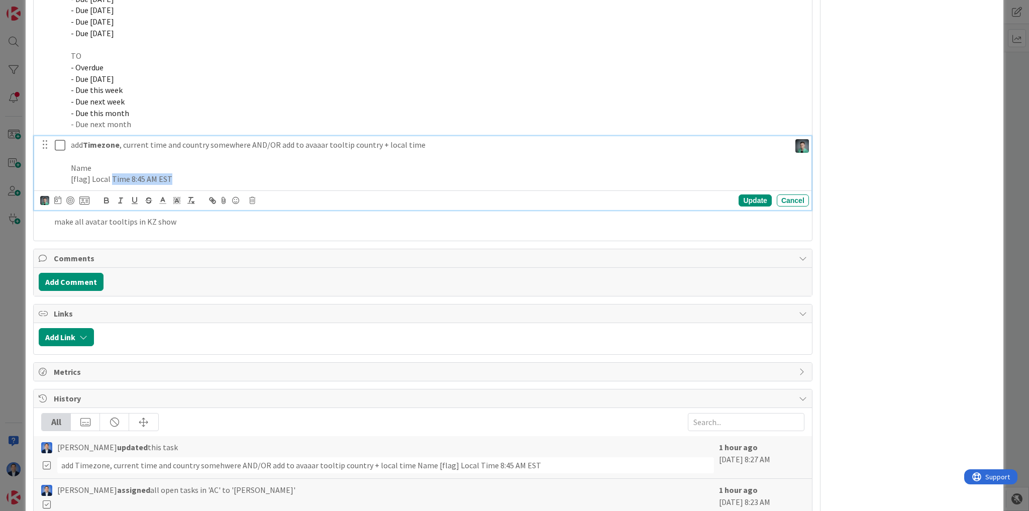
click at [198, 178] on p "[flag] Local Time 8:45 AM EST" at bounding box center [428, 179] width 715 height 12
drag, startPoint x: 187, startPoint y: 180, endPoint x: 54, endPoint y: 167, distance: 134.3
click at [54, 167] on div "add Timezone , current time and country somewhere AND/OR add to avaaar tooltip …" at bounding box center [423, 162] width 771 height 52
copy div "Name [flag] Local Time 8:45 AM EST"
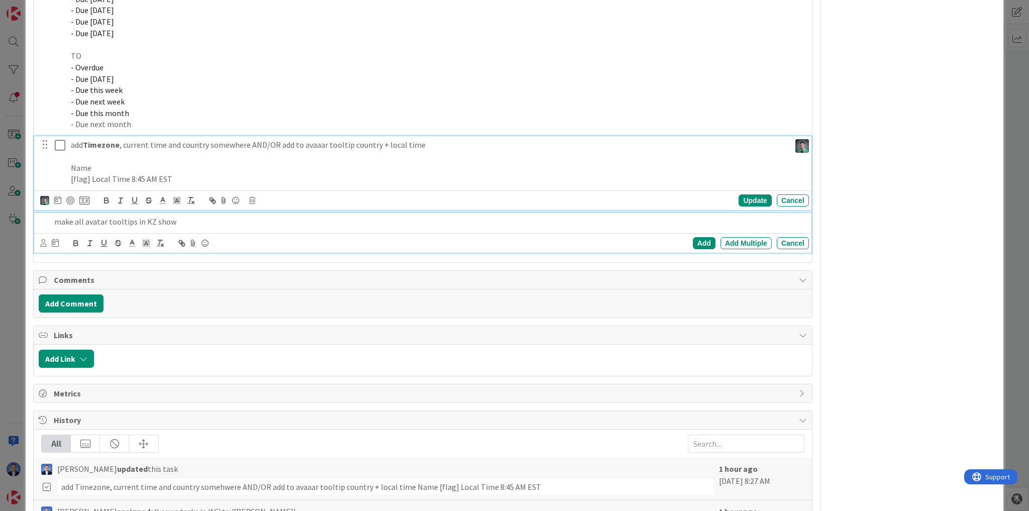
click at [189, 219] on p "make all avatar tooltips in KZ show" at bounding box center [429, 222] width 751 height 12
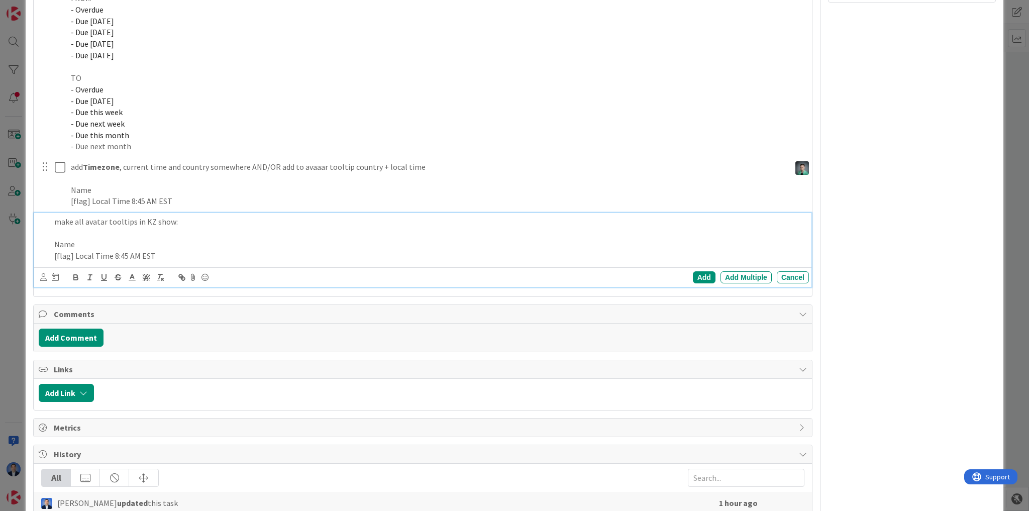
click at [74, 254] on p "[flag] Local Time 8:45 AM EST" at bounding box center [429, 256] width 751 height 12
drag, startPoint x: 73, startPoint y: 253, endPoint x: 61, endPoint y: 254, distance: 12.1
click at [61, 254] on p "[flag] Local Time 8:45 AM EST" at bounding box center [429, 256] width 751 height 12
click at [73, 252] on p "[flag] Local Time 8:45 AM EST" at bounding box center [429, 256] width 751 height 12
drag, startPoint x: 72, startPoint y: 253, endPoint x: 50, endPoint y: 254, distance: 22.1
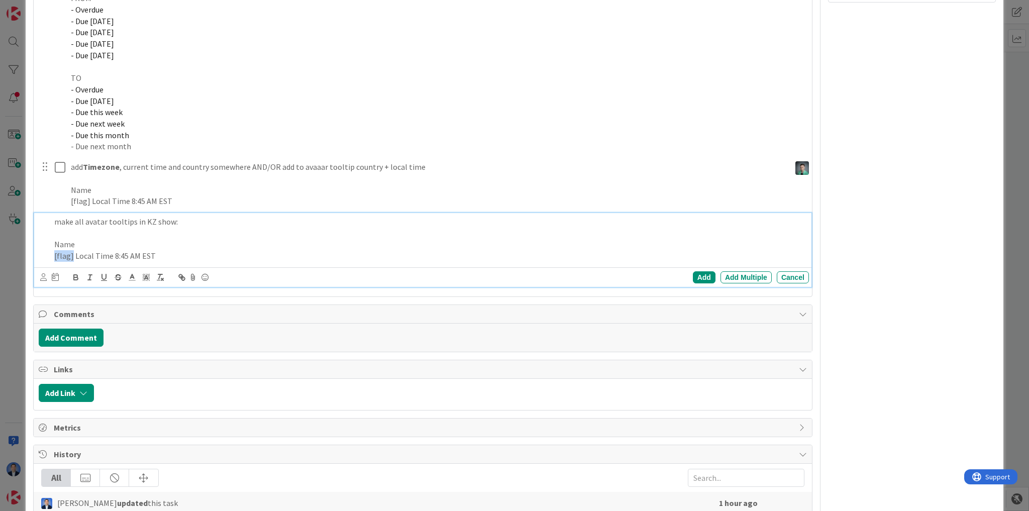
click at [50, 254] on div "make all avatar tooltips in KZ show: Name [flag] Local Time 8:45 AM EST" at bounding box center [429, 239] width 759 height 52
click at [61, 241] on p "Name" at bounding box center [429, 245] width 751 height 12
click at [145, 241] on p "Name" at bounding box center [429, 245] width 751 height 12
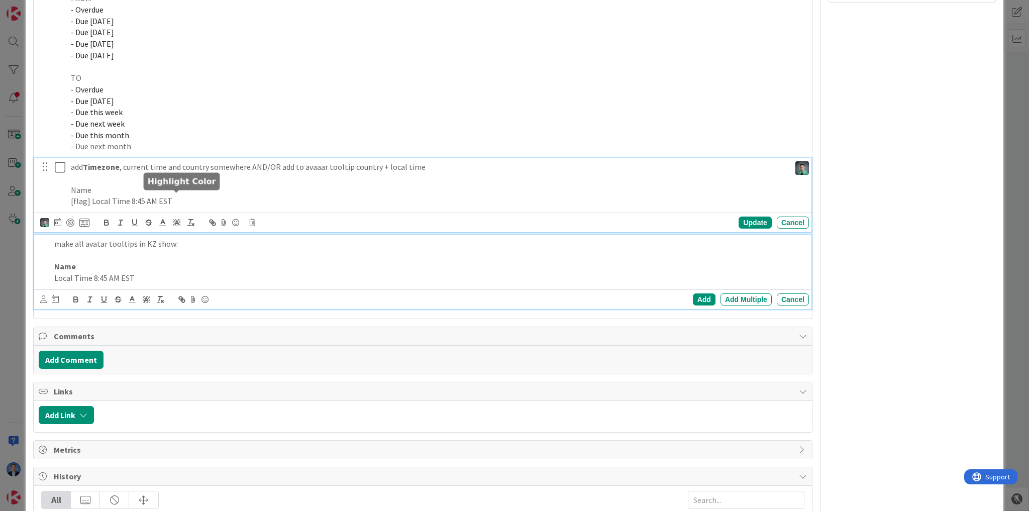
scroll to position [486, 0]
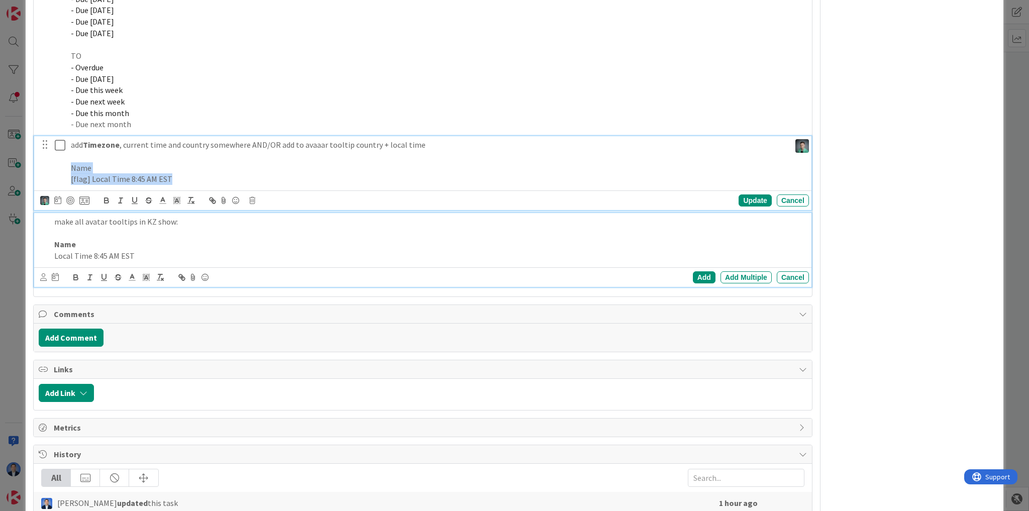
drag, startPoint x: 179, startPoint y: 201, endPoint x: 63, endPoint y: 167, distance: 120.4
click at [63, 167] on div "add Timezone , current time and country somewhere AND/OR add to avaaar tooltip …" at bounding box center [423, 162] width 771 height 52
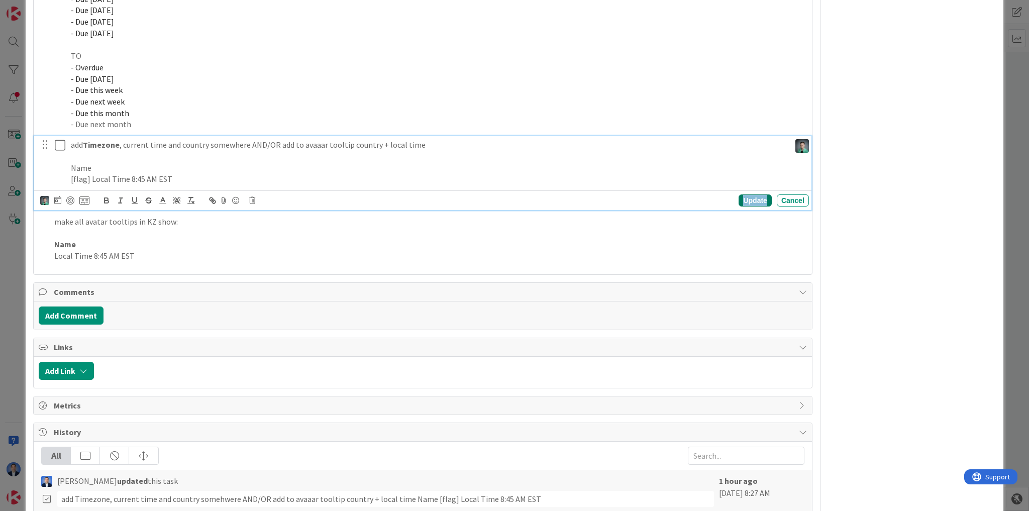
click at [746, 200] on div "Update" at bounding box center [755, 200] width 33 height 12
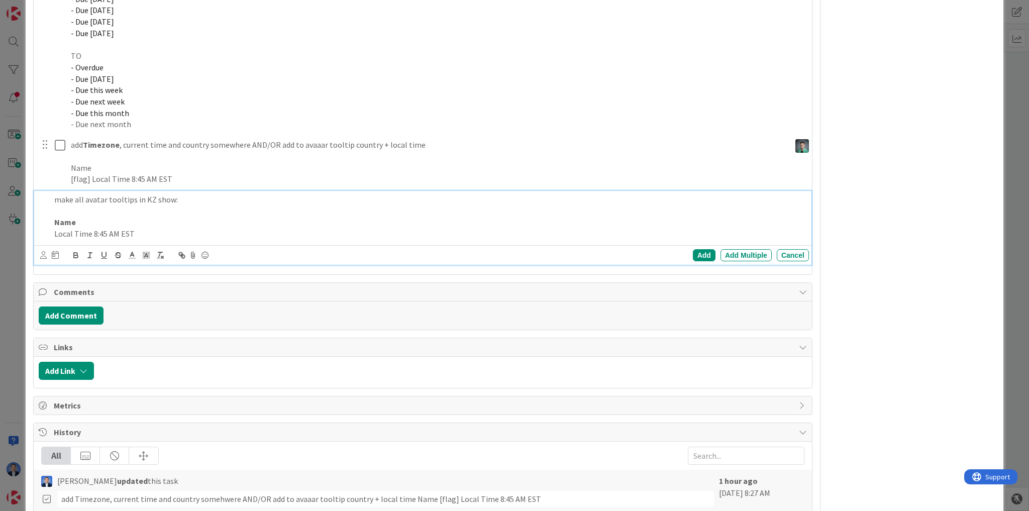
click at [385, 214] on p at bounding box center [429, 211] width 751 height 12
click at [700, 252] on div "Add" at bounding box center [704, 255] width 23 height 12
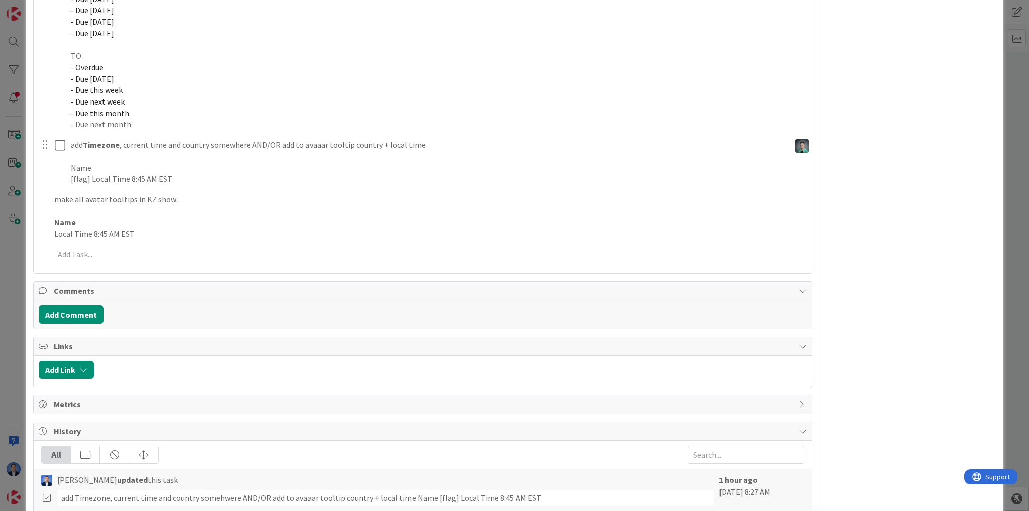
type textarea "x"
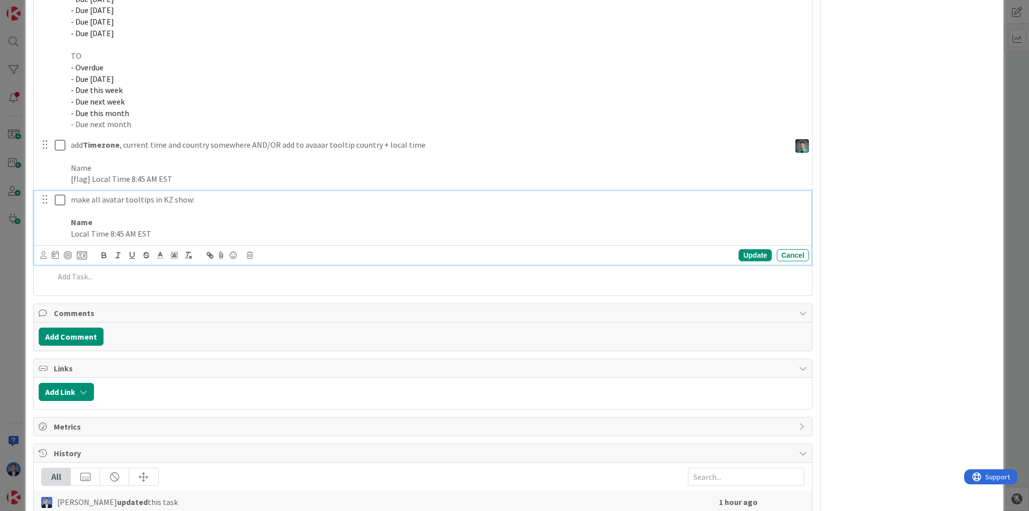
click at [232, 238] on p "Local Time 8:45 AM EST" at bounding box center [438, 234] width 734 height 12
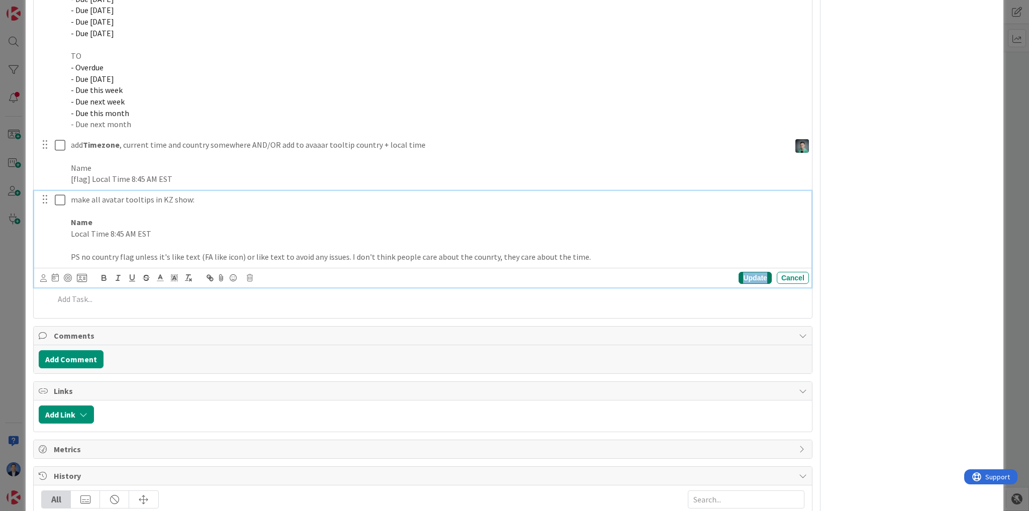
click at [746, 274] on div "Update" at bounding box center [755, 278] width 33 height 12
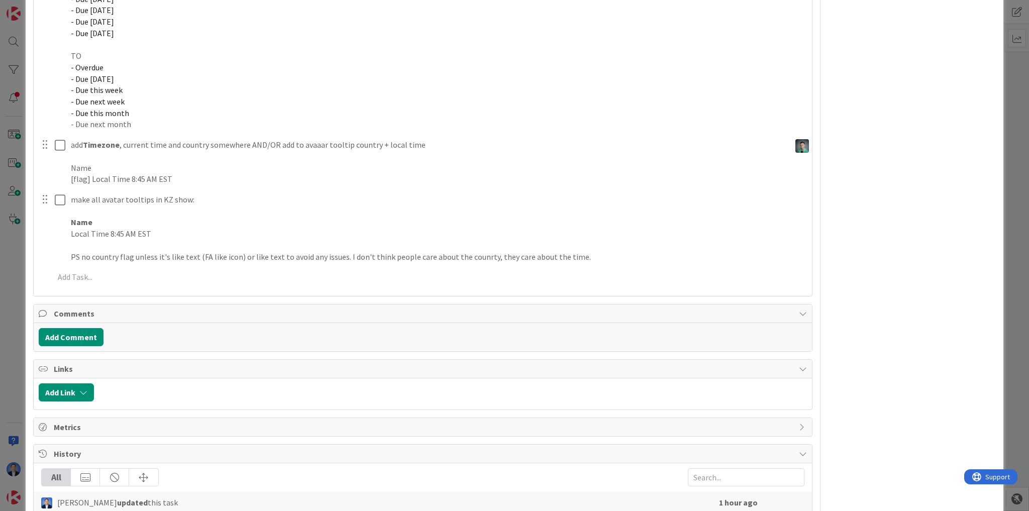
click at [19, 300] on div "ID 24599 App Development This week Title 54 / 128 My Zone: show user Unassigned…" at bounding box center [514, 255] width 1029 height 511
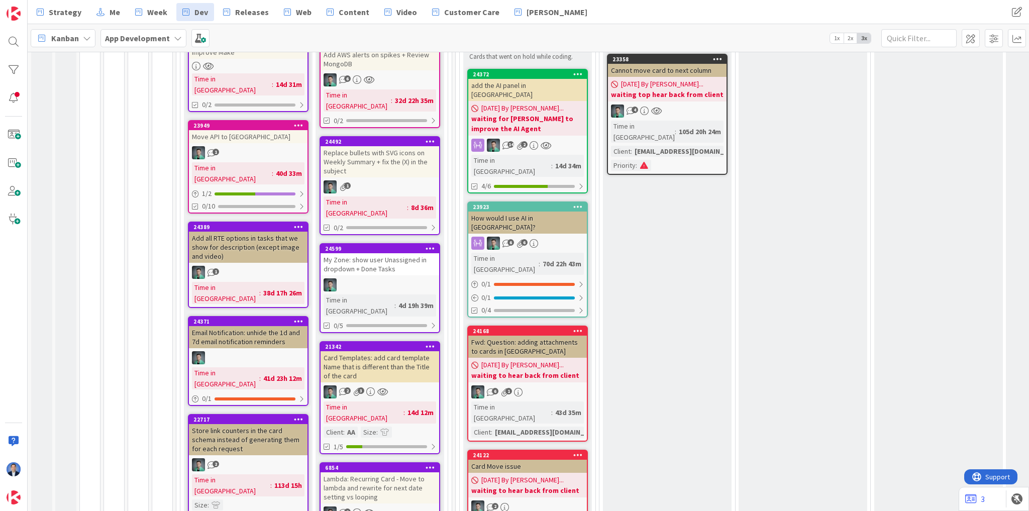
click at [61, 35] on span "Kanban" at bounding box center [65, 38] width 28 height 12
click at [83, 60] on span "My Zone" at bounding box center [89, 59] width 72 height 15
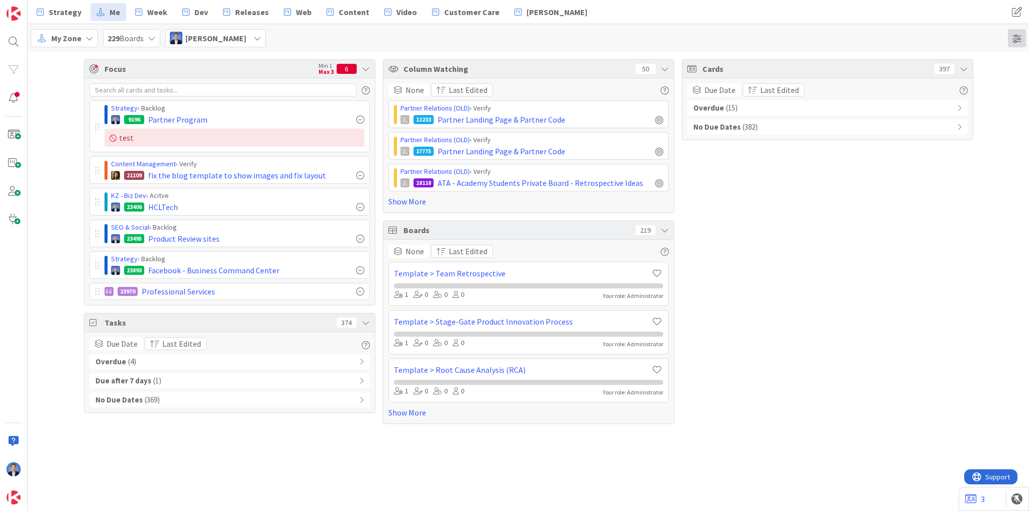
click at [1017, 42] on span at bounding box center [1017, 38] width 18 height 18
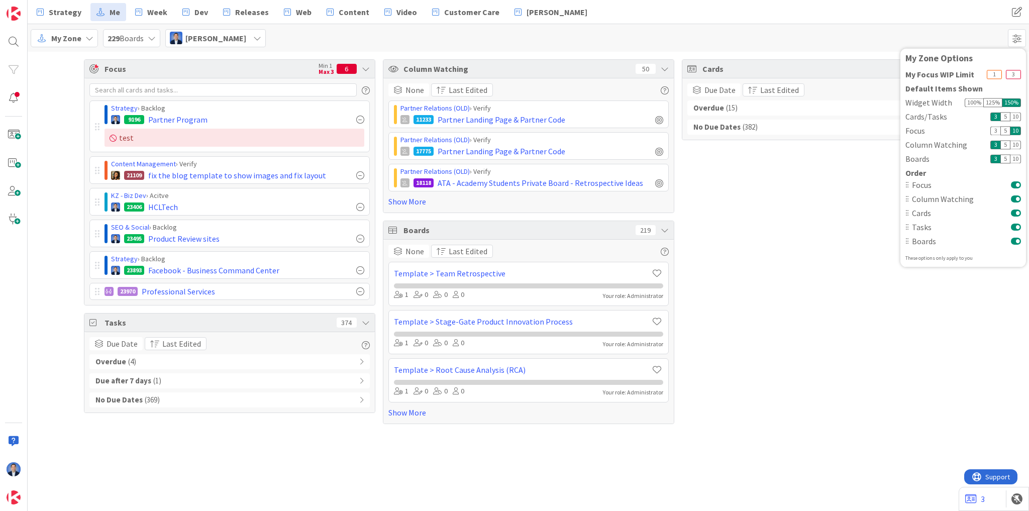
click at [1005, 129] on div "5" at bounding box center [1005, 130] width 10 height 9
click at [974, 103] on div "100 %" at bounding box center [974, 102] width 19 height 9
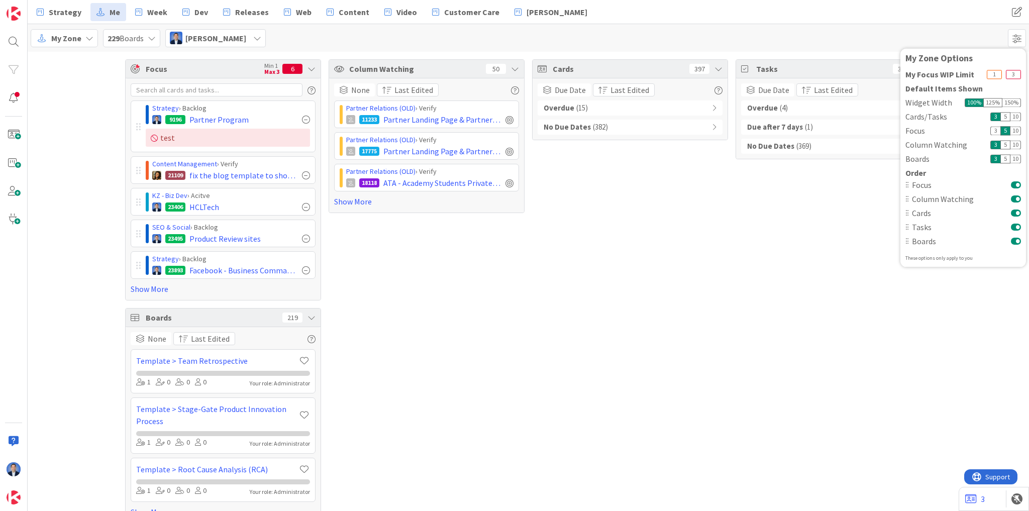
click at [998, 103] on div "125 %" at bounding box center [992, 102] width 19 height 9
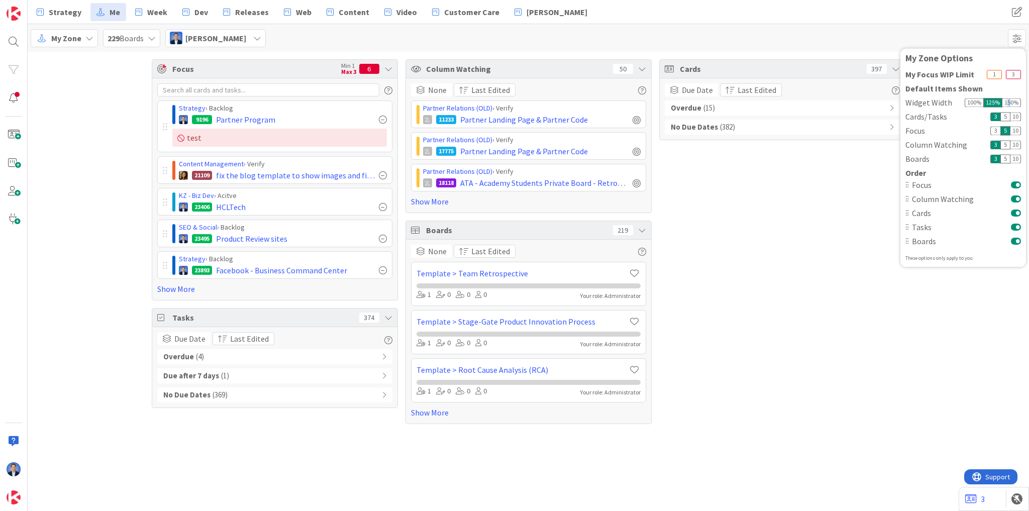
click at [1009, 98] on div "150 %" at bounding box center [1011, 102] width 19 height 9
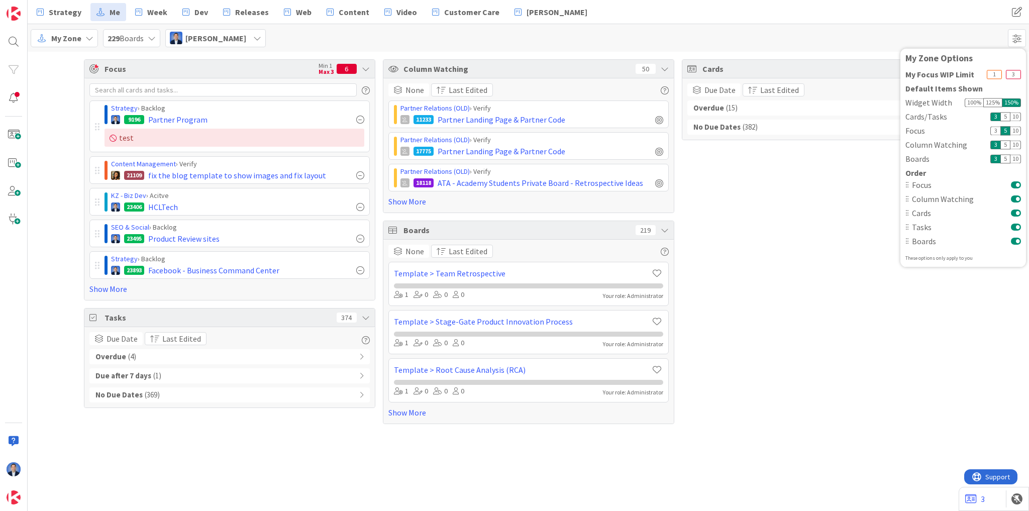
click at [856, 263] on div "Cards 397 Due Date Last Edited Overdue ( 15 ) No Due Dates ( 382 )" at bounding box center [827, 241] width 291 height 365
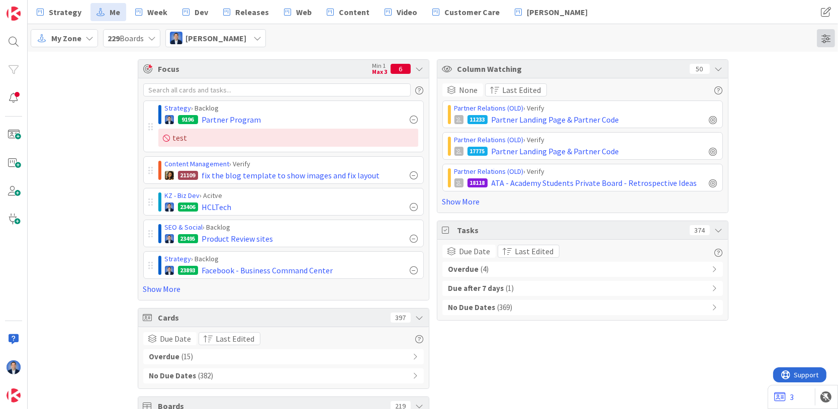
click at [824, 45] on span at bounding box center [825, 38] width 18 height 18
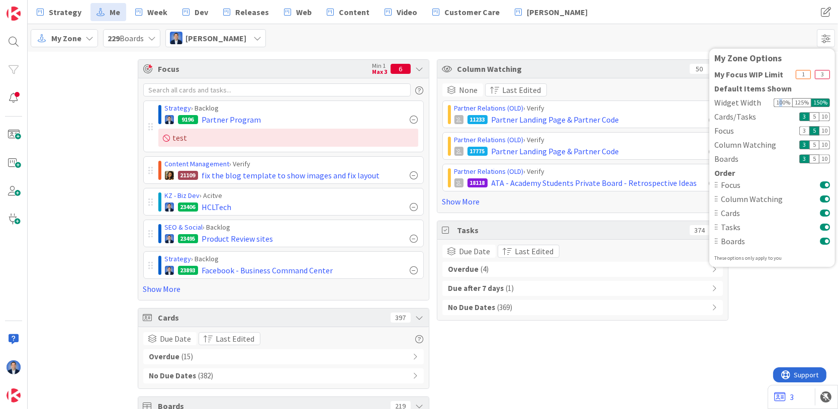
click at [781, 102] on div "100 %" at bounding box center [782, 102] width 19 height 9
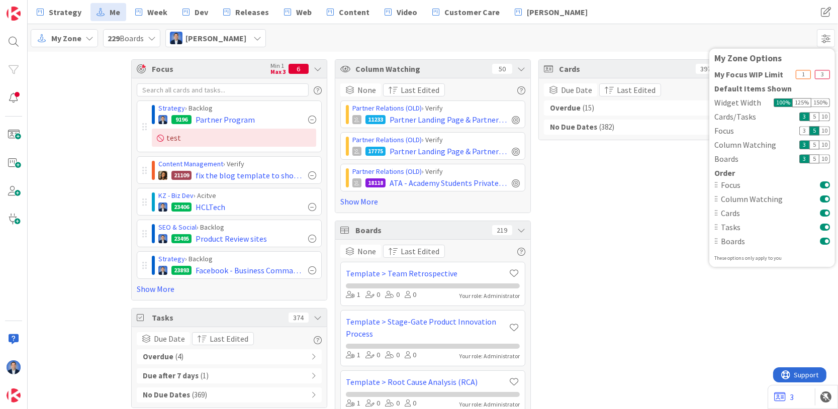
click at [627, 188] on div "Cards 397 Due Date Last Edited Overdue ( 15 ) No Due Dates ( 382 )" at bounding box center [636, 247] width 196 height 377
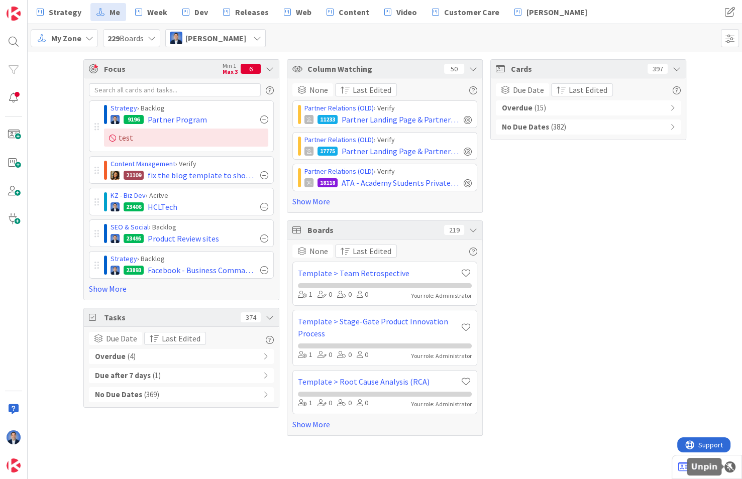
click at [729, 468] on div at bounding box center [729, 467] width 11 height 11
click at [456, 467] on icon at bounding box center [456, 468] width 12 height 12
click at [581, 466] on icon at bounding box center [582, 468] width 12 height 12
click at [583, 467] on icon at bounding box center [582, 468] width 12 height 12
click at [706, 465] on icon at bounding box center [708, 468] width 12 height 12
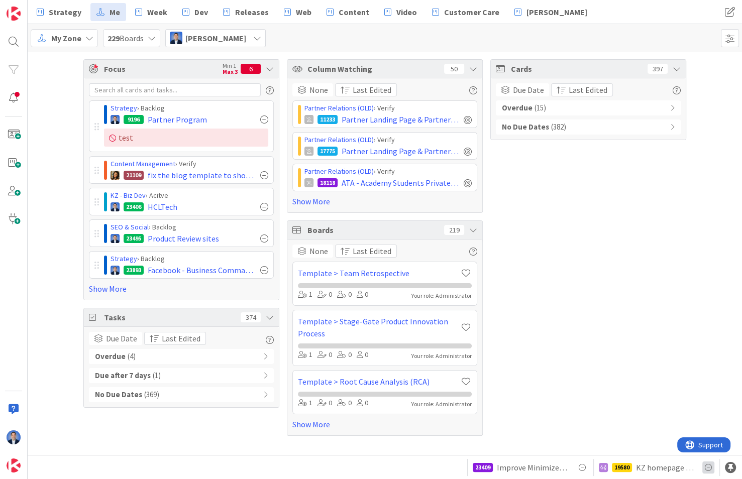
click at [707, 468] on icon at bounding box center [708, 468] width 12 height 12
click at [707, 467] on icon at bounding box center [708, 468] width 12 height 12
click at [706, 467] on icon at bounding box center [708, 468] width 12 height 12
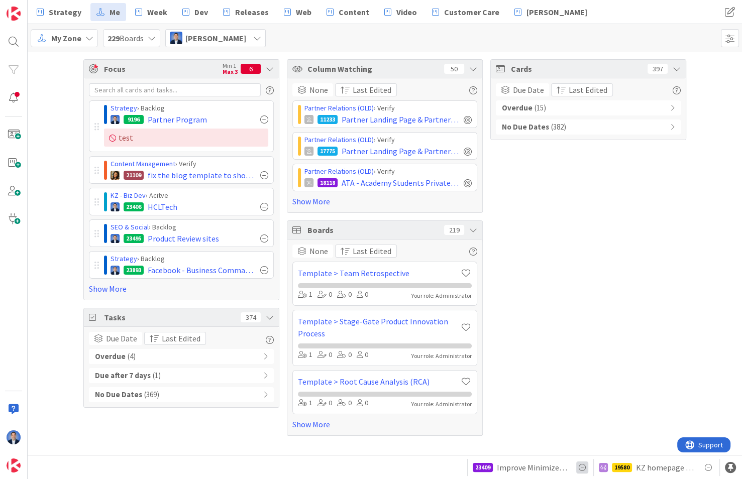
click at [584, 468] on icon at bounding box center [582, 468] width 12 height 12
click at [583, 468] on icon at bounding box center [582, 468] width 12 height 12
click at [584, 467] on icon at bounding box center [582, 468] width 12 height 12
click at [705, 467] on icon at bounding box center [708, 468] width 12 height 12
click at [708, 468] on icon at bounding box center [708, 468] width 12 height 12
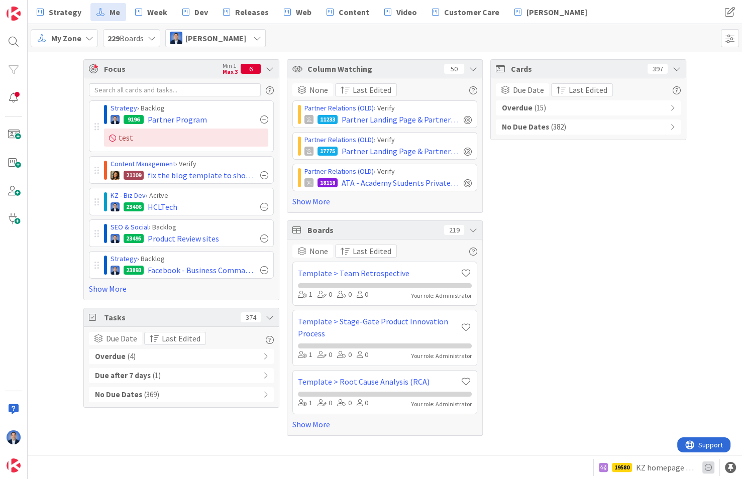
click at [708, 468] on icon at bounding box center [708, 468] width 12 height 12
click at [708, 467] on icon at bounding box center [708, 468] width 12 height 12
click at [708, 466] on icon at bounding box center [708, 468] width 12 height 12
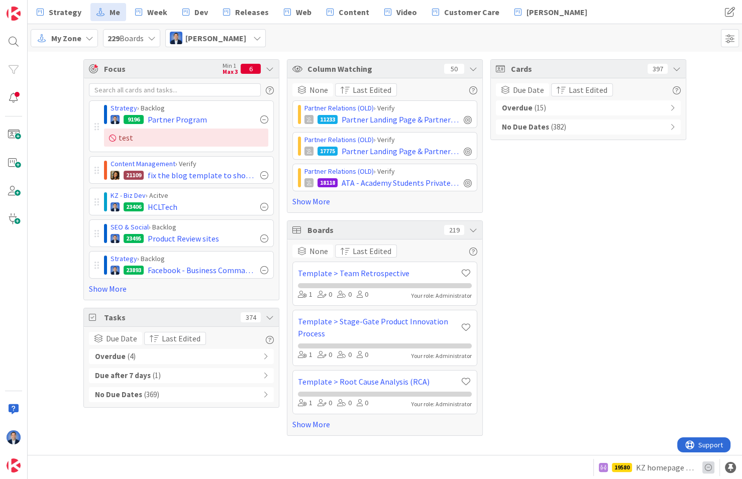
click at [708, 466] on icon at bounding box center [708, 468] width 12 height 12
click at [709, 466] on icon at bounding box center [708, 468] width 12 height 12
click at [730, 469] on div at bounding box center [730, 467] width 11 height 11
click at [730, 464] on div at bounding box center [729, 467] width 11 height 11
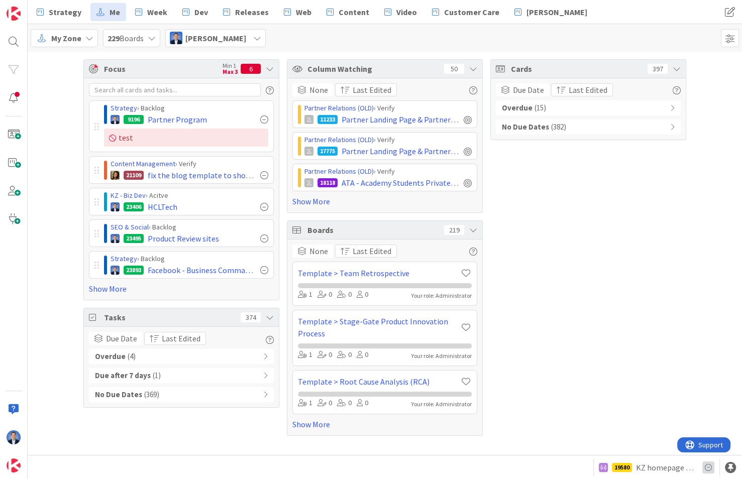
click at [710, 467] on icon at bounding box center [708, 468] width 12 height 12
click at [661, 468] on span "KZ homepage 2025 with Modus" at bounding box center [665, 468] width 58 height 12
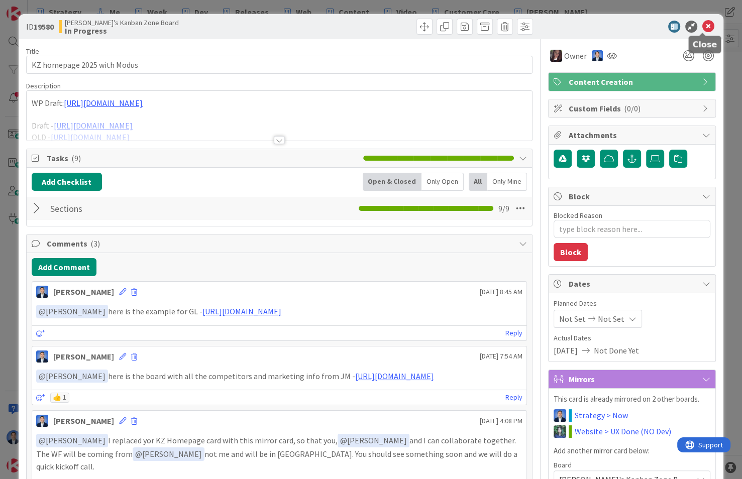
click at [705, 27] on icon at bounding box center [708, 27] width 12 height 12
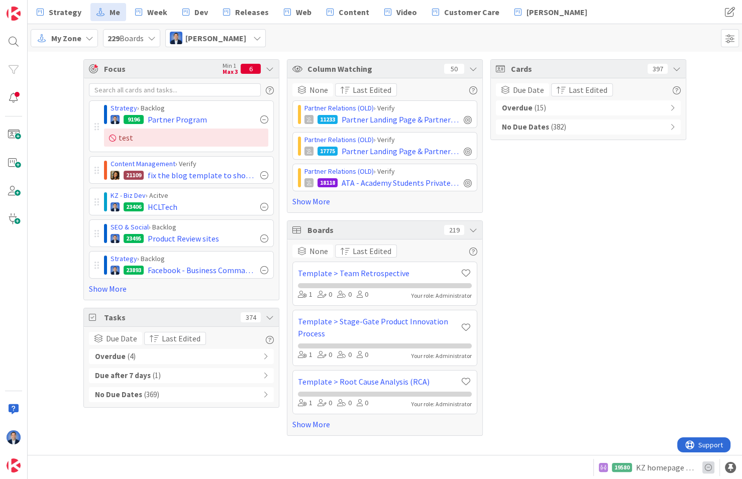
click at [708, 467] on icon at bounding box center [708, 468] width 12 height 12
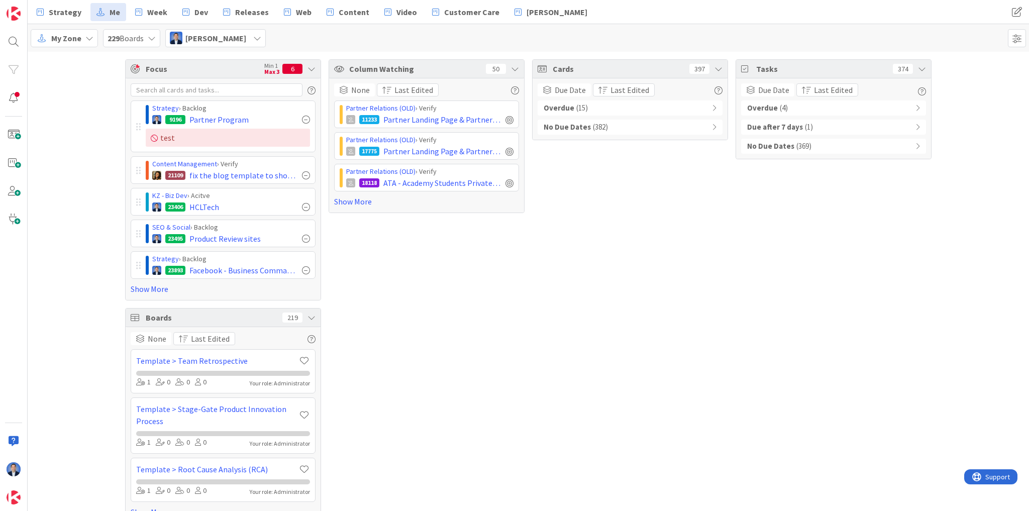
click at [84, 33] on div "My Zone" at bounding box center [64, 38] width 67 height 18
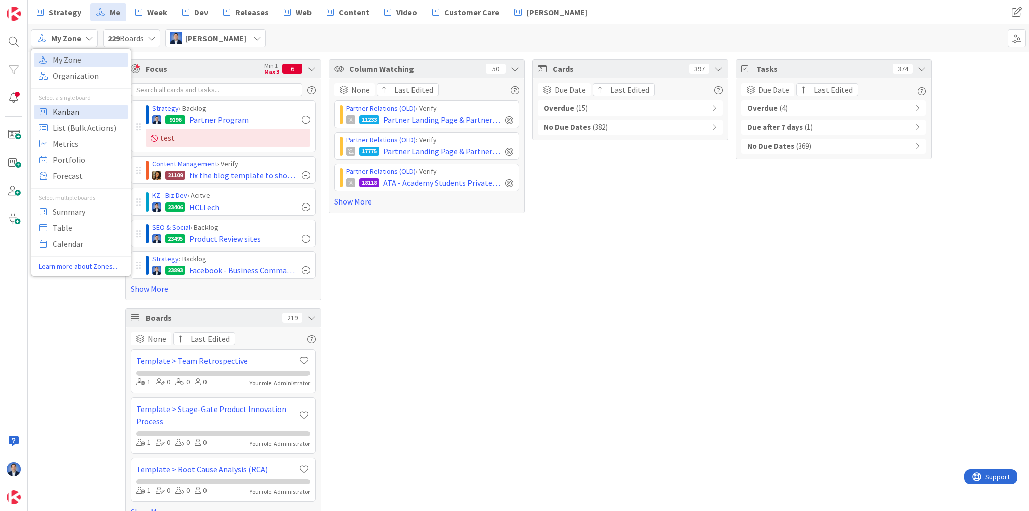
click at [85, 108] on span "Kanban" at bounding box center [89, 111] width 72 height 15
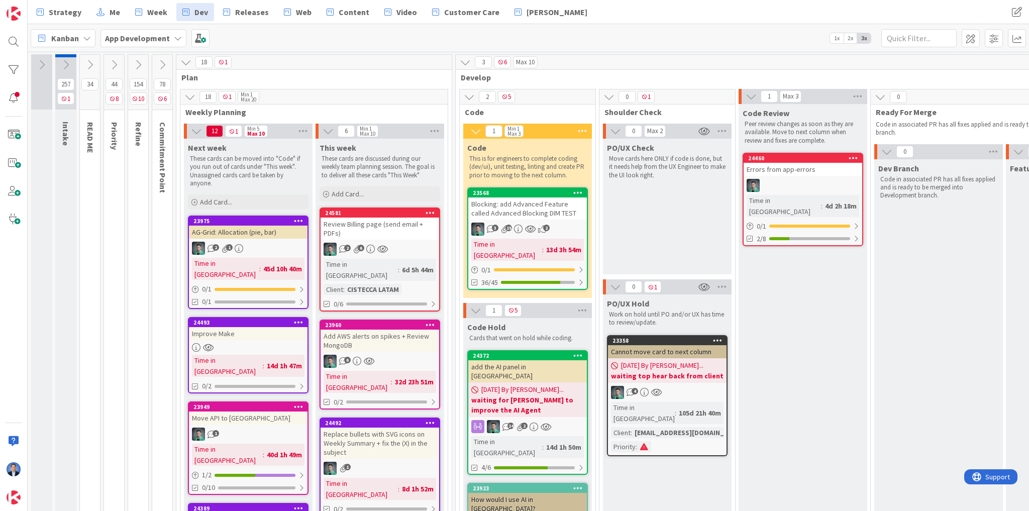
scroll to position [281, 0]
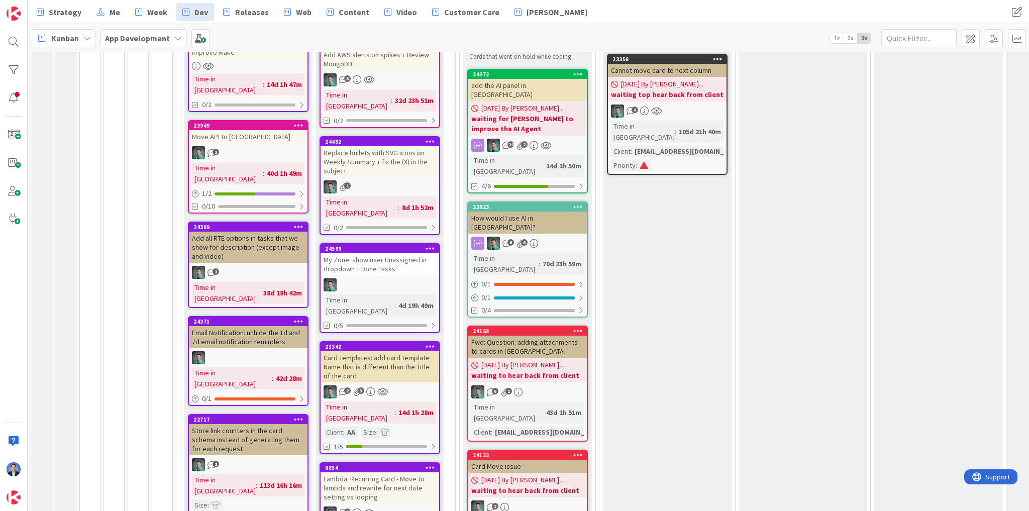
click at [376, 253] on div "My Zone: show user Unassigned in dropdown + Done Tasks" at bounding box center [380, 264] width 119 height 22
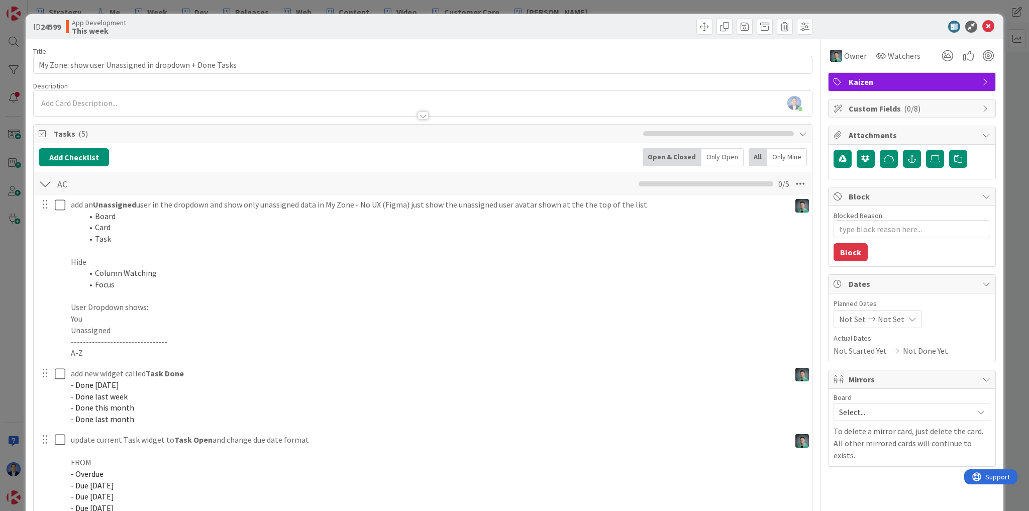
click at [888, 108] on span "Custom Fields ( 0/8 )" at bounding box center [913, 108] width 129 height 12
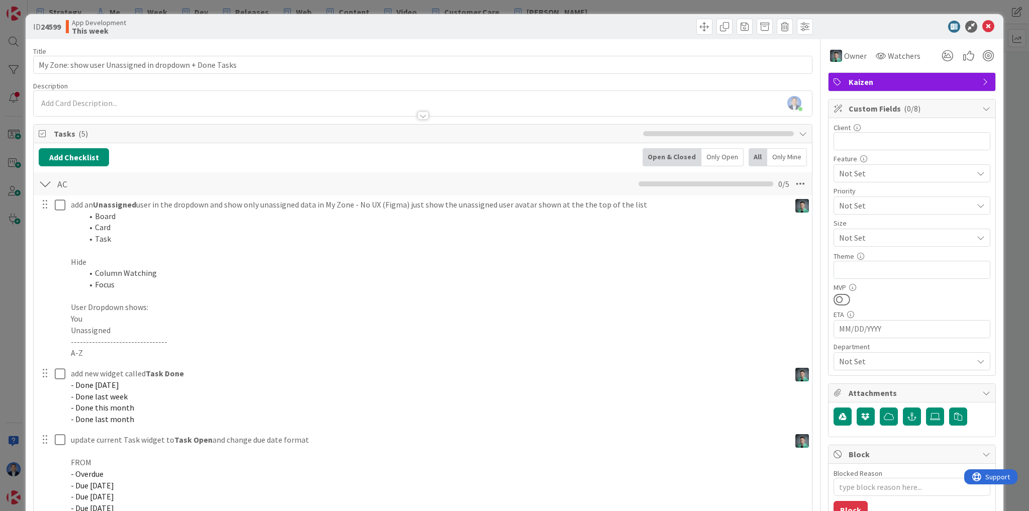
click at [859, 234] on span "Not Set" at bounding box center [903, 238] width 129 height 14
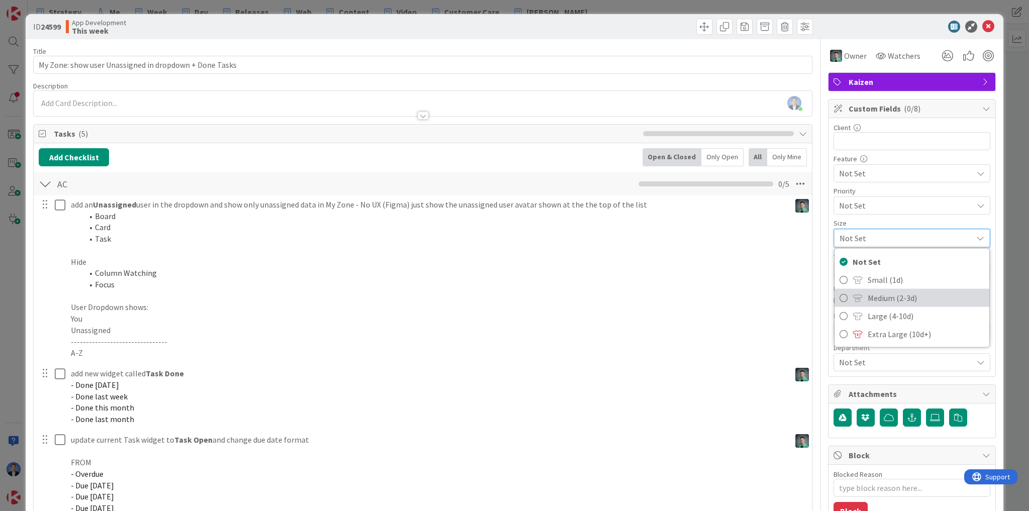
click at [877, 298] on span "Medium (2-3d)" at bounding box center [926, 297] width 117 height 15
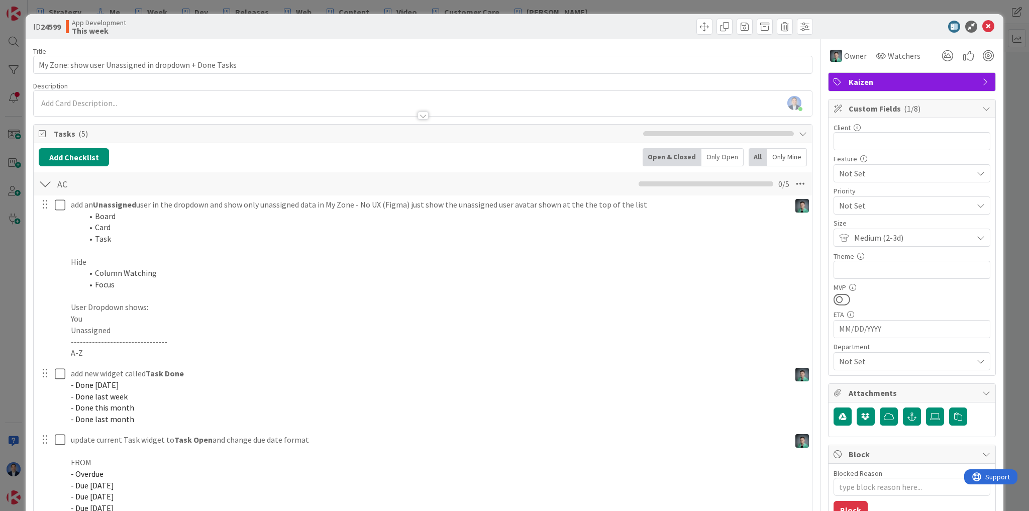
click at [875, 203] on span "Not Set" at bounding box center [903, 205] width 129 height 14
click at [888, 167] on span "Not Set" at bounding box center [903, 173] width 129 height 14
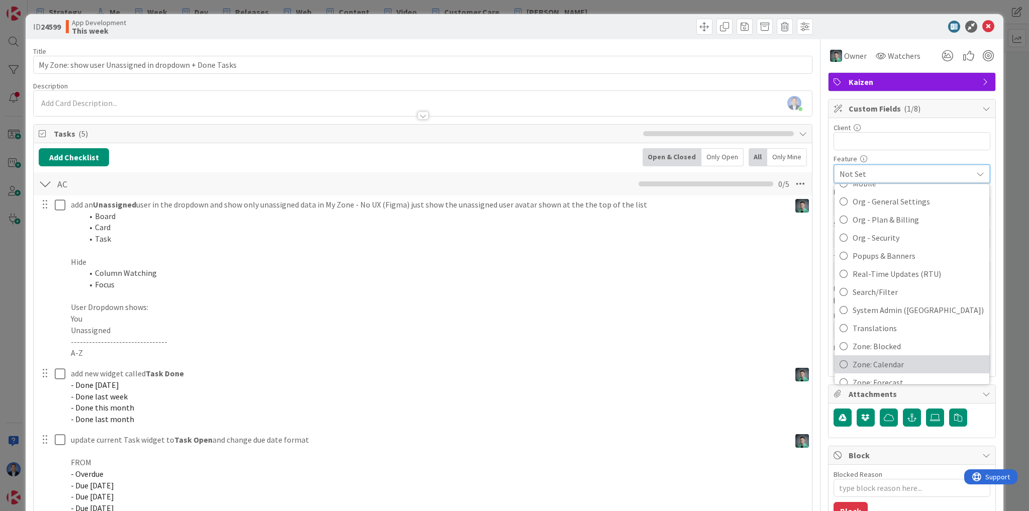
scroll to position [563, 0]
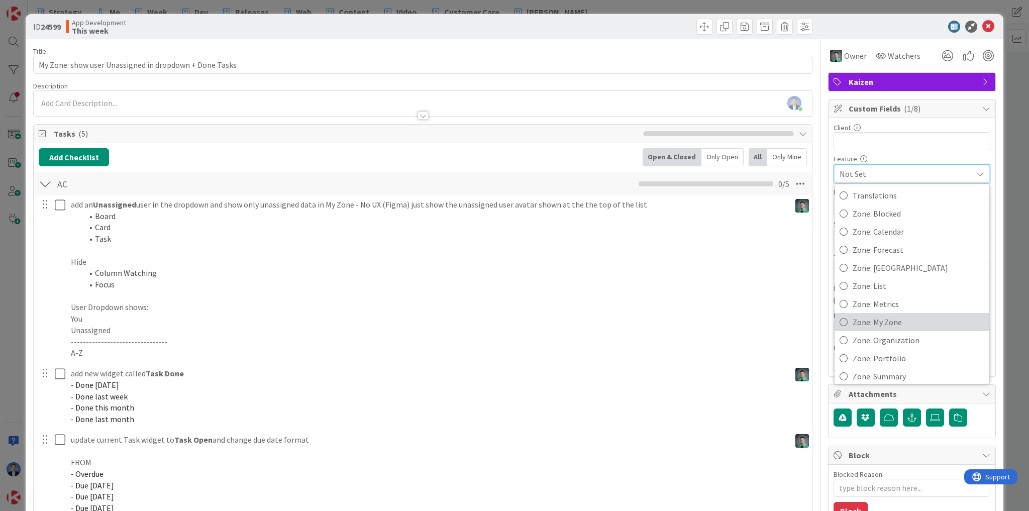
click at [896, 315] on span "Zone: My Zone" at bounding box center [919, 322] width 132 height 15
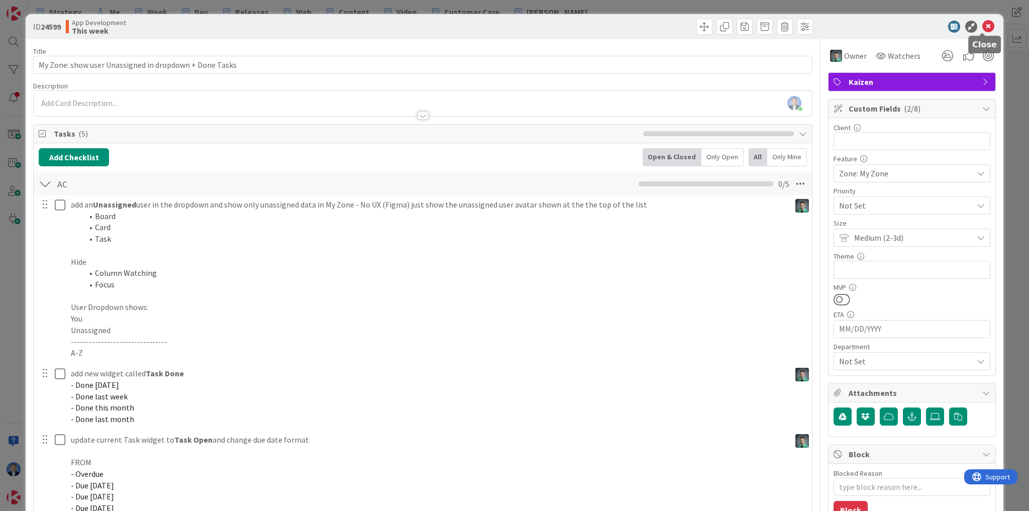
click at [983, 28] on icon at bounding box center [988, 27] width 12 height 12
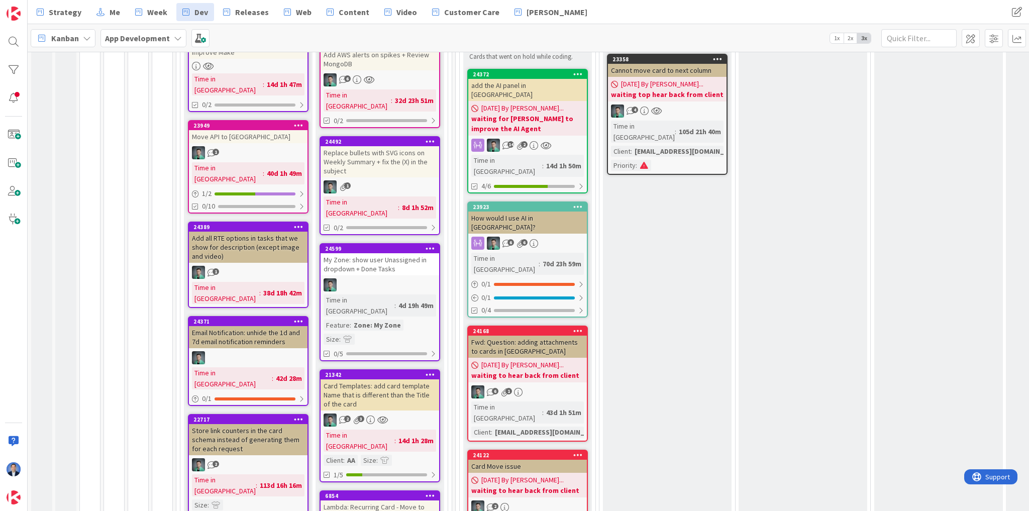
click at [391, 253] on div "My Zone: show user Unassigned in dropdown + Done Tasks" at bounding box center [380, 264] width 119 height 22
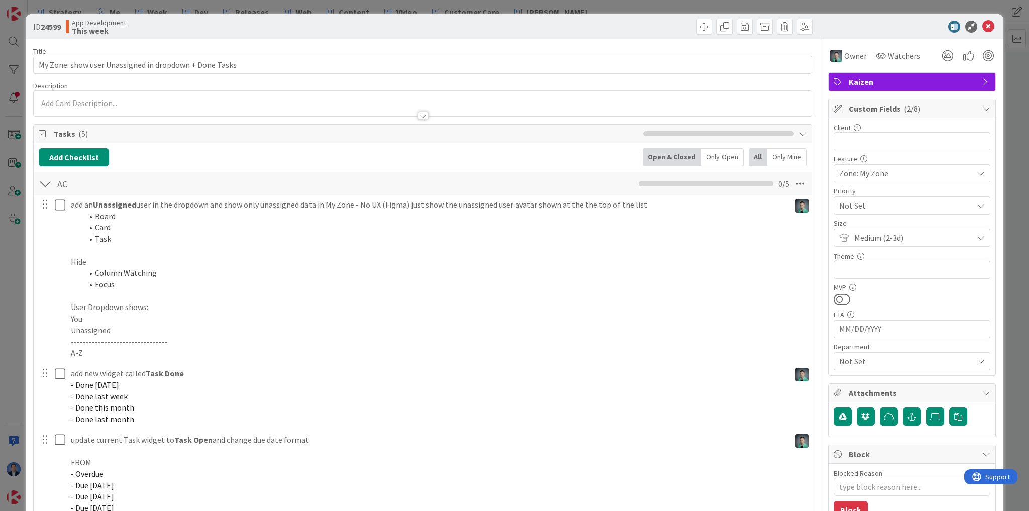
type textarea "x"
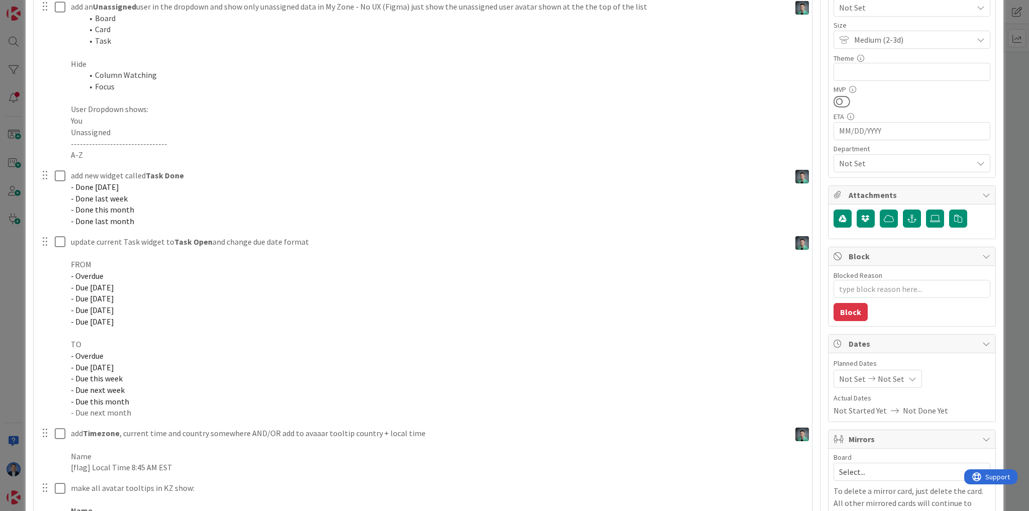
scroll to position [121, 0]
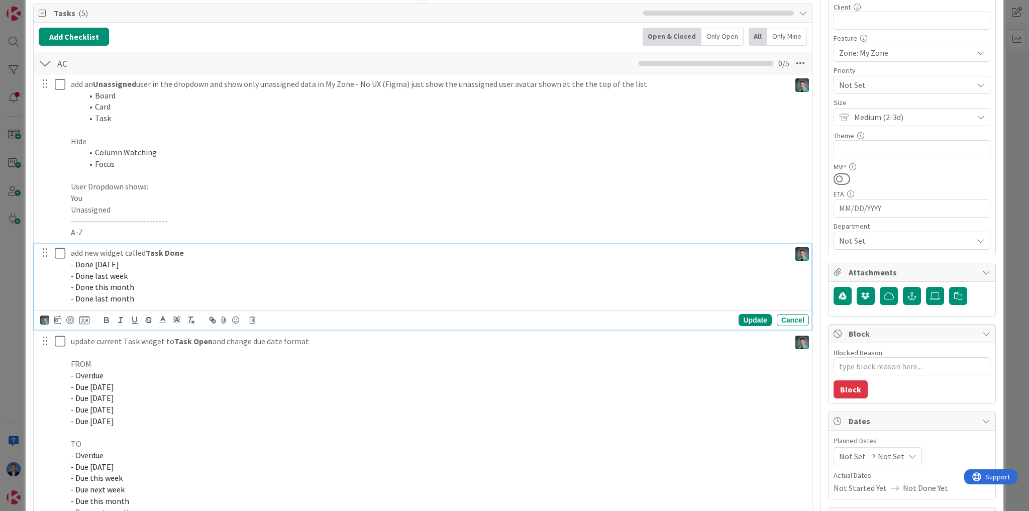
click at [169, 250] on strong "Task Done" at bounding box center [165, 253] width 38 height 10
click at [190, 341] on strong "Task Open" at bounding box center [193, 341] width 38 height 10
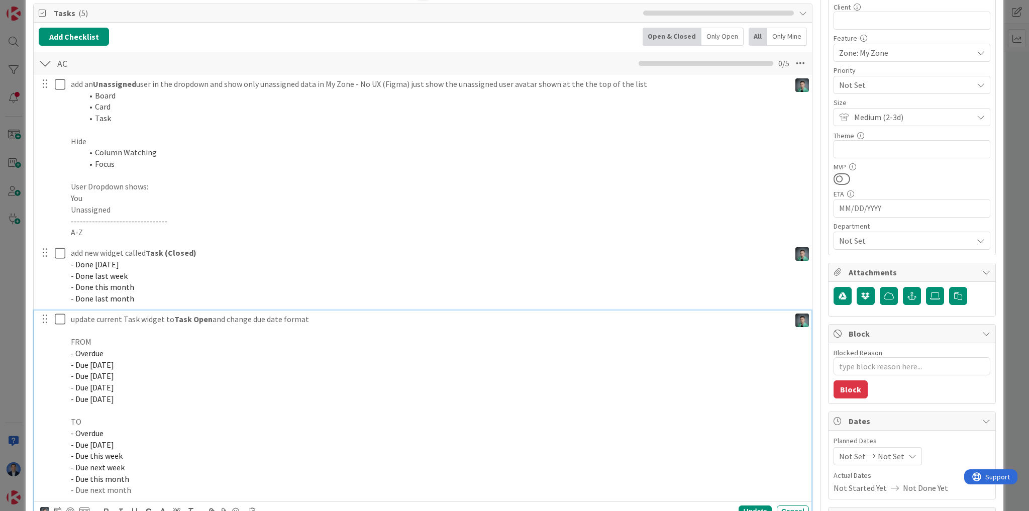
scroll to position [98, 0]
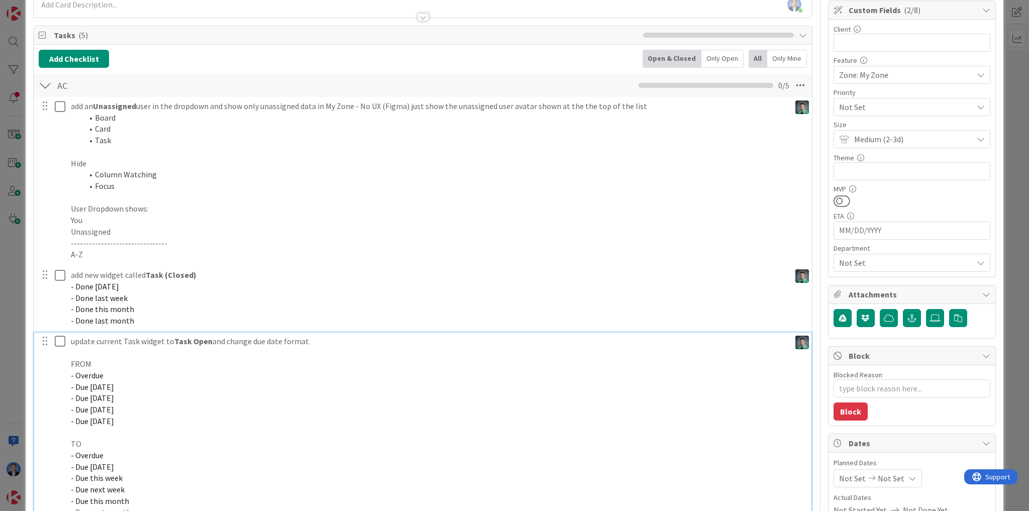
type textarea "x"
click at [210, 342] on strong "Task (Open" at bounding box center [194, 341] width 41 height 10
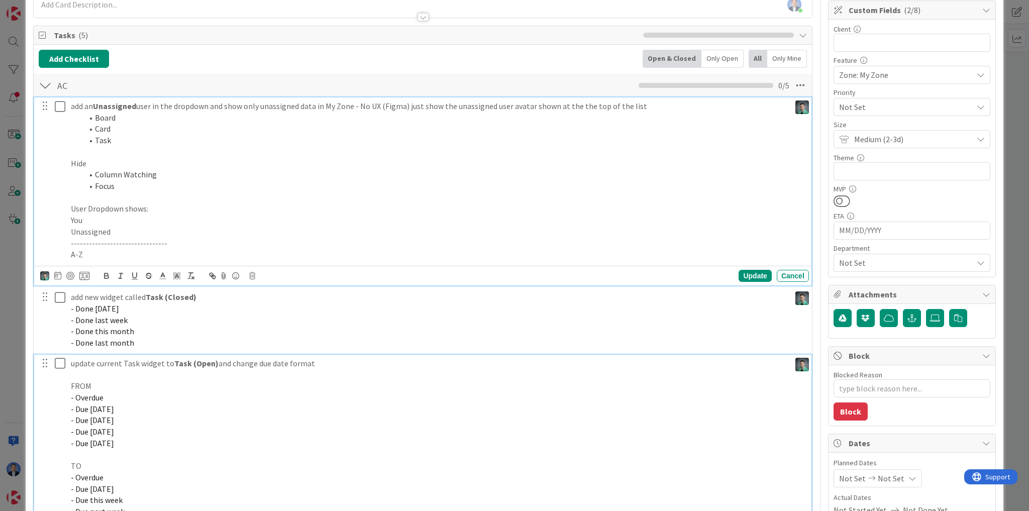
click at [351, 195] on div "add an Unassigned user in the dropdown and show only unassigned data in My Zone…" at bounding box center [428, 180] width 723 height 166
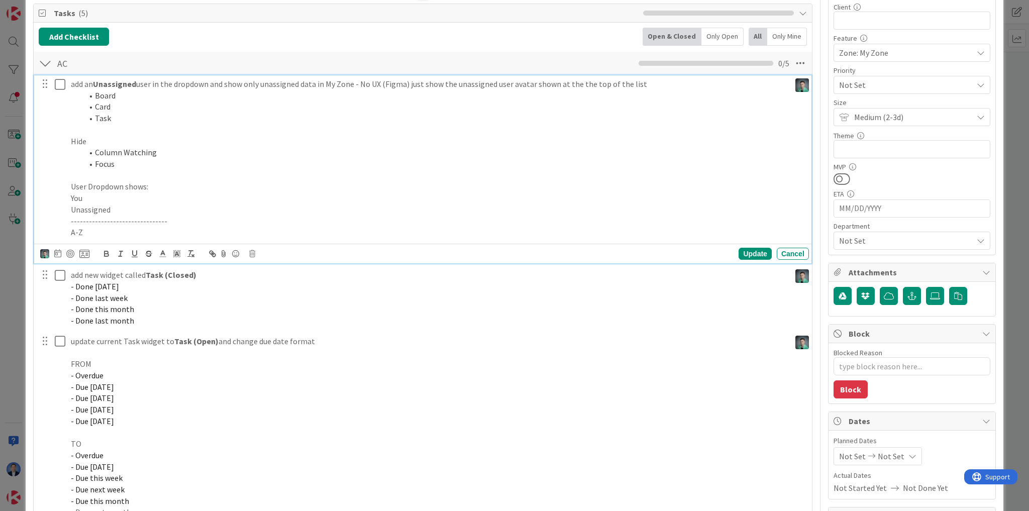
type textarea "x"
